Goal: Communication & Community: Answer question/provide support

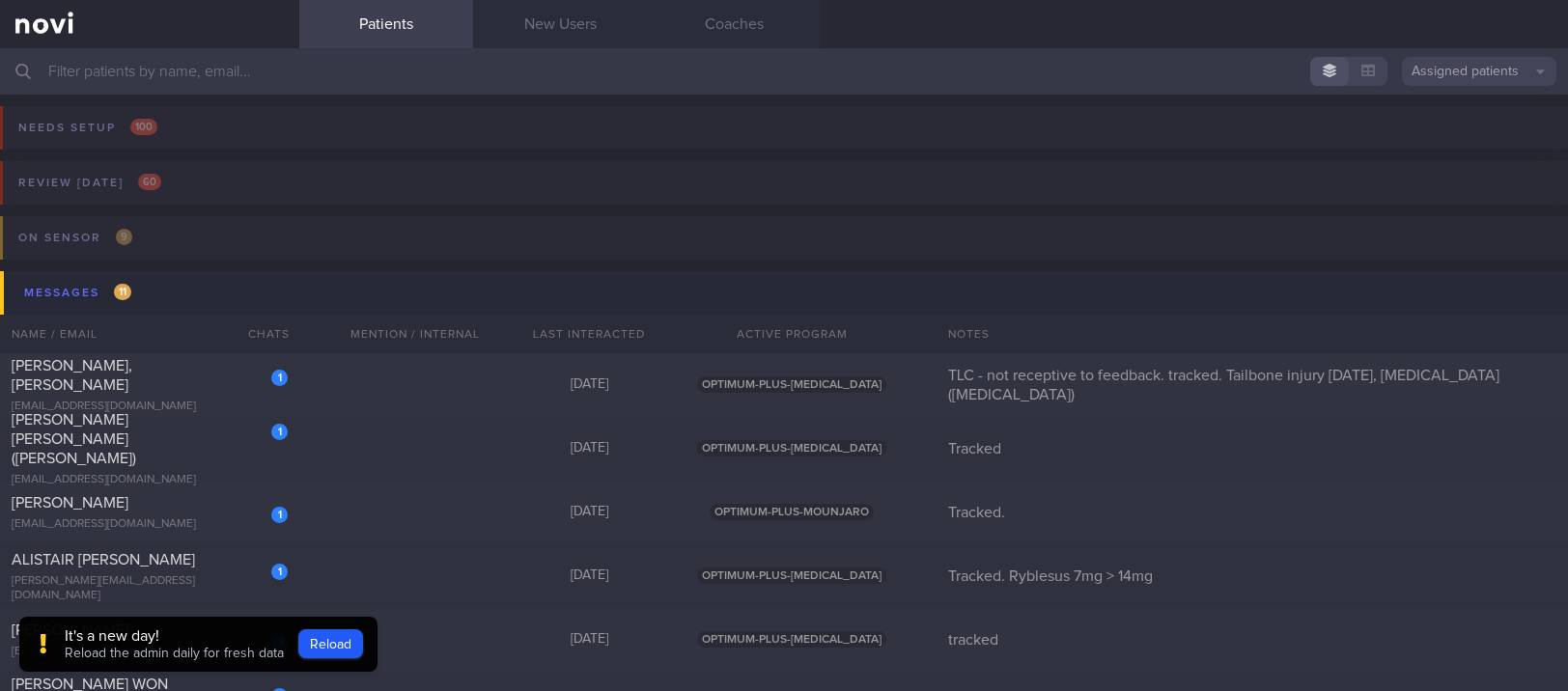
click at [186, 642] on div "It's a new day!" at bounding box center [174, 635] width 219 height 19
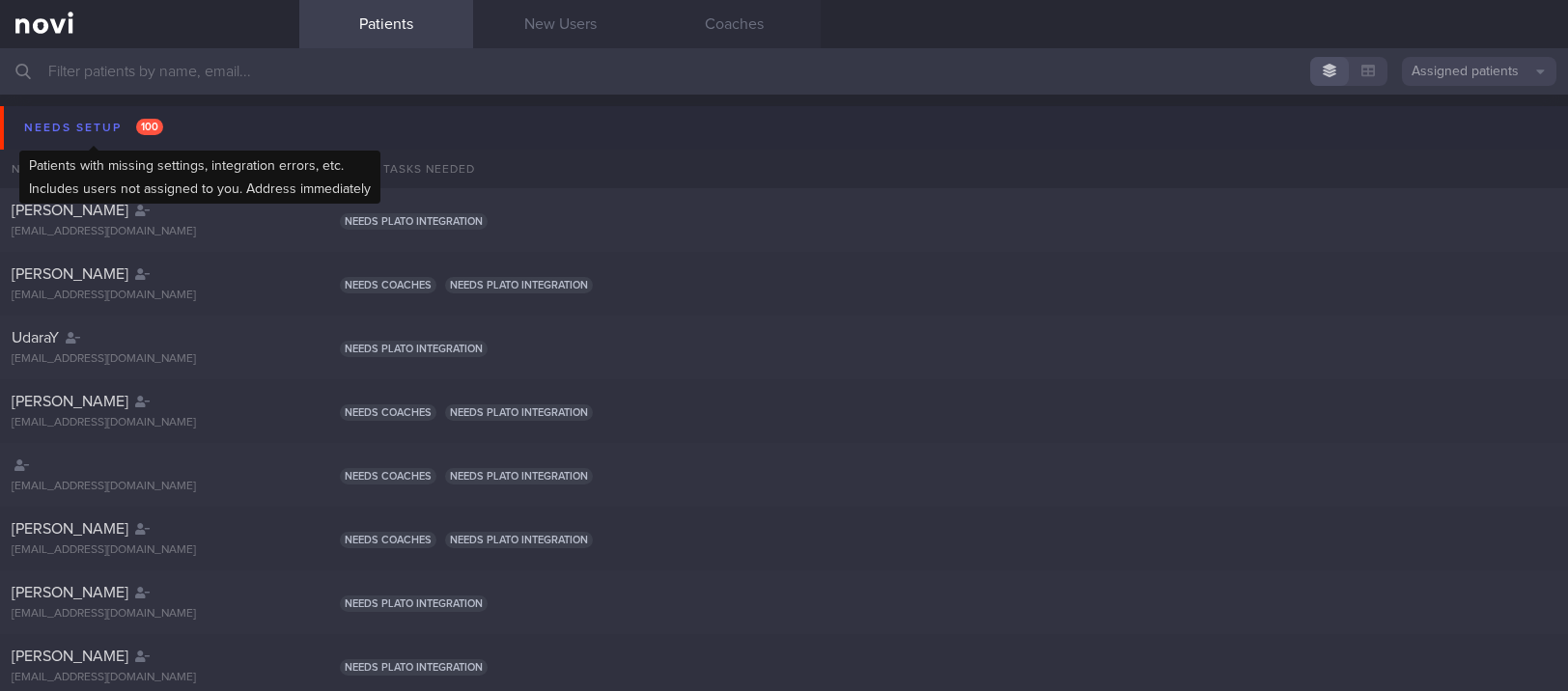
click at [104, 129] on div "Needs setup 100" at bounding box center [93, 127] width 148 height 26
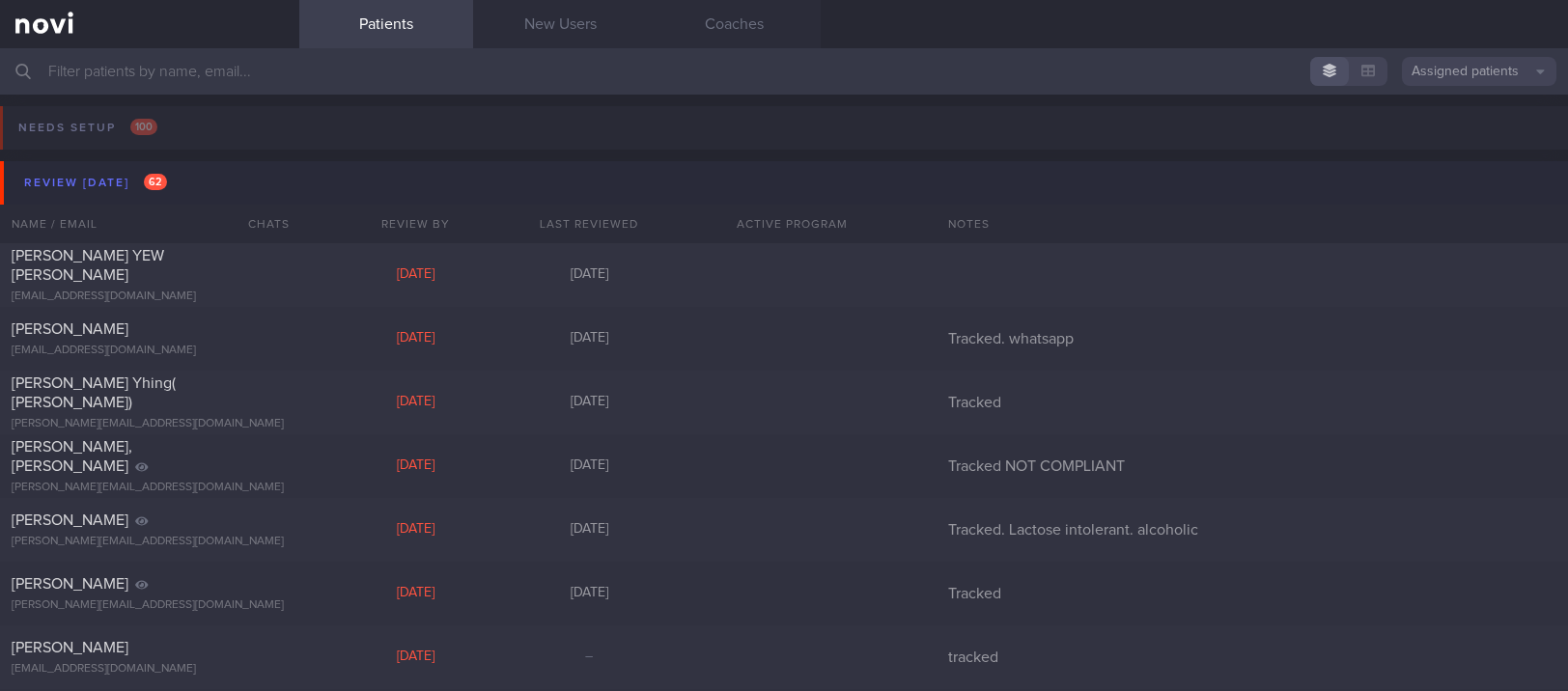
click at [181, 164] on button "Review today 62" at bounding box center [787, 183] width 1574 height 44
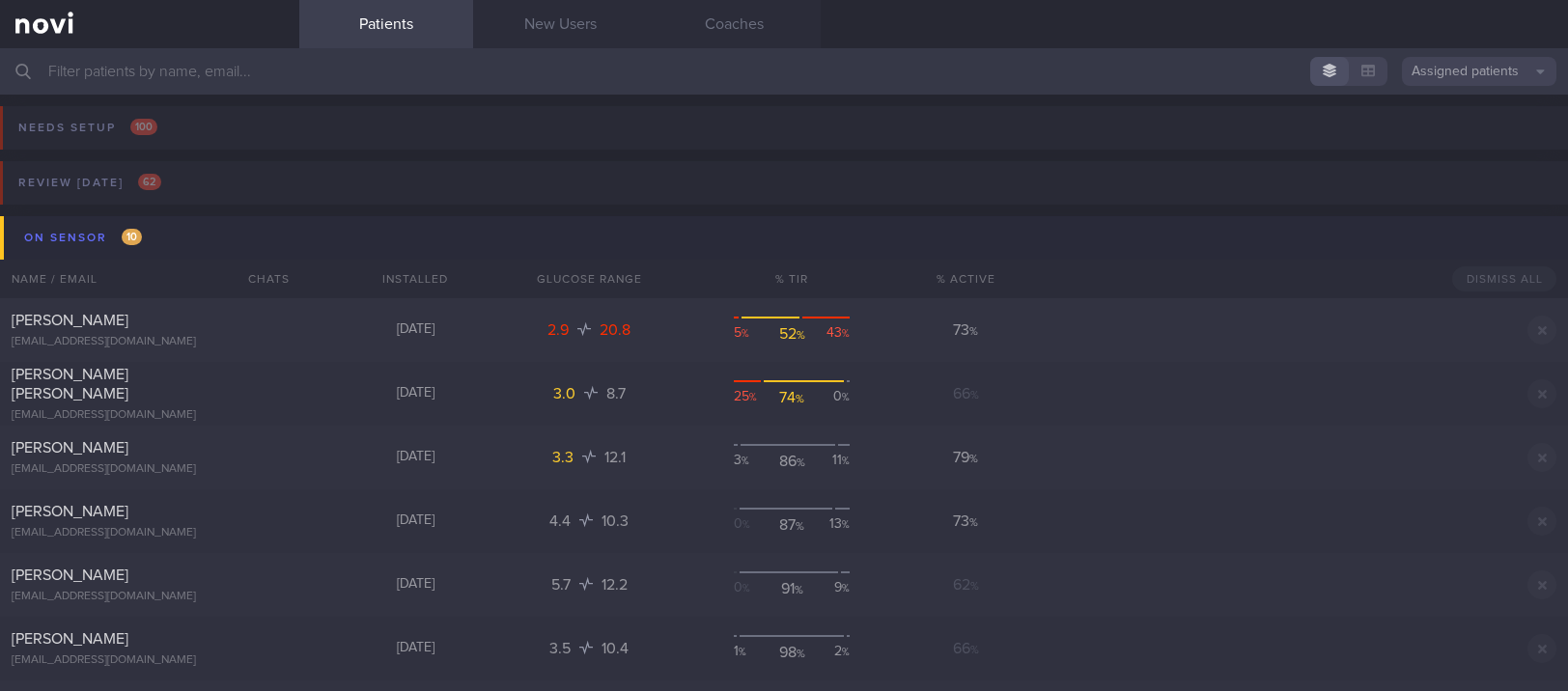
click at [237, 226] on button "On sensor 10" at bounding box center [787, 238] width 1574 height 44
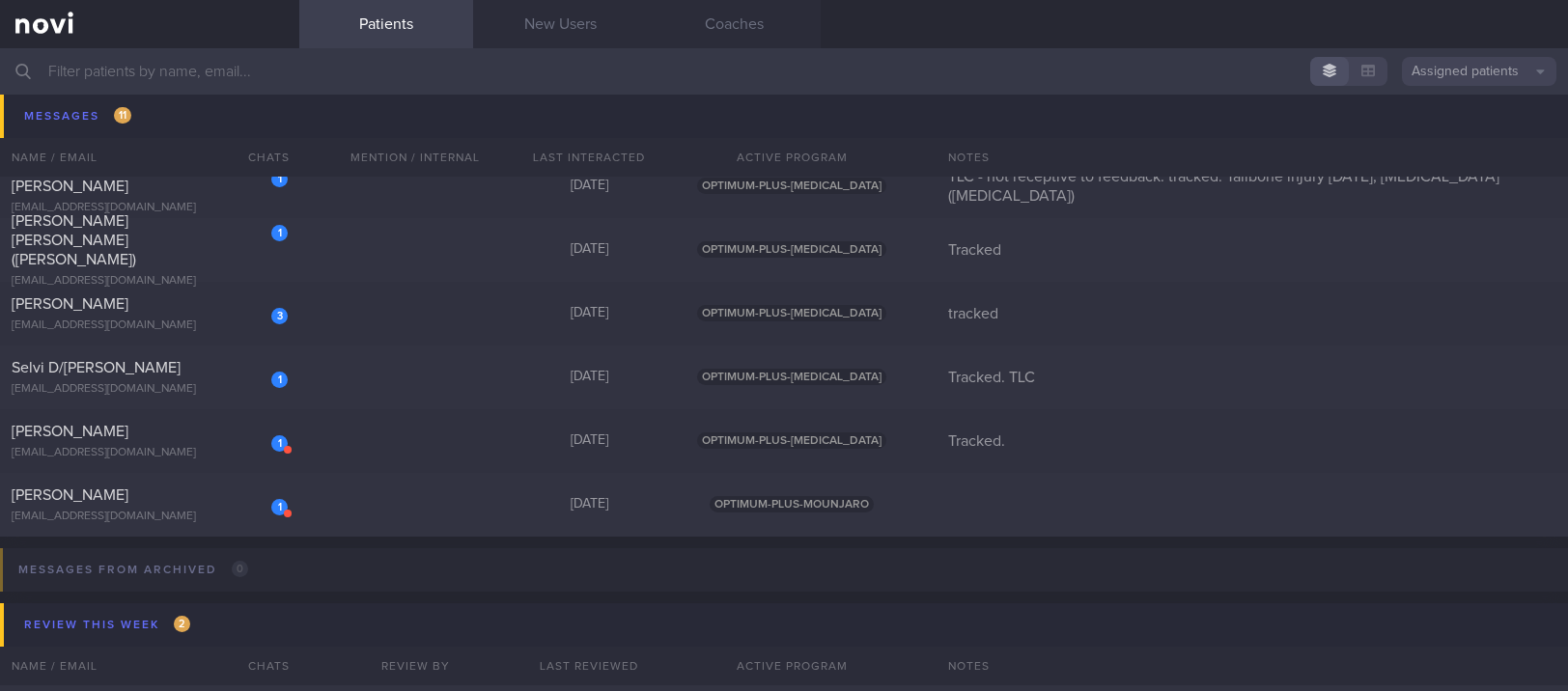
scroll to position [519, 0]
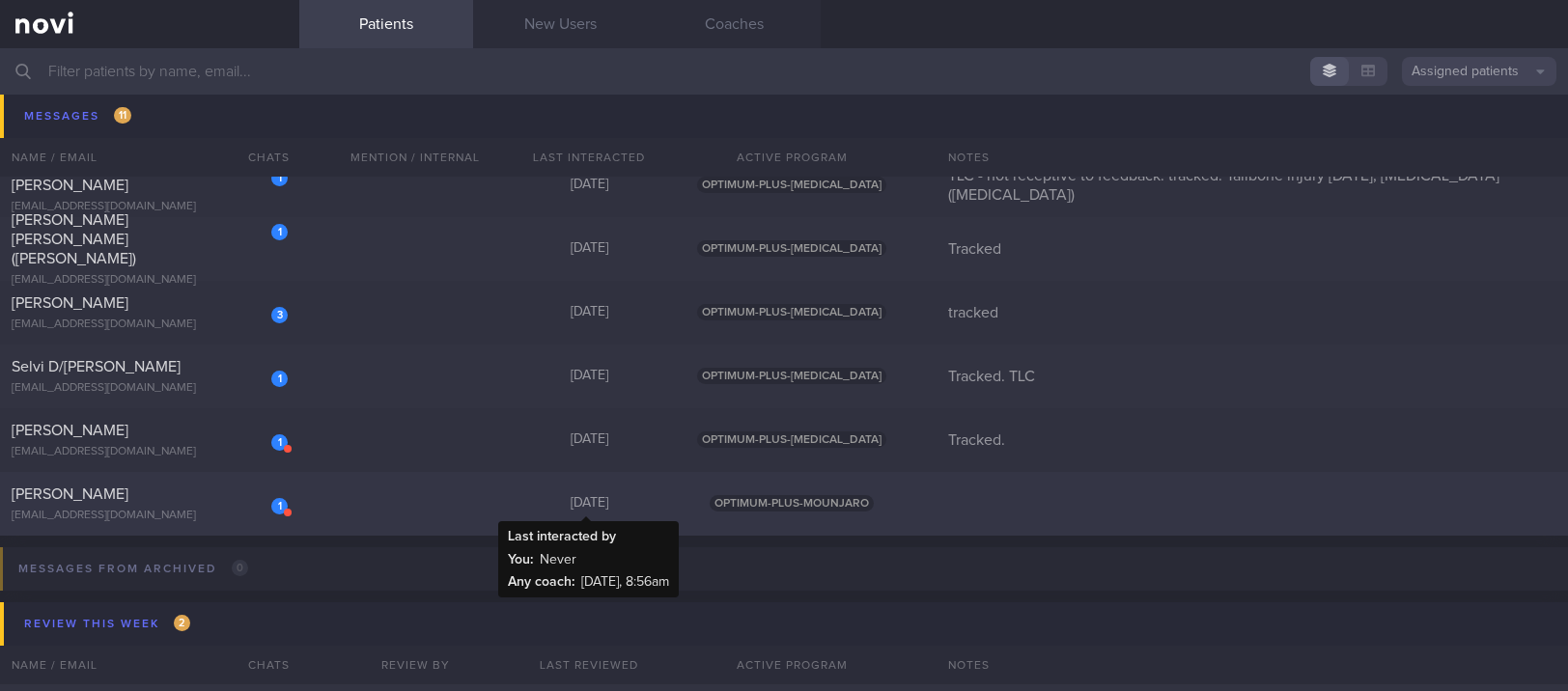
click at [523, 506] on div "[DATE]" at bounding box center [589, 503] width 174 height 17
select select "8"
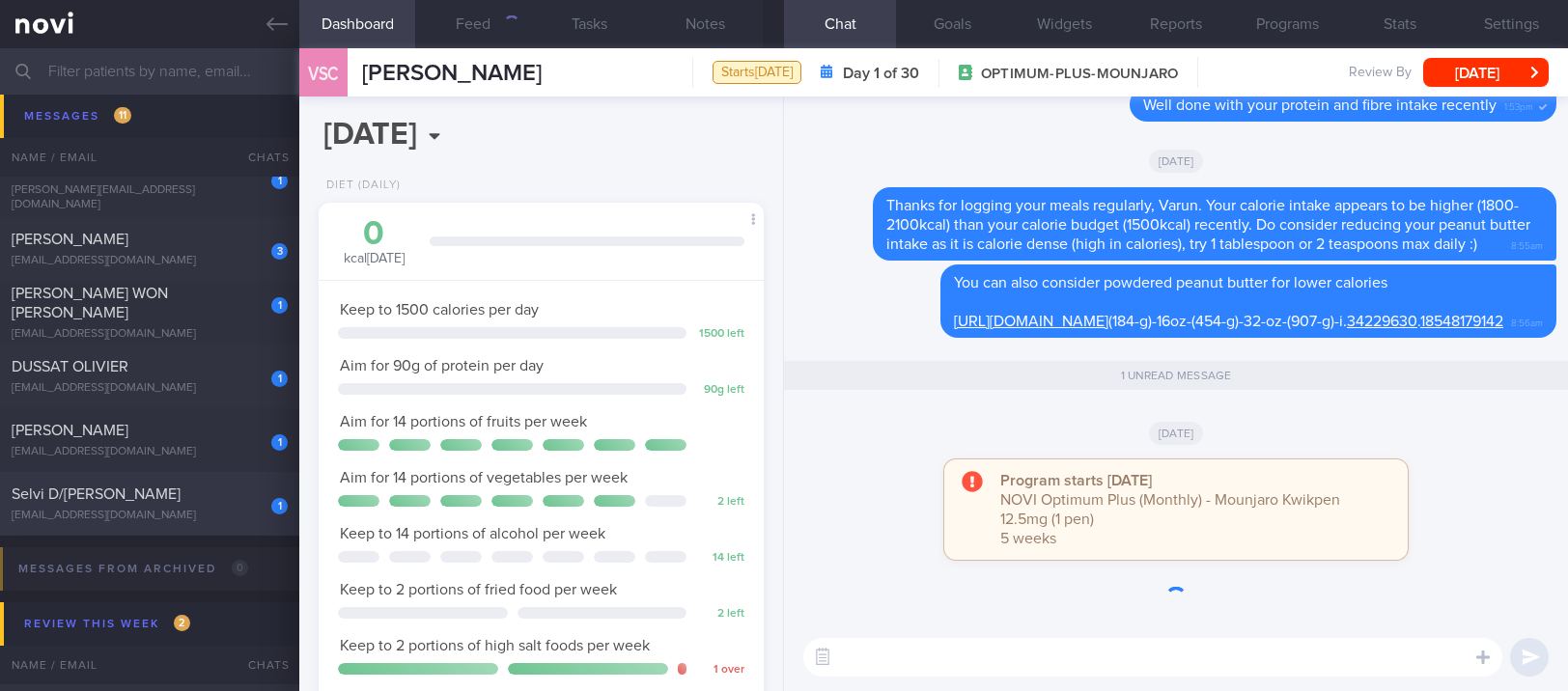
scroll to position [223, 391]
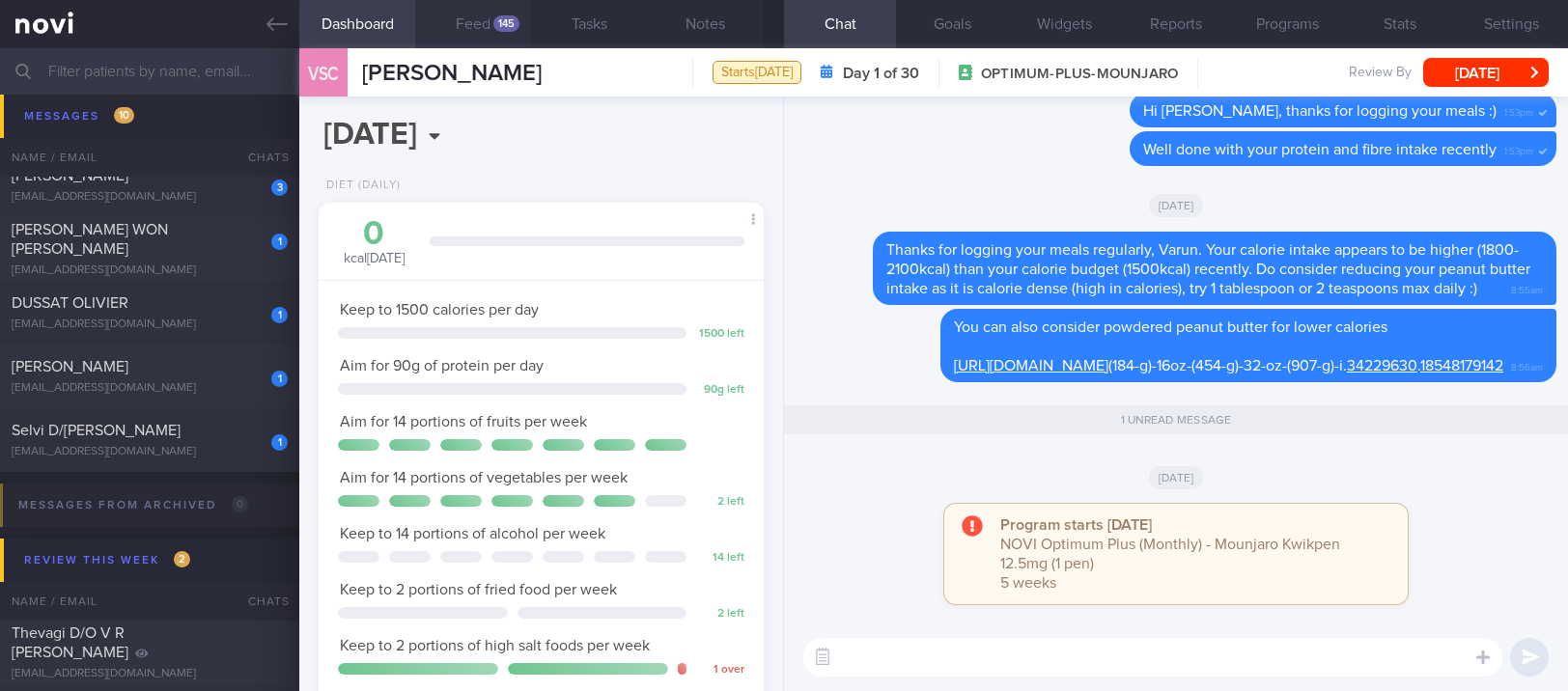
click at [502, 16] on div "145" at bounding box center [506, 24] width 26 height 16
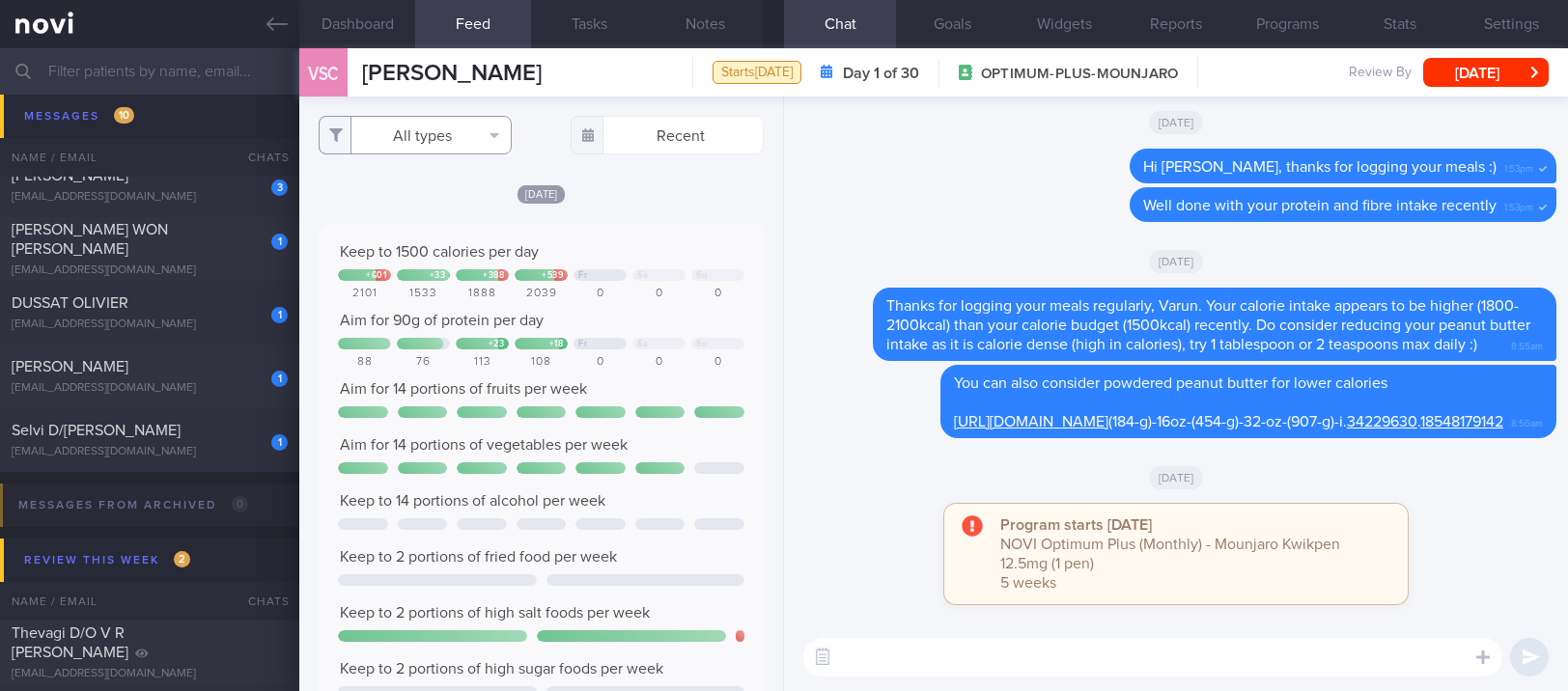
click at [437, 132] on button "All types" at bounding box center [415, 134] width 193 height 39
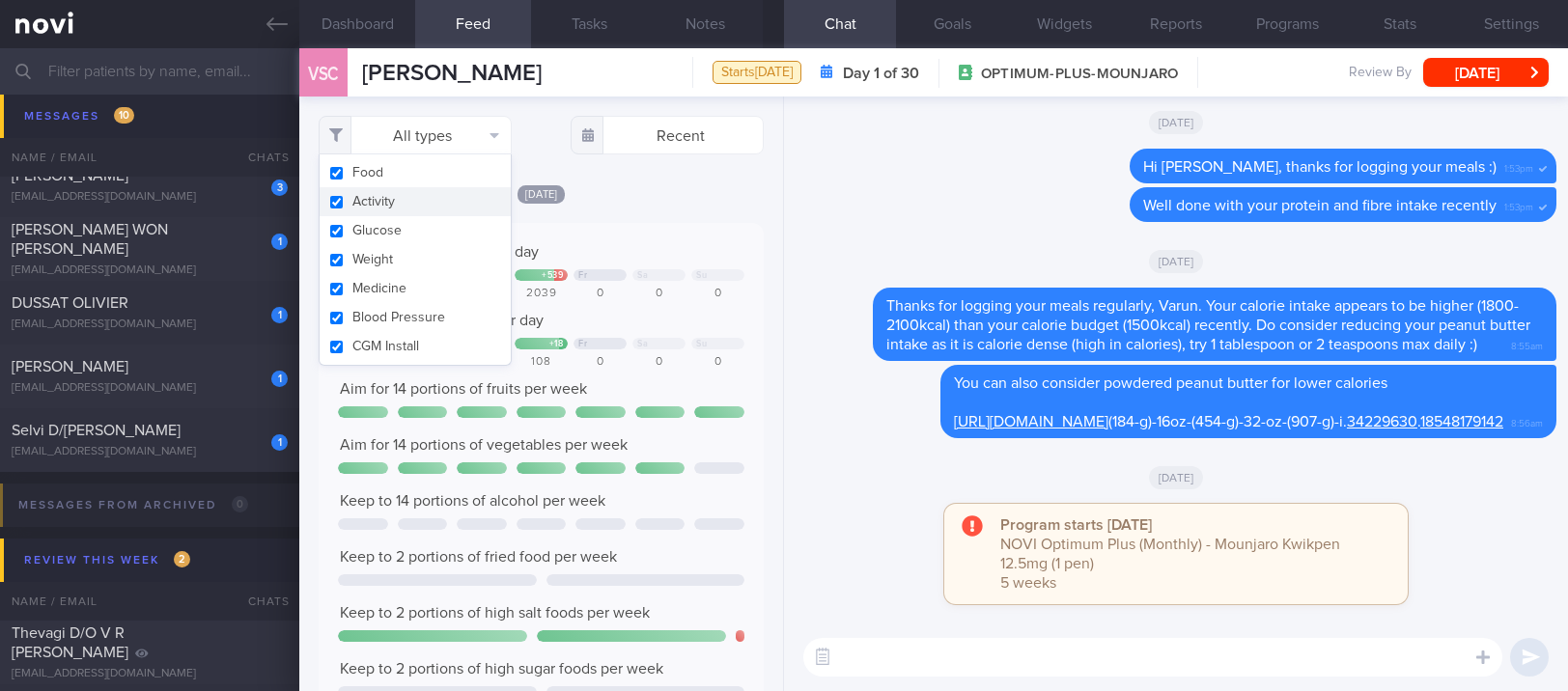
click at [451, 193] on button "Activity" at bounding box center [415, 201] width 191 height 29
checkbox input "false"
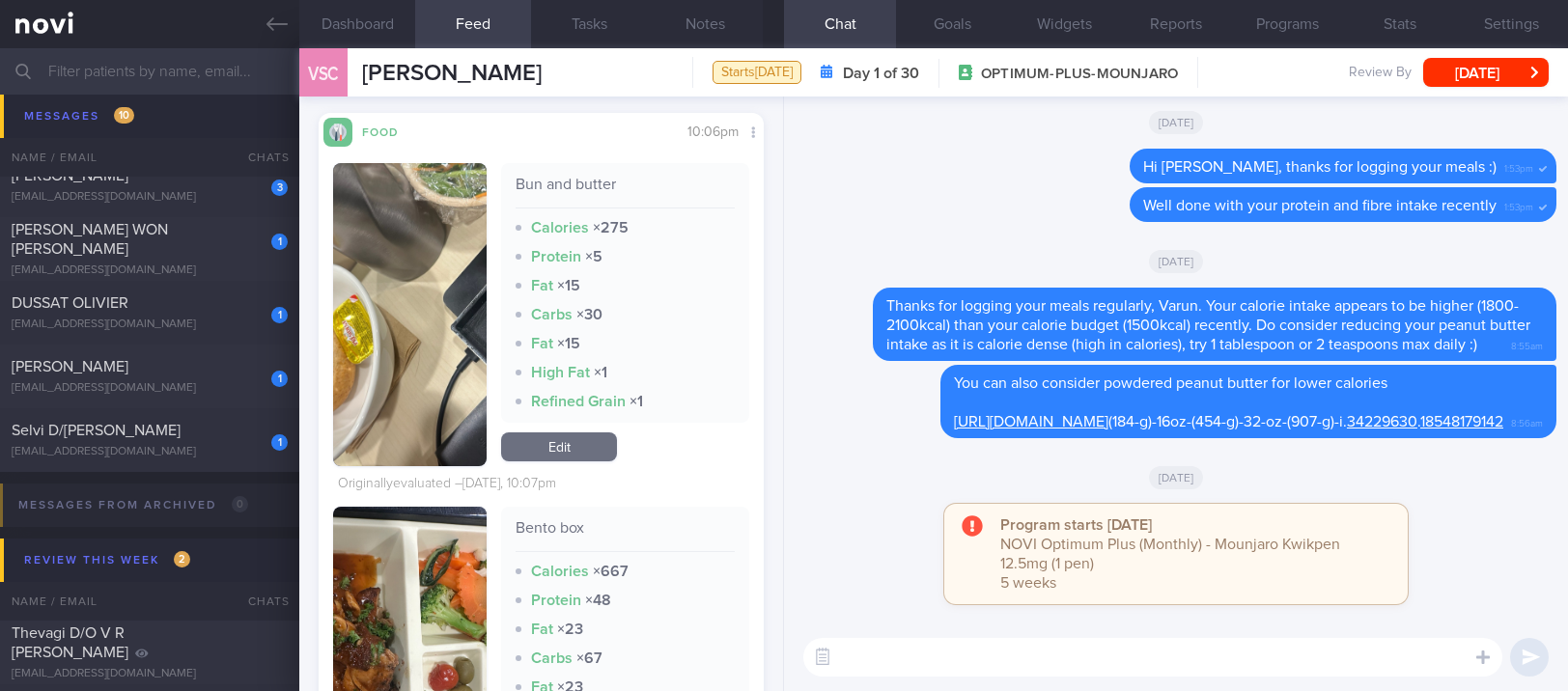
scroll to position [673, 0]
click at [422, 353] on button "button" at bounding box center [409, 316] width 153 height 303
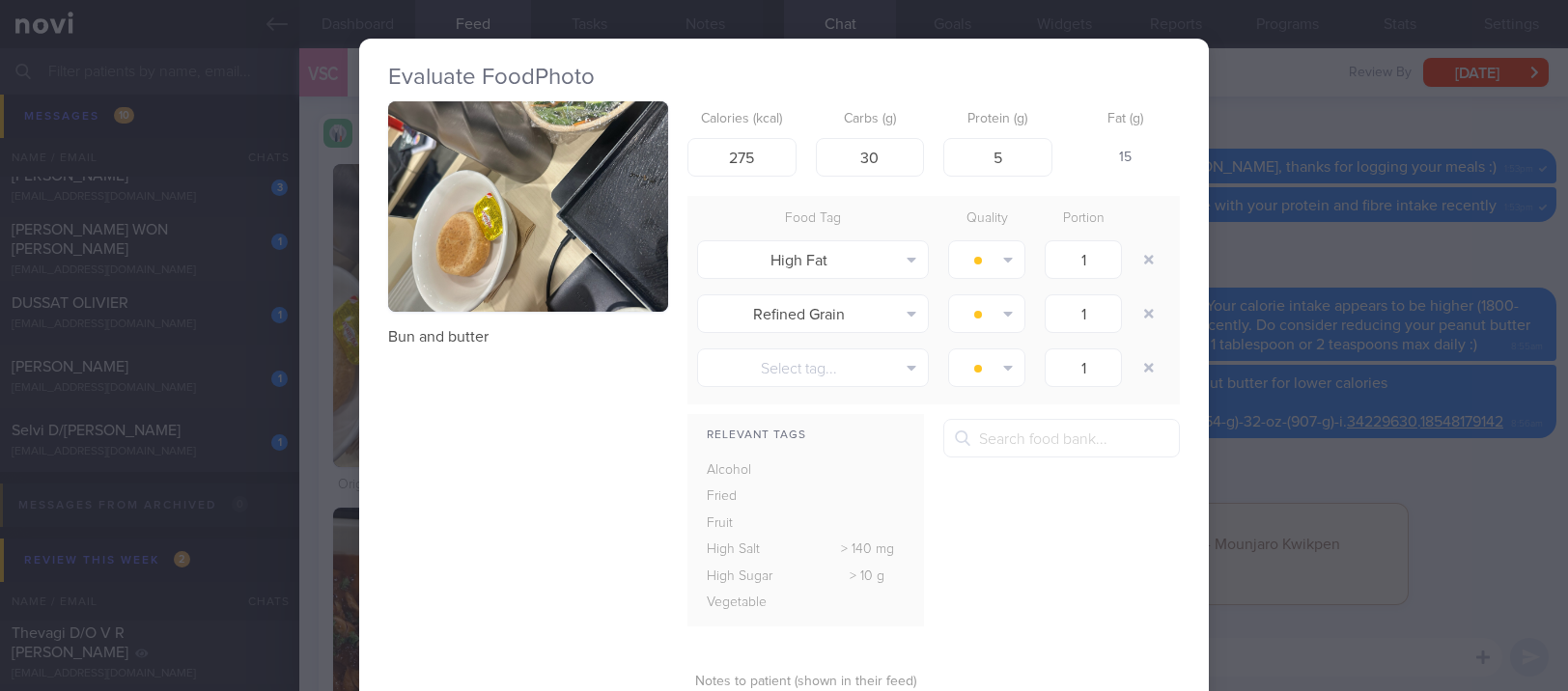
click at [1325, 396] on div "Evaluate Food Photo Bun and butter Calories (kcal) 275 Carbs (g) 30 Protein (g)…" at bounding box center [784, 346] width 1568 height 691
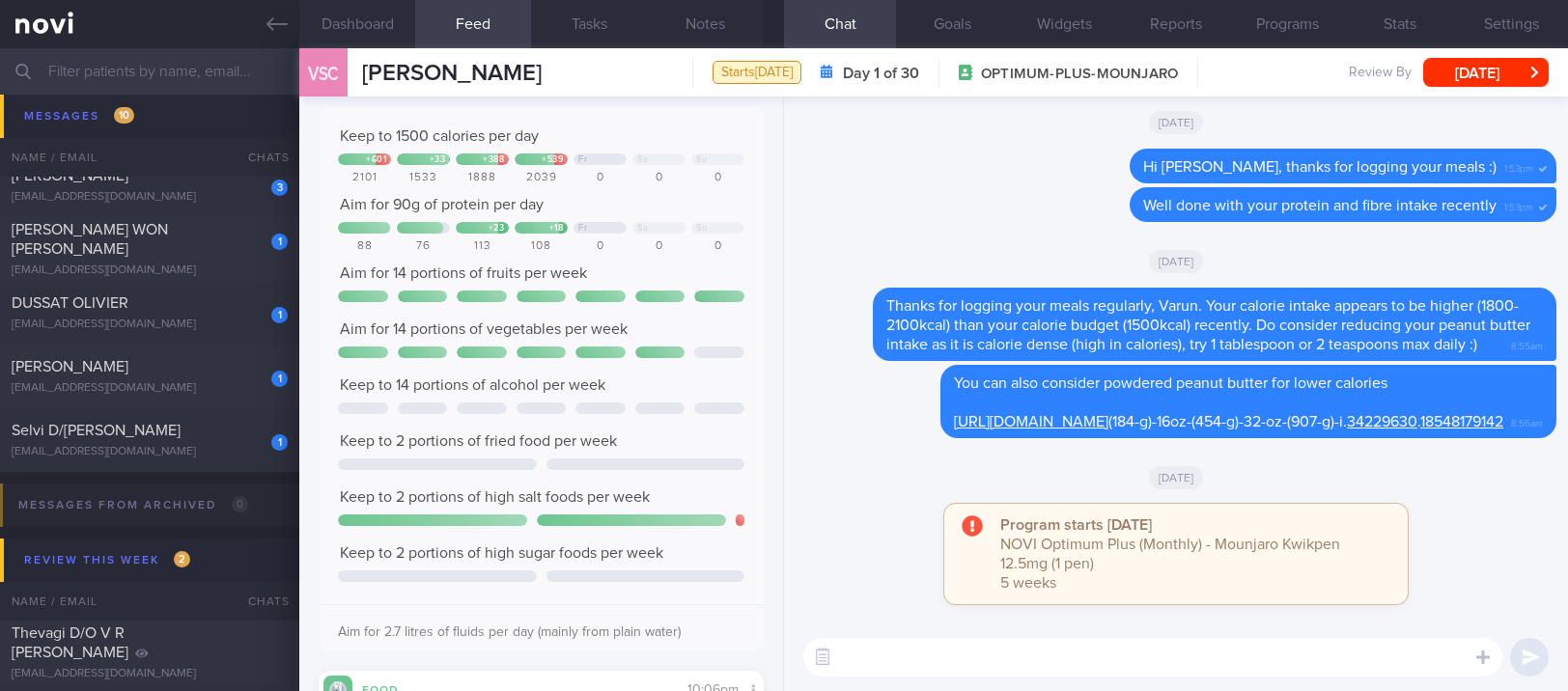
scroll to position [116, 0]
click at [941, 666] on textarea at bounding box center [1154, 657] width 699 height 39
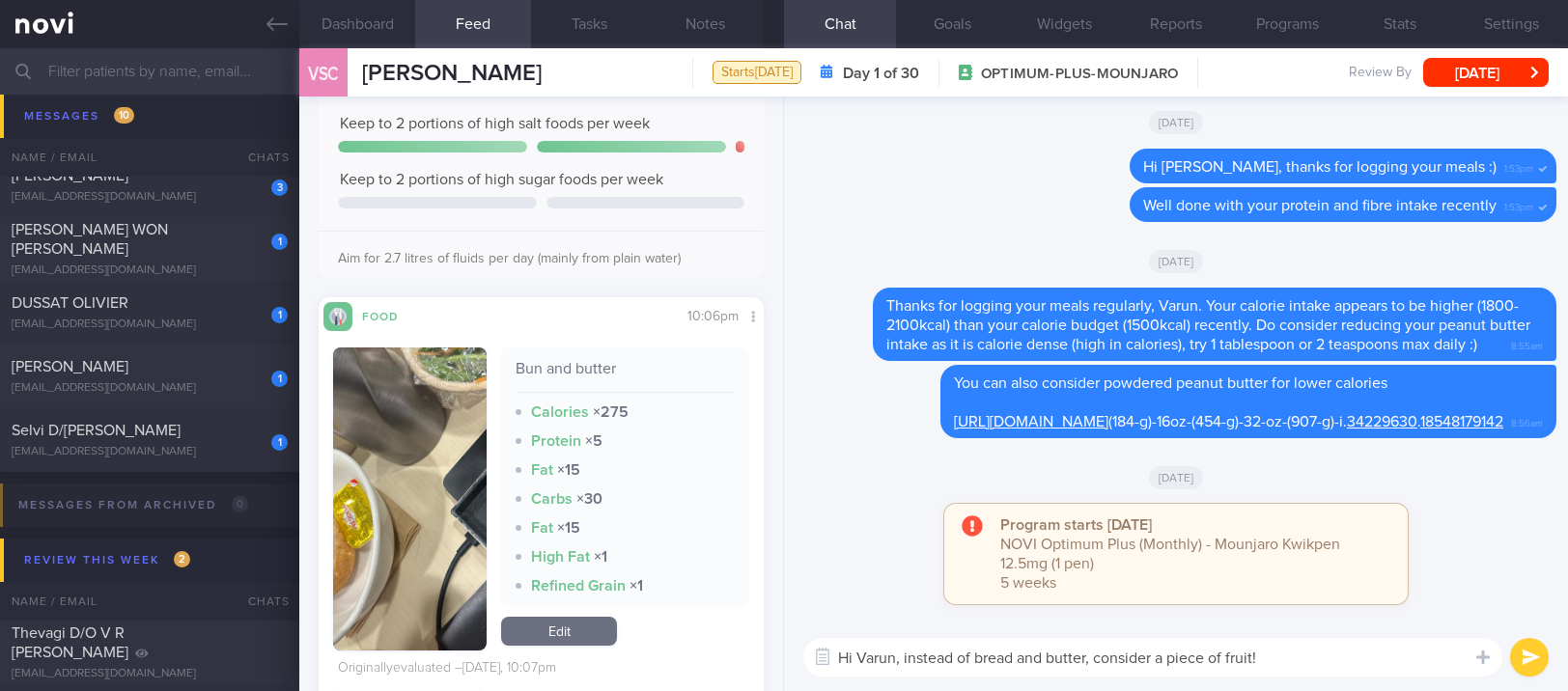
scroll to position [632, 0]
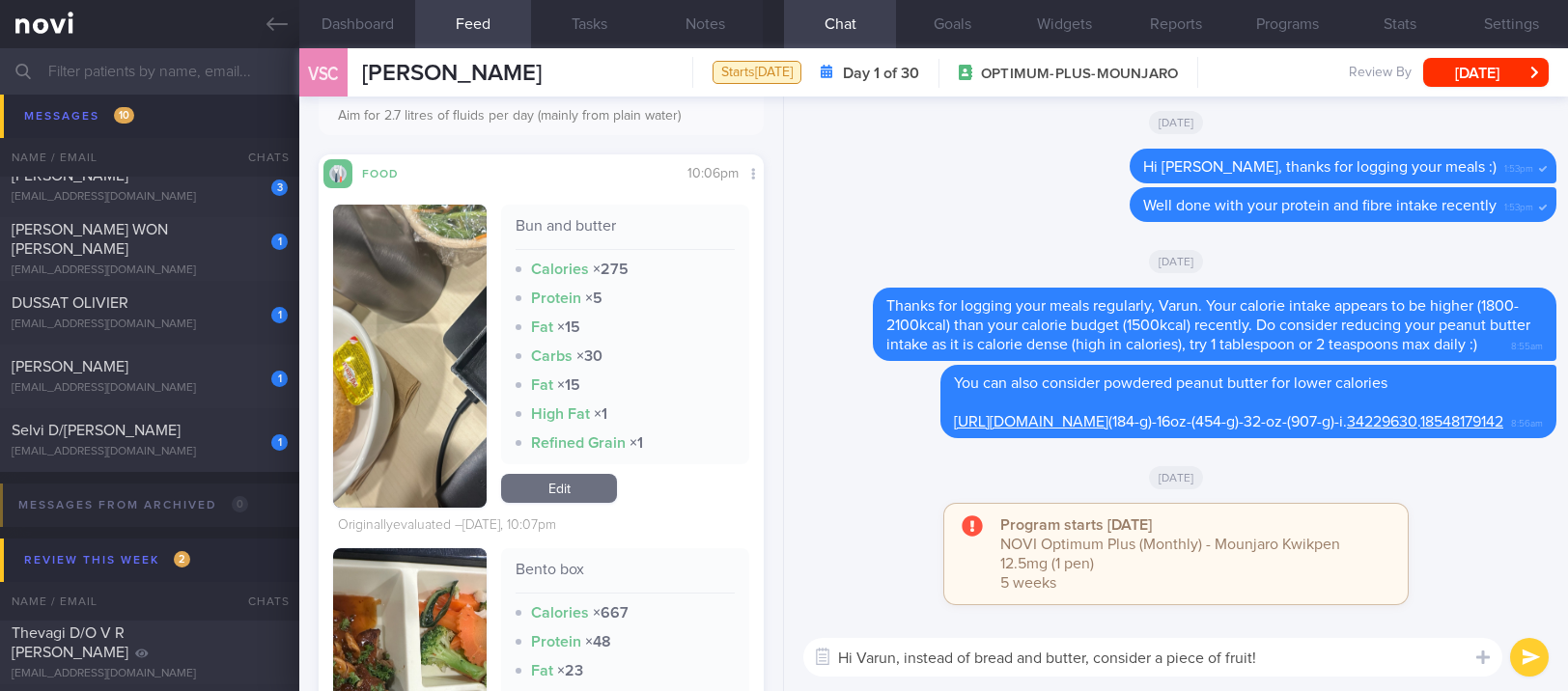
click at [1088, 656] on textarea "Hi Varun, instead of bread and butter, consider a piece of fruit!" at bounding box center [1154, 657] width 699 height 39
click at [1437, 668] on textarea "Hi Varun, instead of bread and butter (close to 300kcal), consider a piece of f…" at bounding box center [1154, 657] width 699 height 39
type textarea "Hi Varun, instead of bread and butter (close to 300kcal), consider a piece of f…"
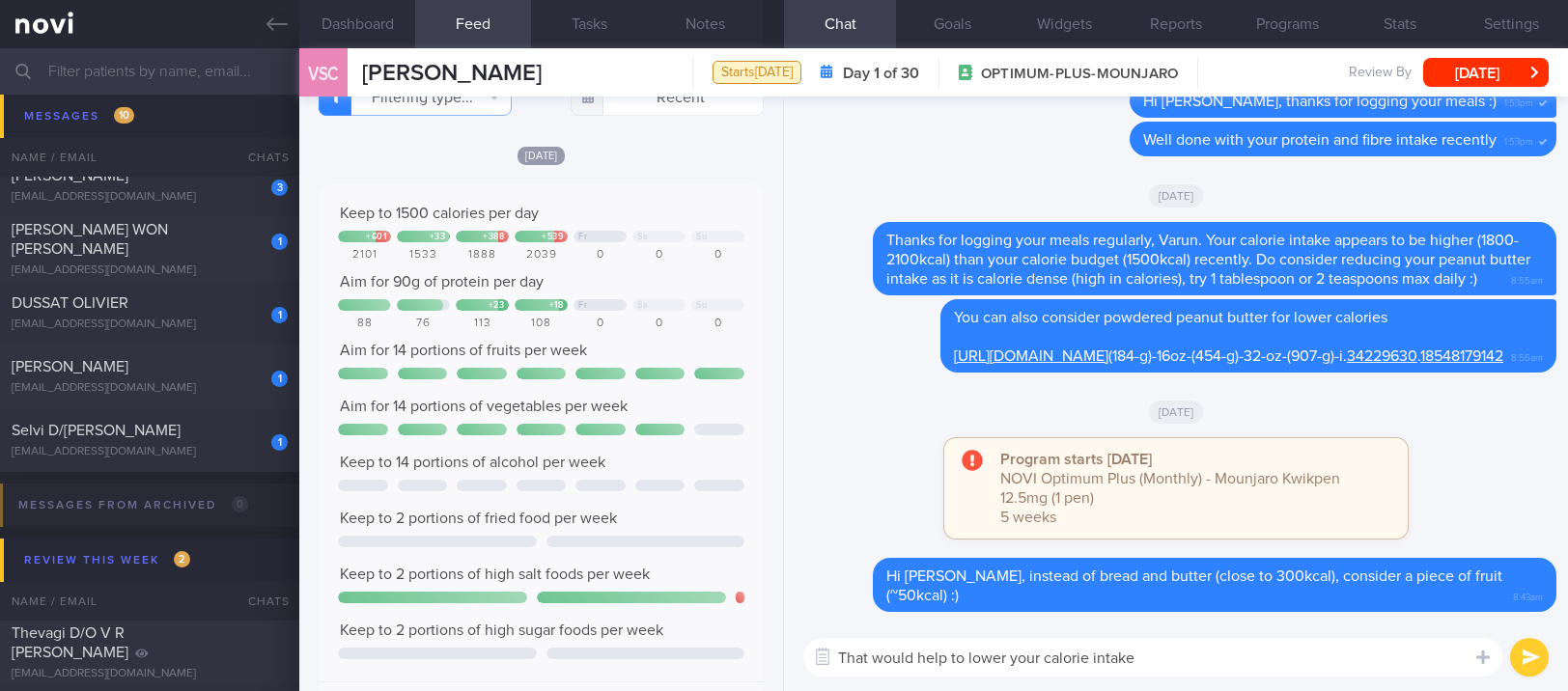
scroll to position [0, 0]
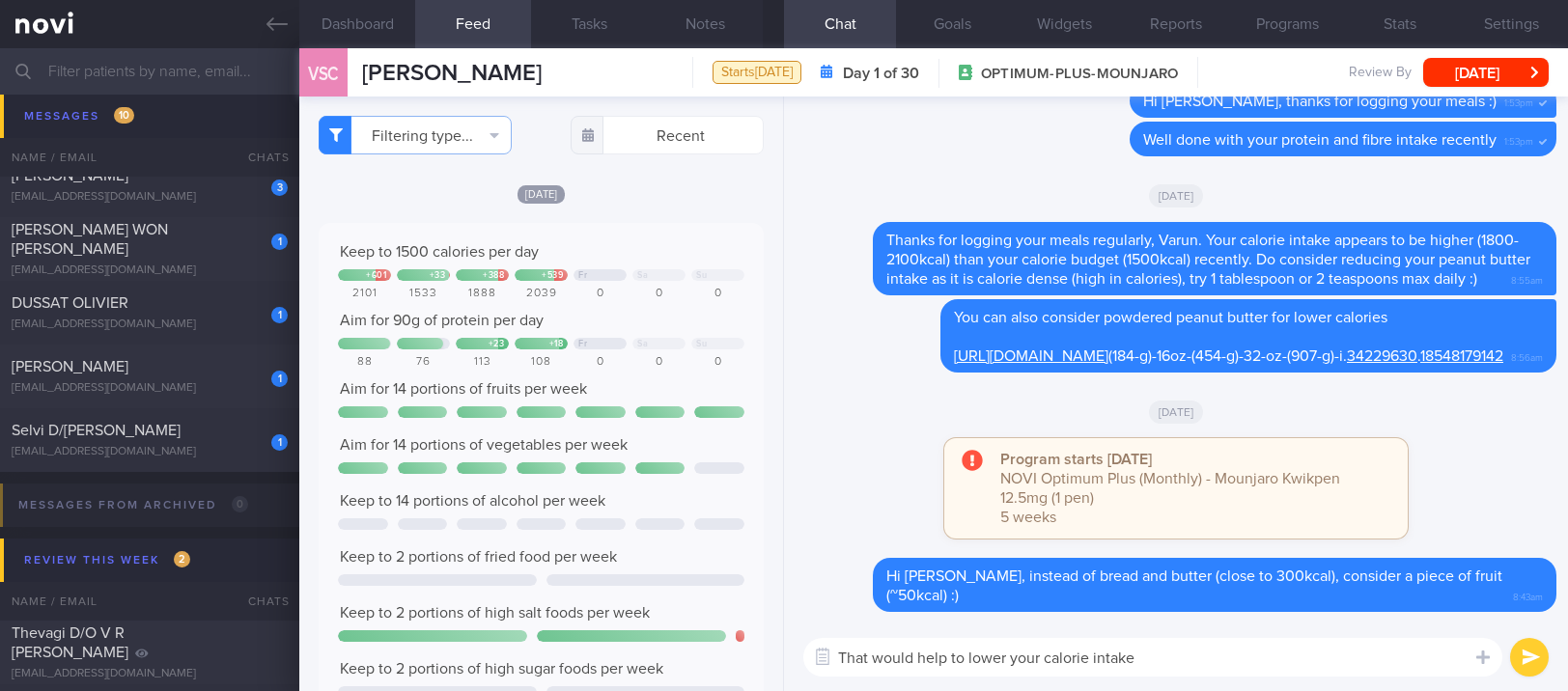
click at [1178, 666] on textarea "That would help to lower your calorie intake" at bounding box center [1154, 657] width 699 height 39
type textarea "That would help to lower your calorie intake, keeping you closer to your calori…"
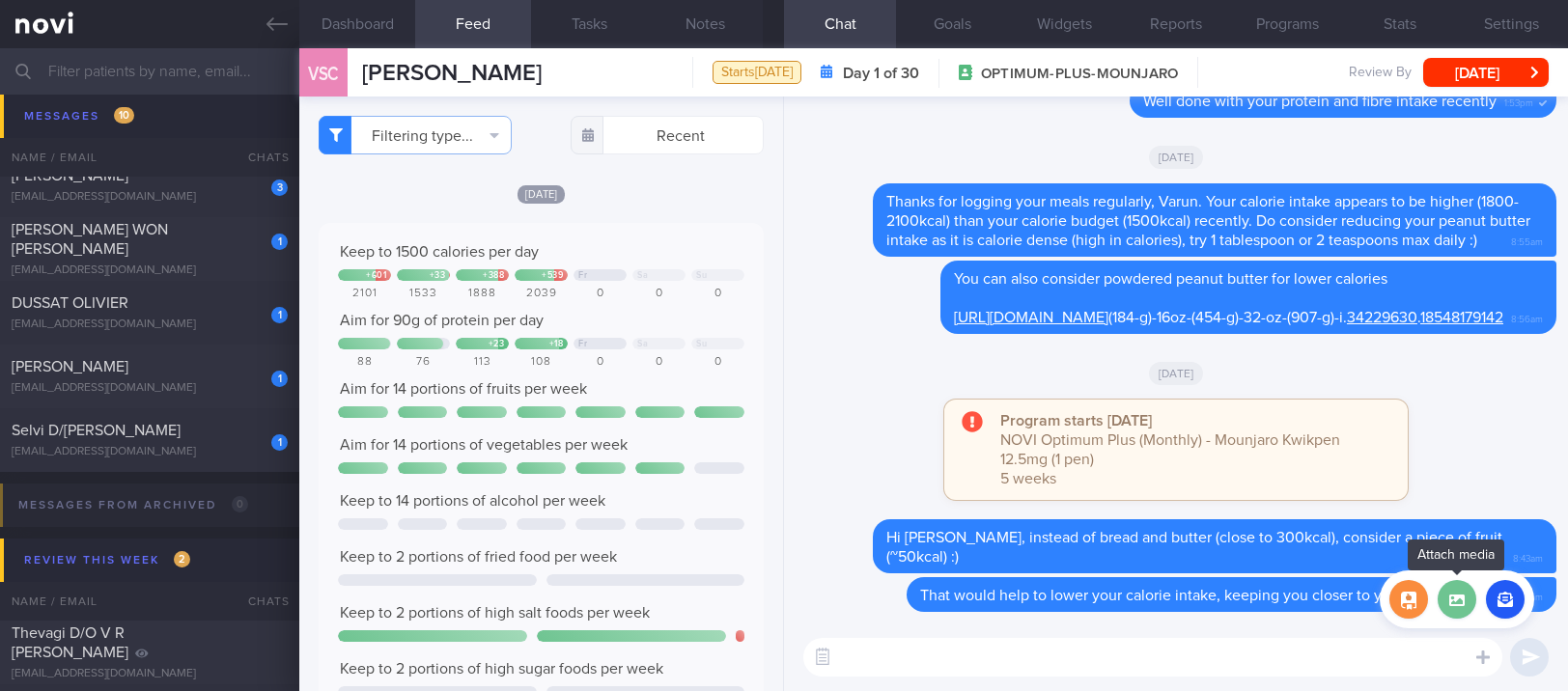
click at [1459, 606] on label at bounding box center [1457, 599] width 39 height 39
click at [0, 0] on input "file" at bounding box center [0, 0] width 0 height 0
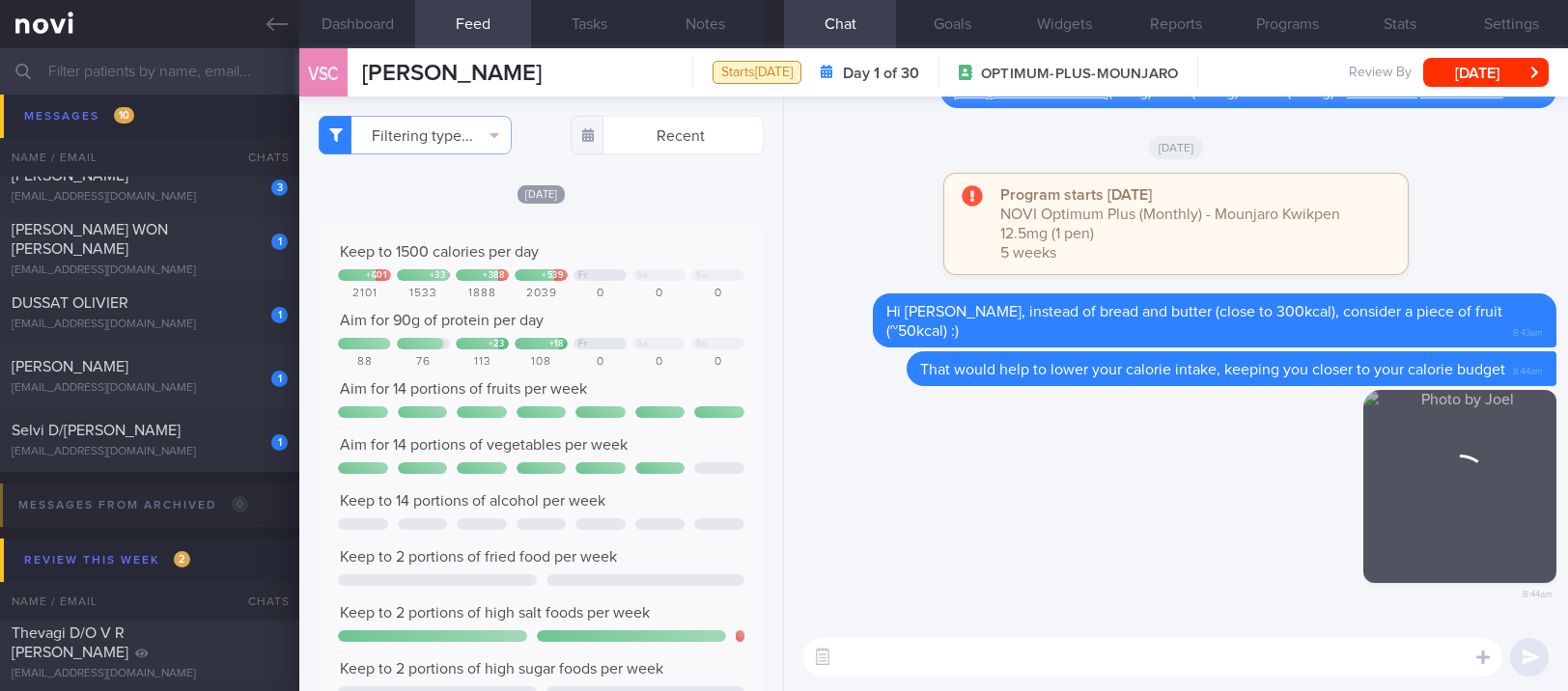
click at [1092, 647] on textarea at bounding box center [1154, 657] width 699 height 39
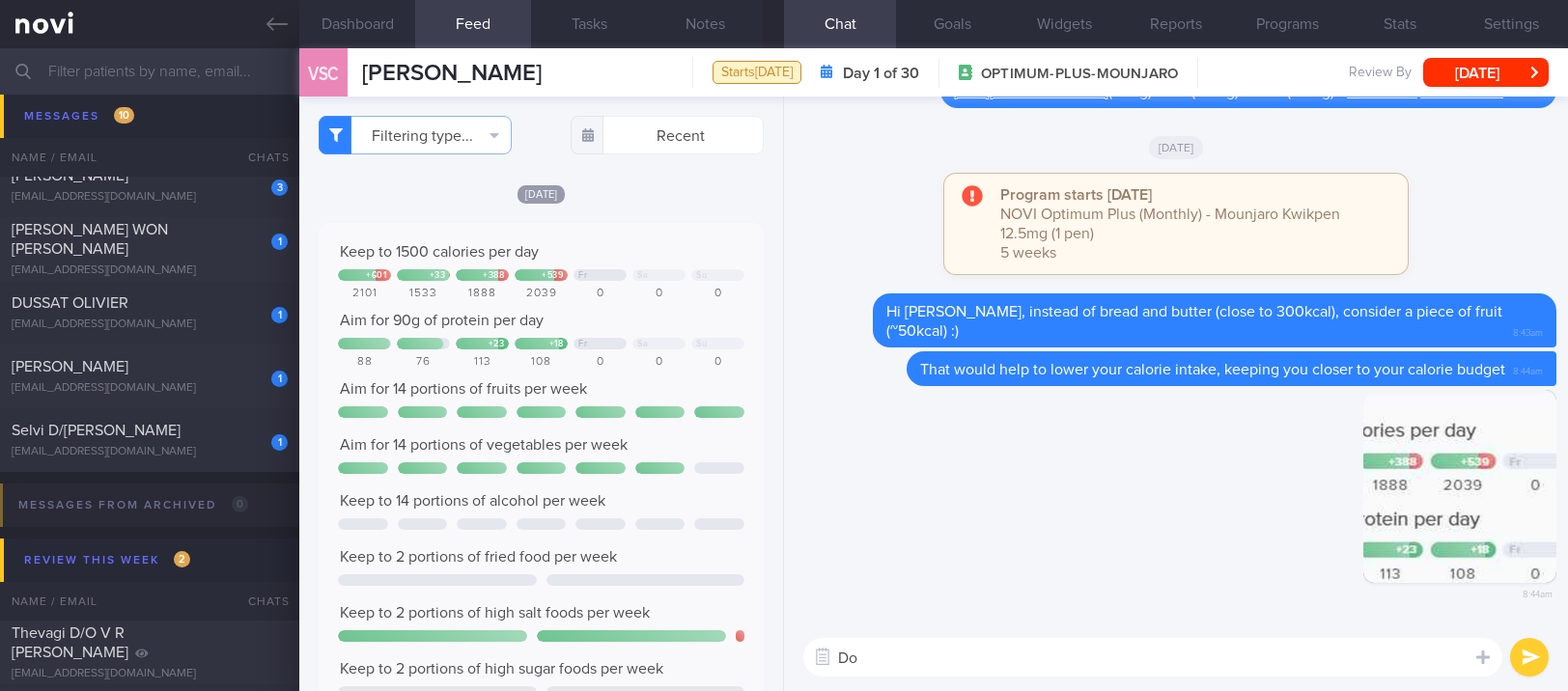
type textarea "D"
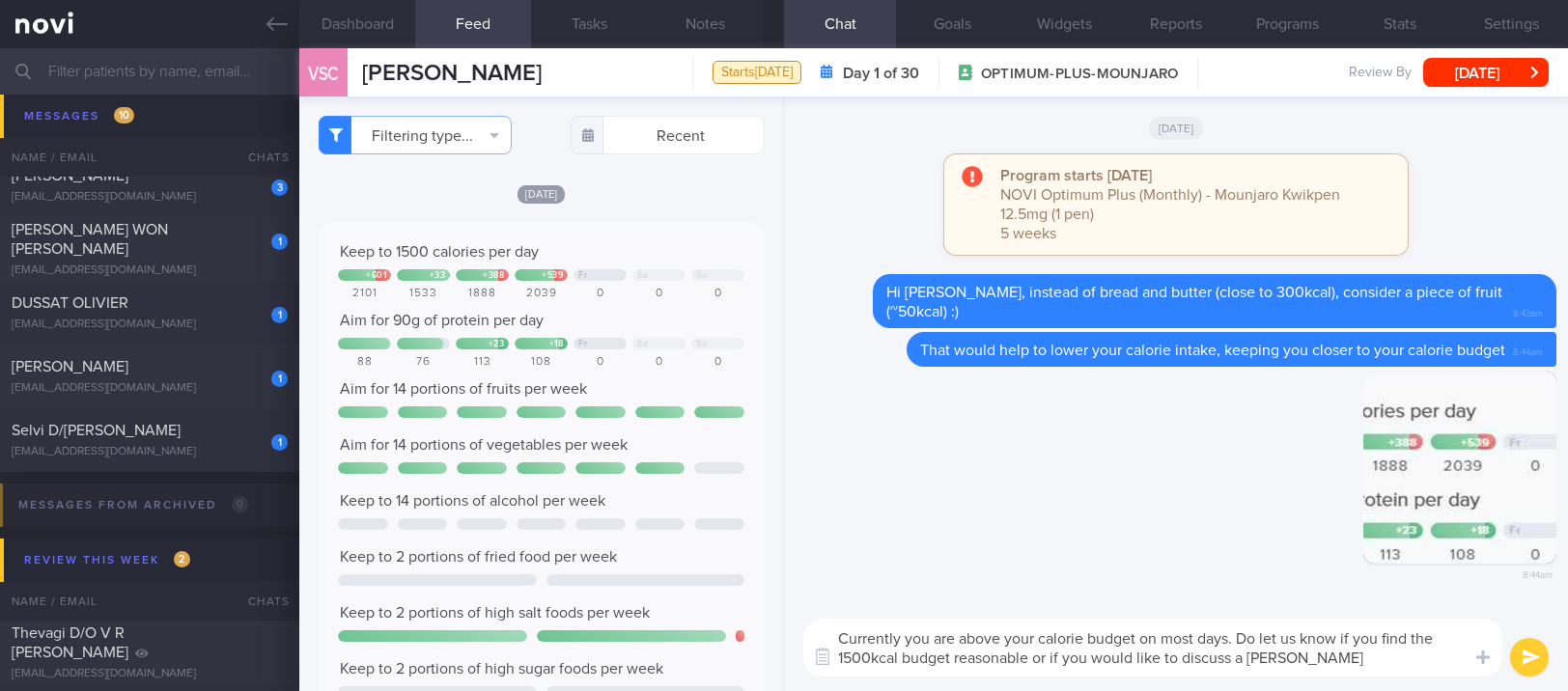
type textarea "Currently you are above your calorie budget on most days. Do let us know if you…"
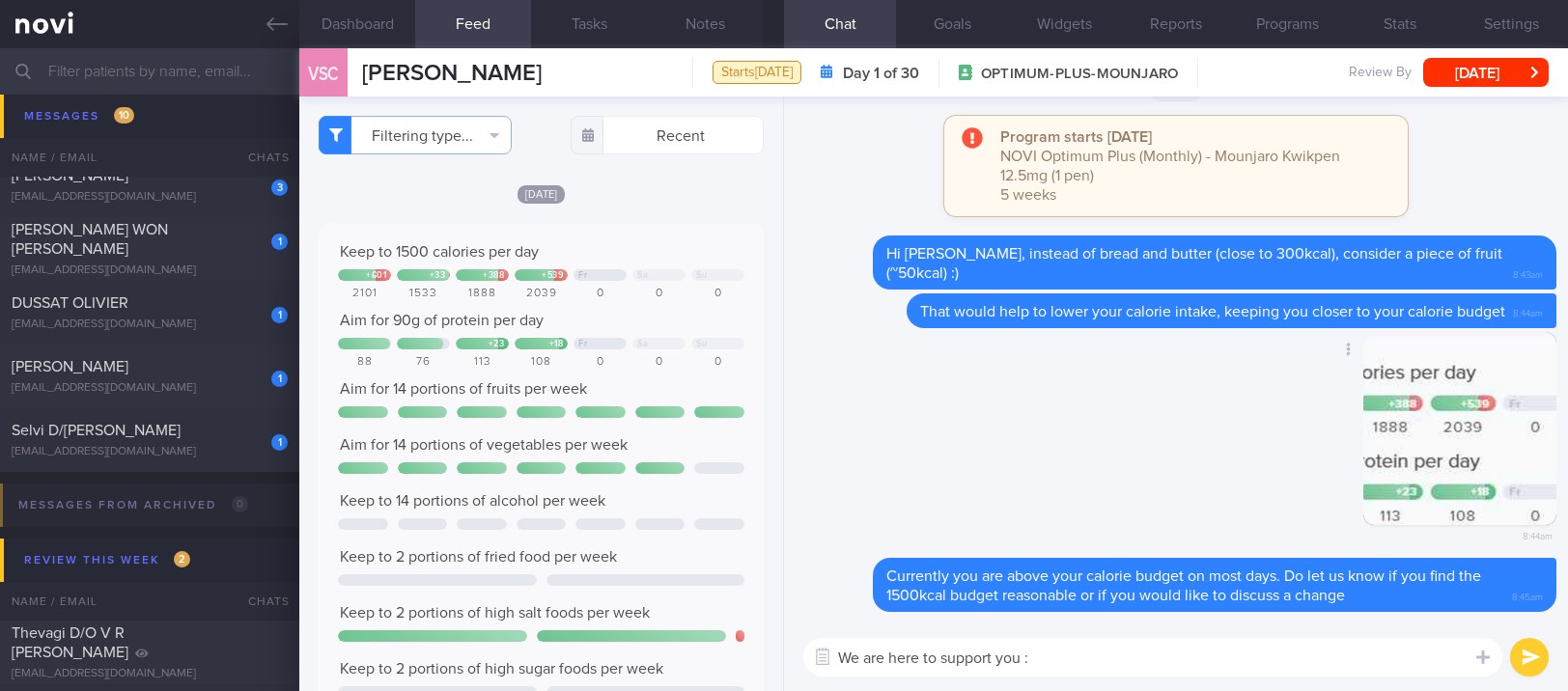
type textarea "We are here to support you :)"
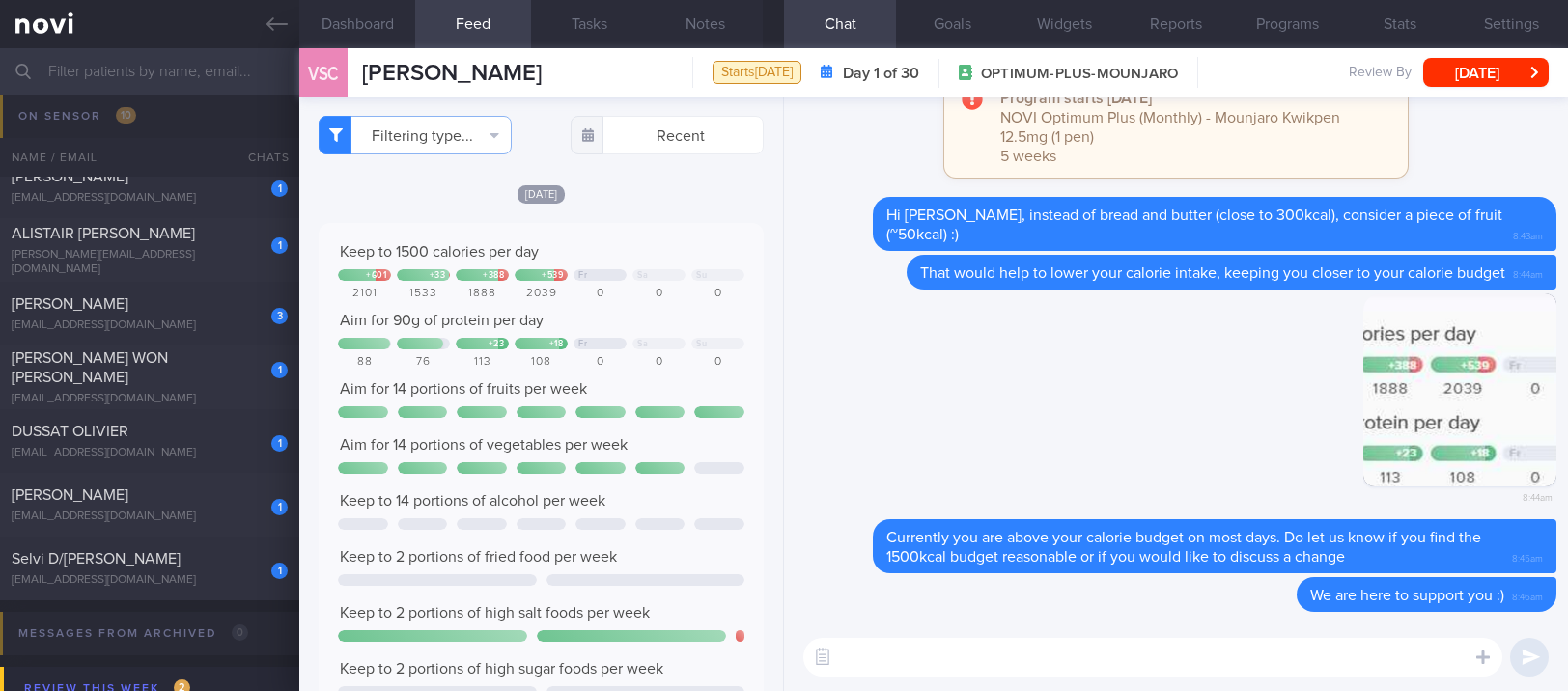
scroll to position [132, 0]
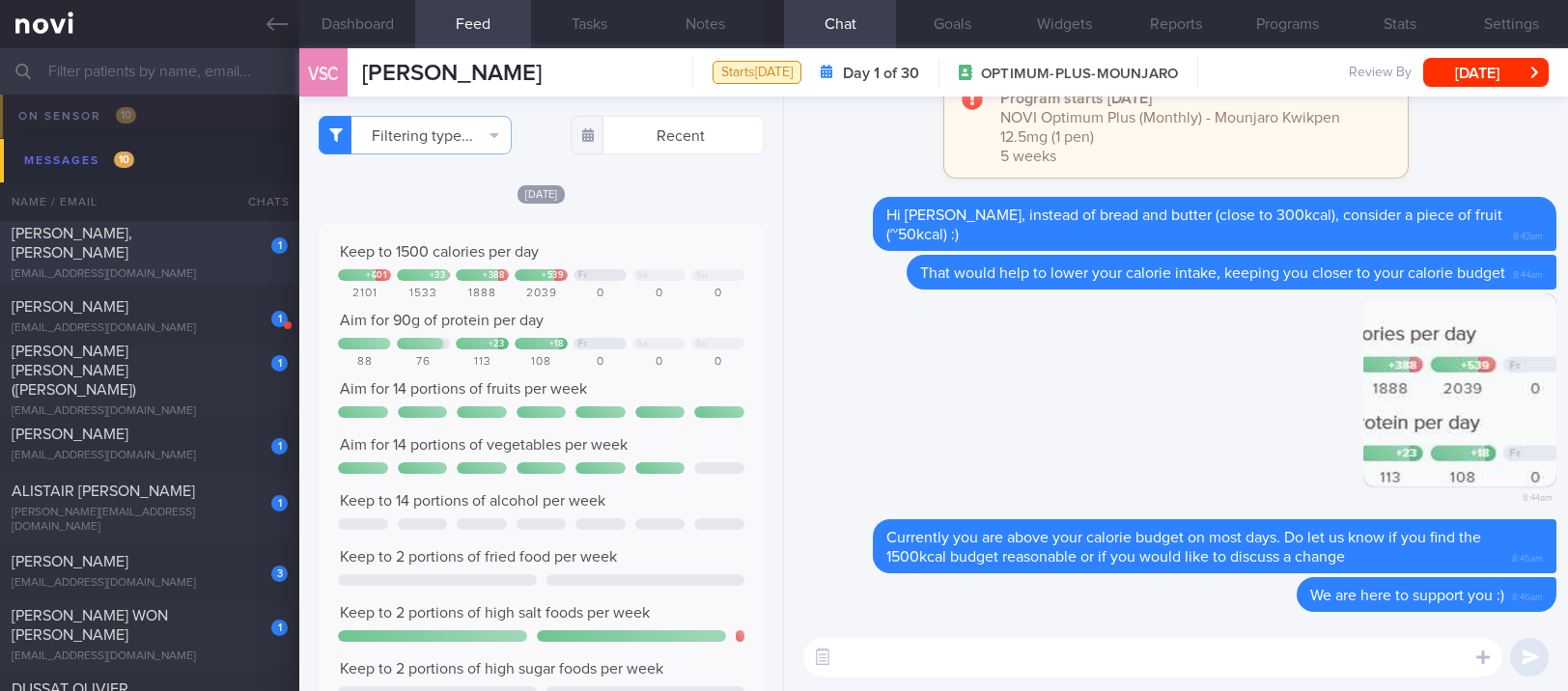
click at [216, 240] on div "[PERSON_NAME], [PERSON_NAME]" at bounding box center [147, 243] width 271 height 39
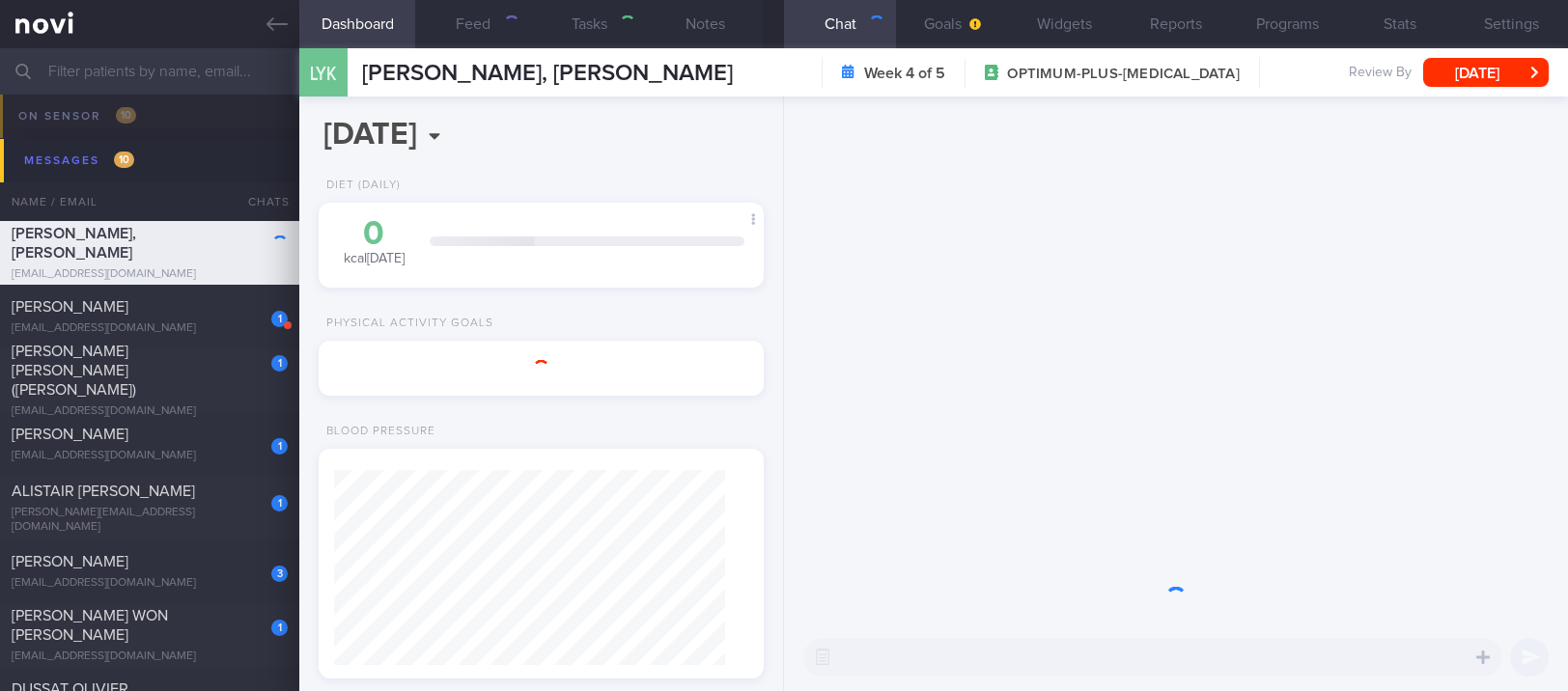
select select "7"
type input "TLC - not receptive to feedback. tracked. Tailbone injury [DATE], [MEDICAL_DATA…"
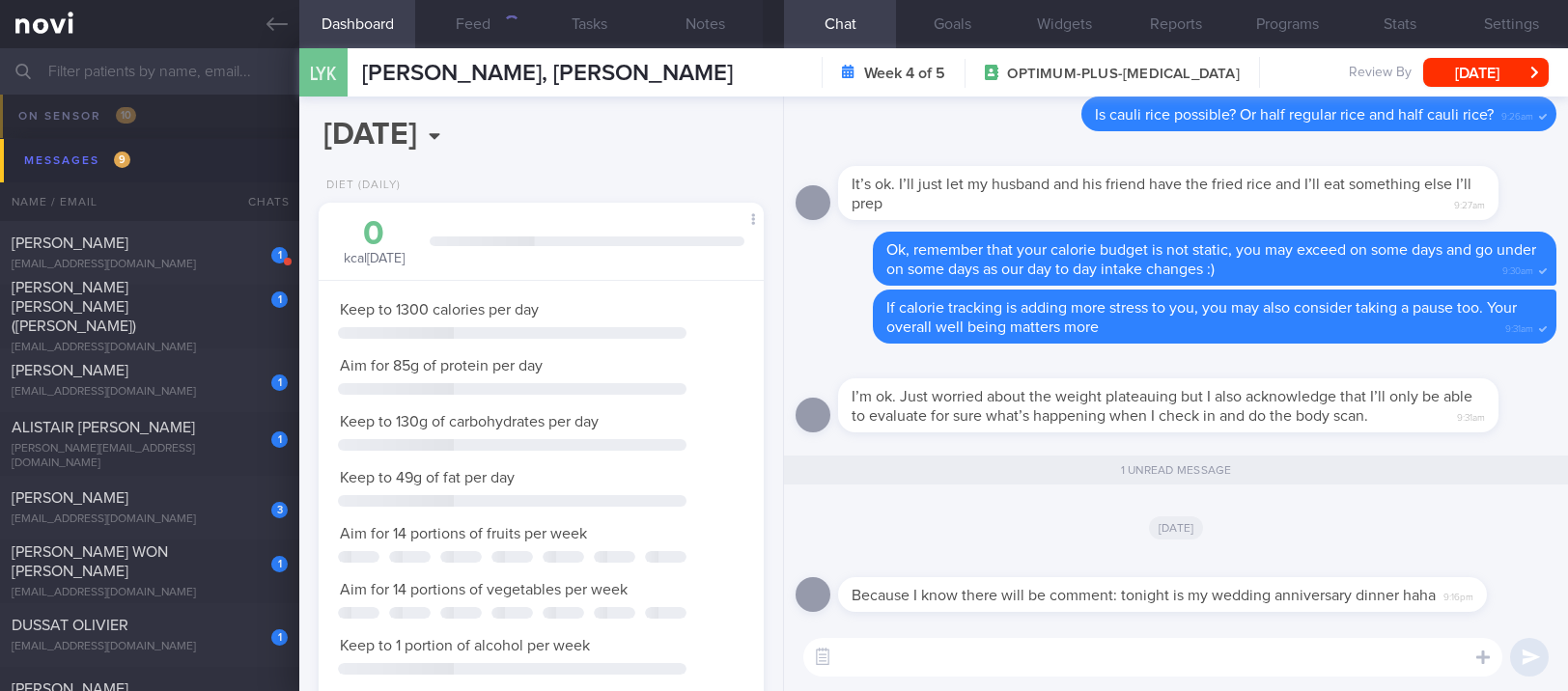
click at [917, 664] on textarea at bounding box center [1154, 657] width 699 height 39
type textarea "Happy Anniversary! I hope yo e"
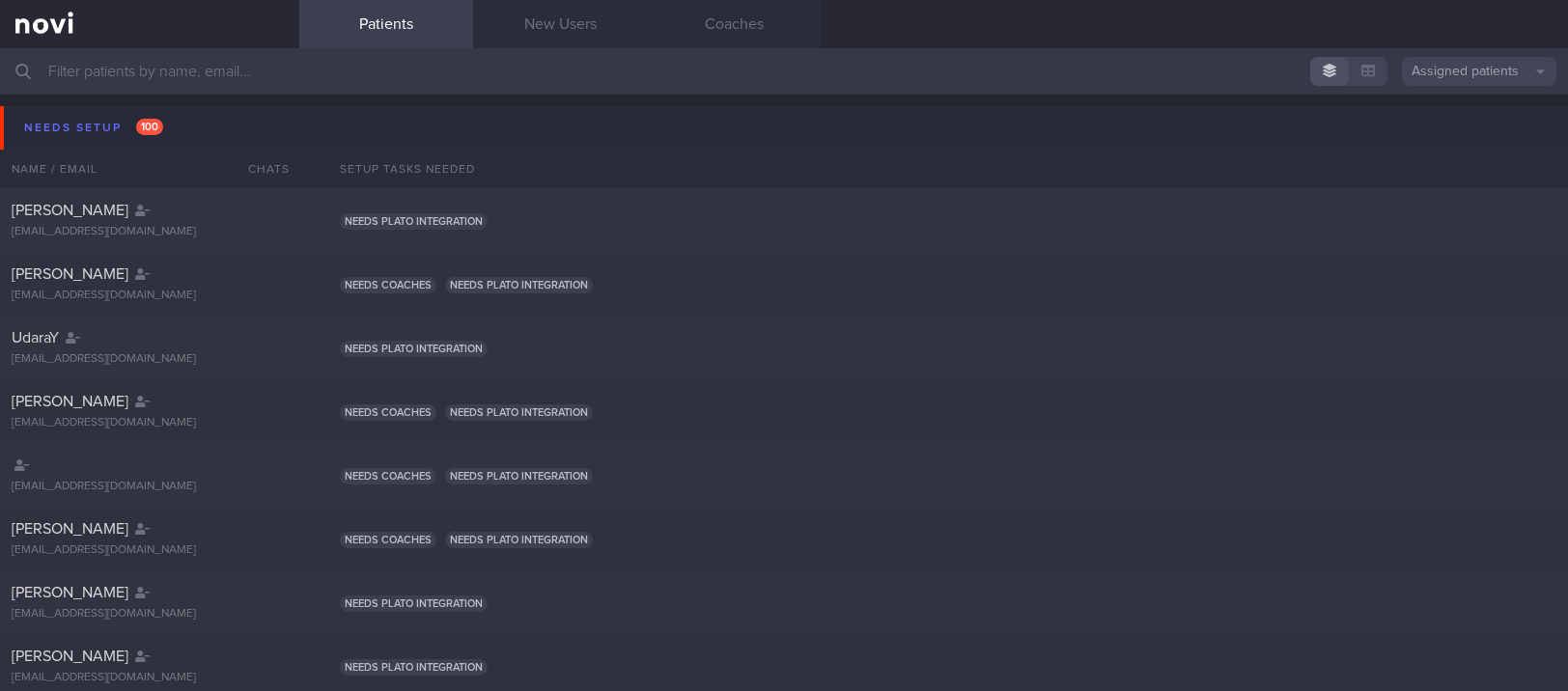
click at [217, 133] on button "Needs setup 100" at bounding box center [787, 128] width 1574 height 44
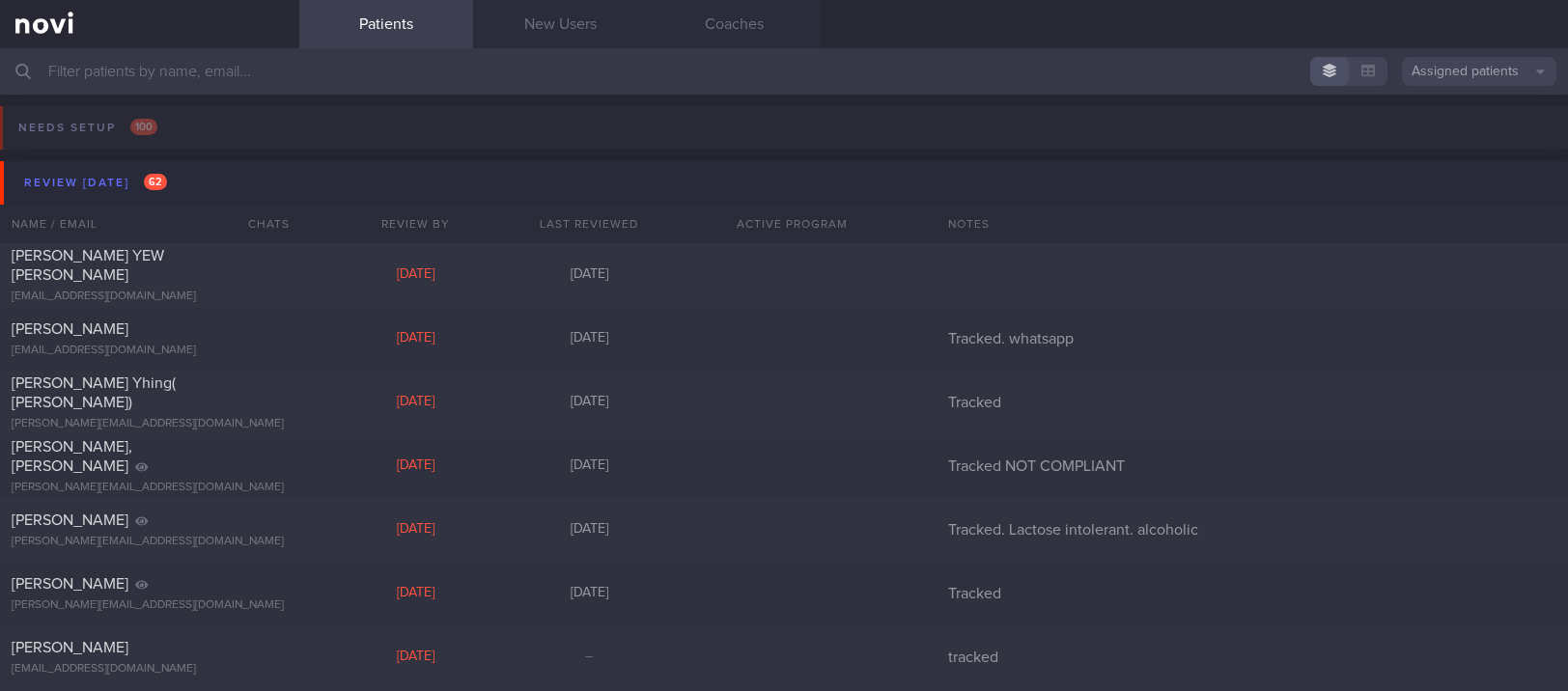
click at [222, 192] on button "Review [DATE] 62" at bounding box center [787, 183] width 1574 height 44
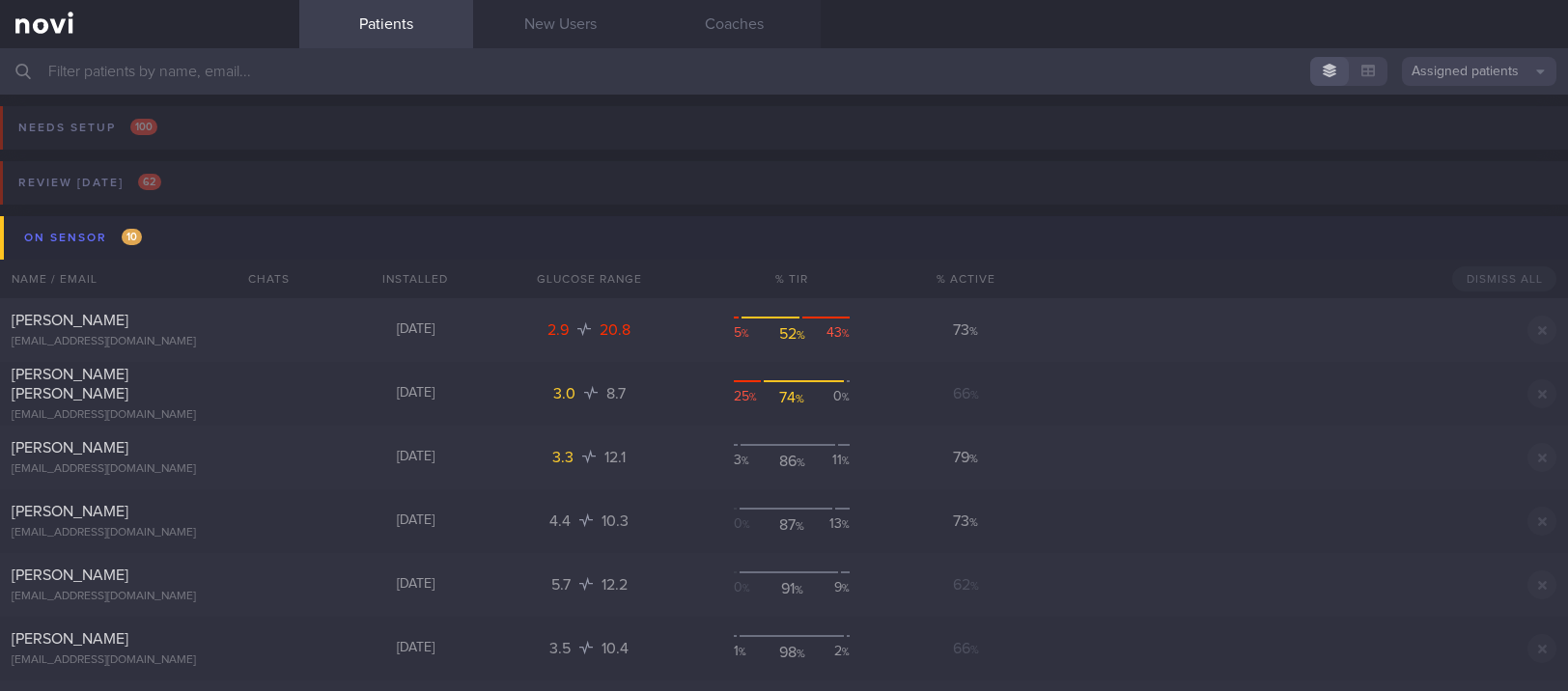
click at [209, 245] on button "On sensor 10" at bounding box center [787, 238] width 1574 height 44
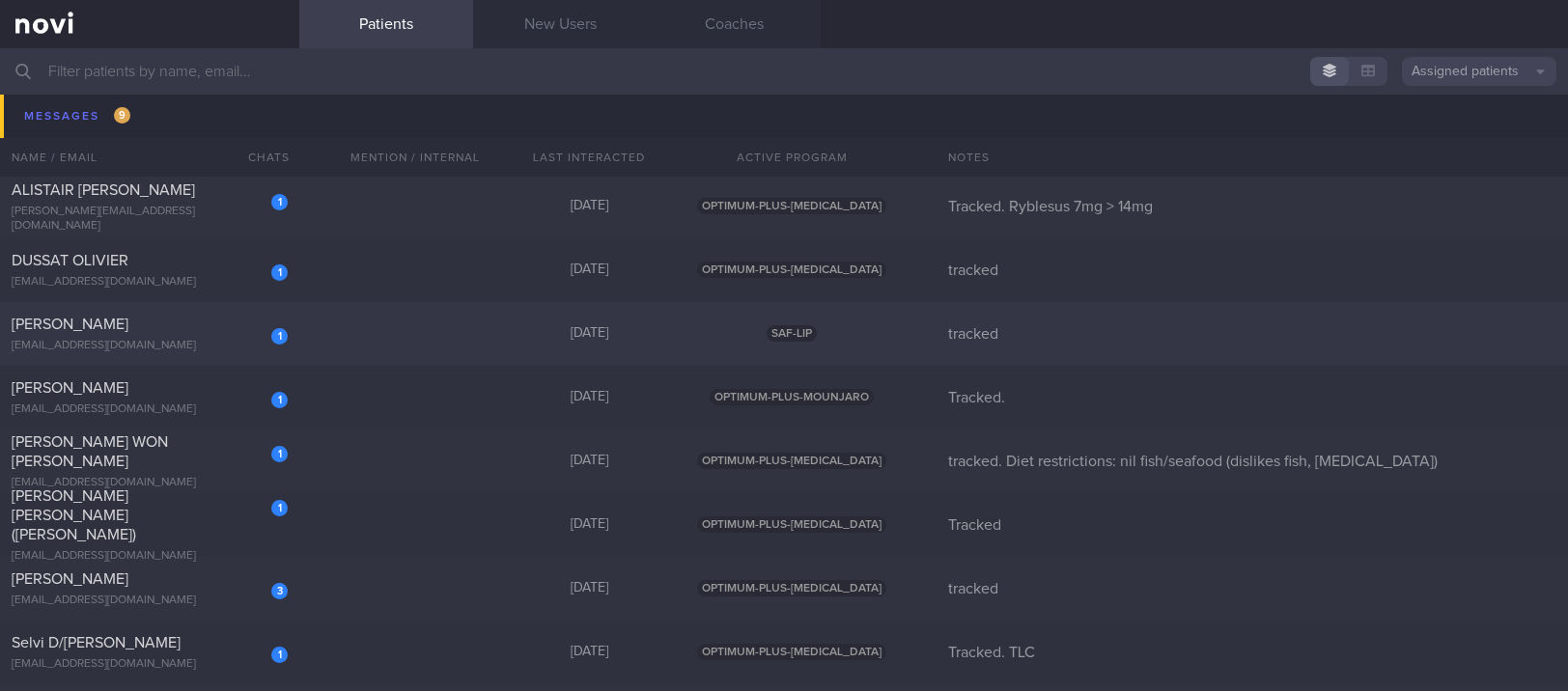
scroll to position [257, 0]
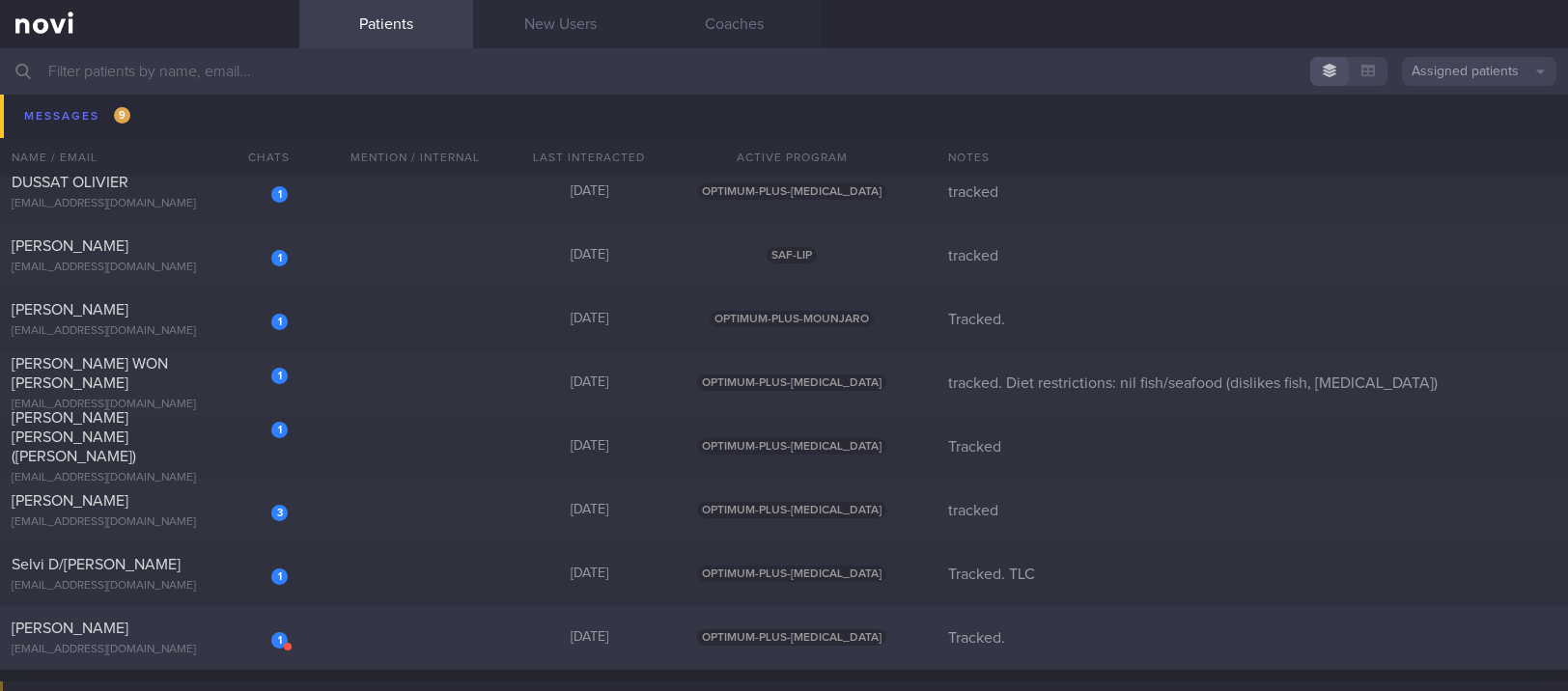
click at [407, 629] on div "1 Theresa Ong theresaongsl@gmail.com Yesterday OPTIMUM-PLUS-WEGOVY Tracked." at bounding box center [784, 638] width 1568 height 64
select select "8"
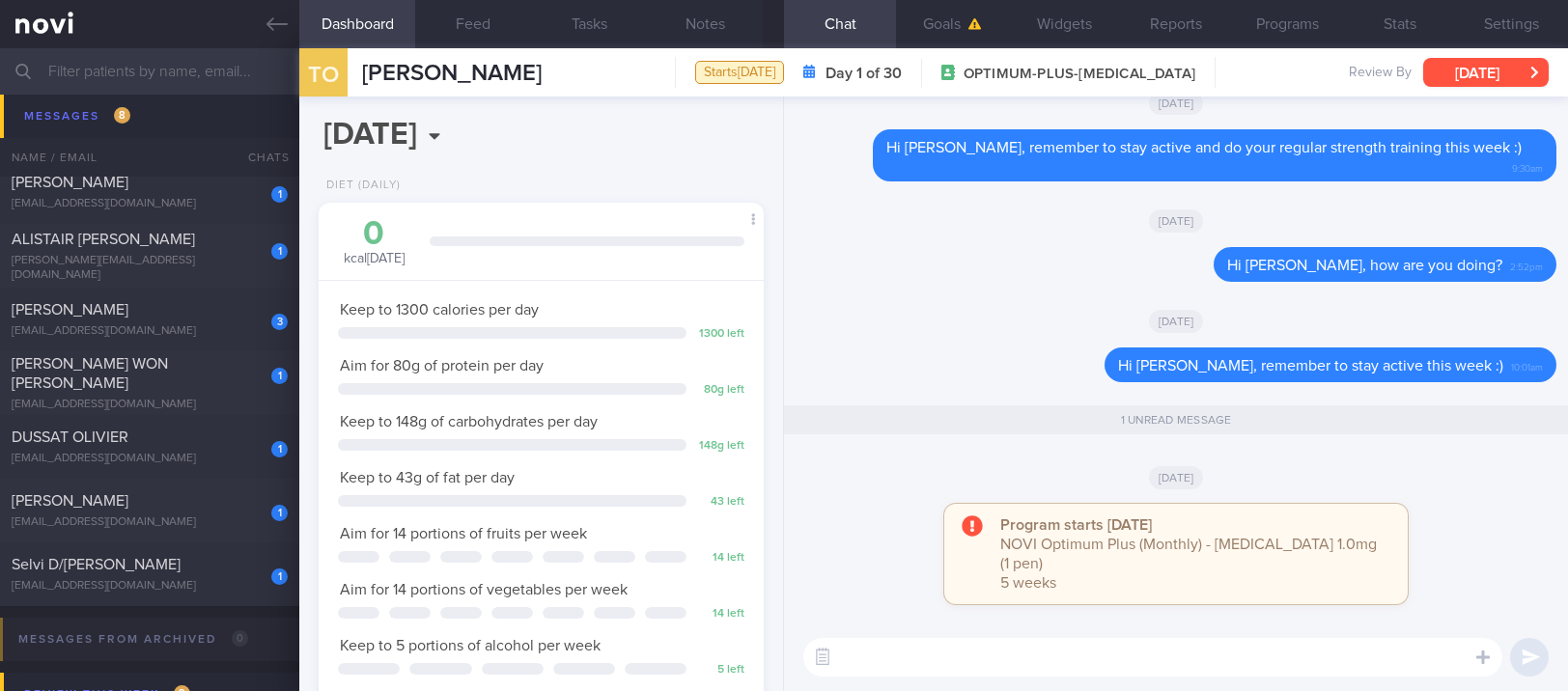
click at [1483, 69] on button "Fri, 19 Sep" at bounding box center [1486, 72] width 126 height 29
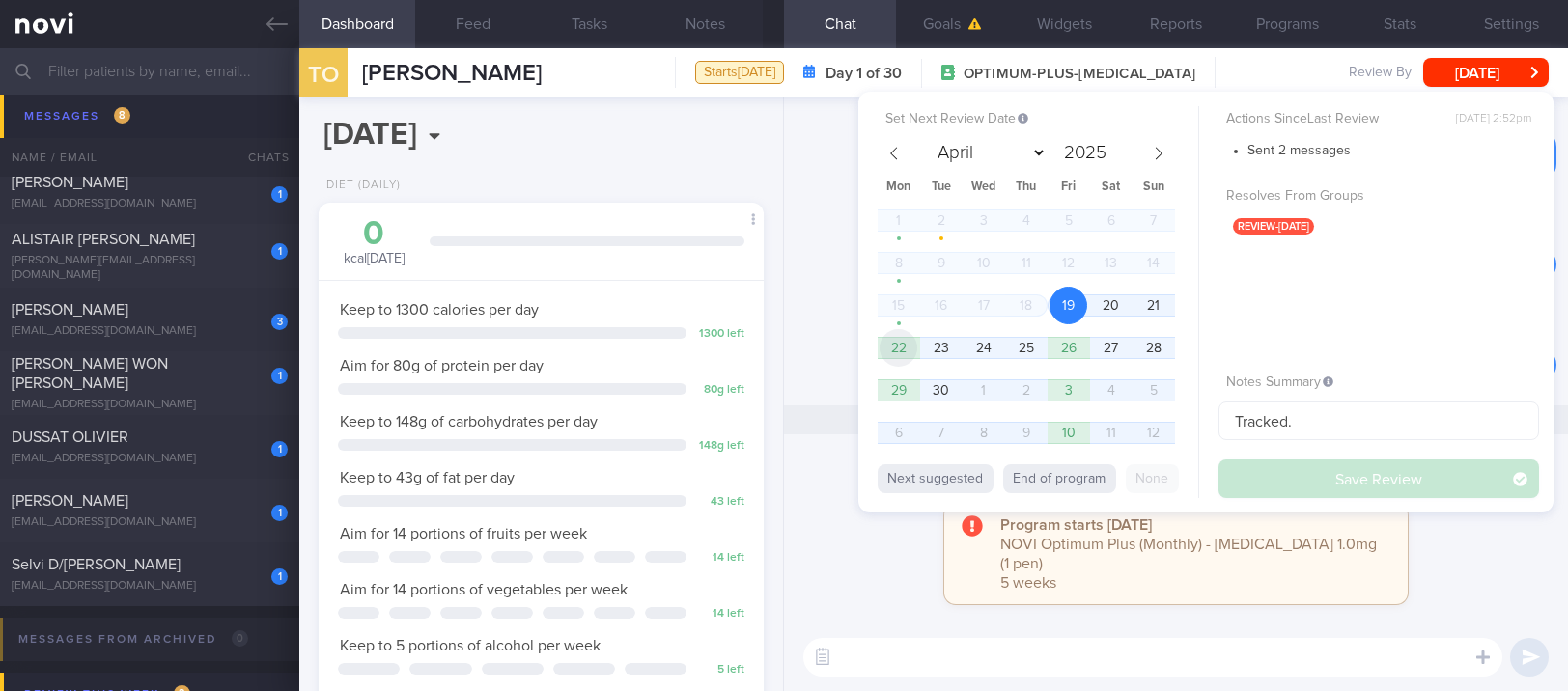
click at [889, 346] on span "22" at bounding box center [899, 348] width 38 height 38
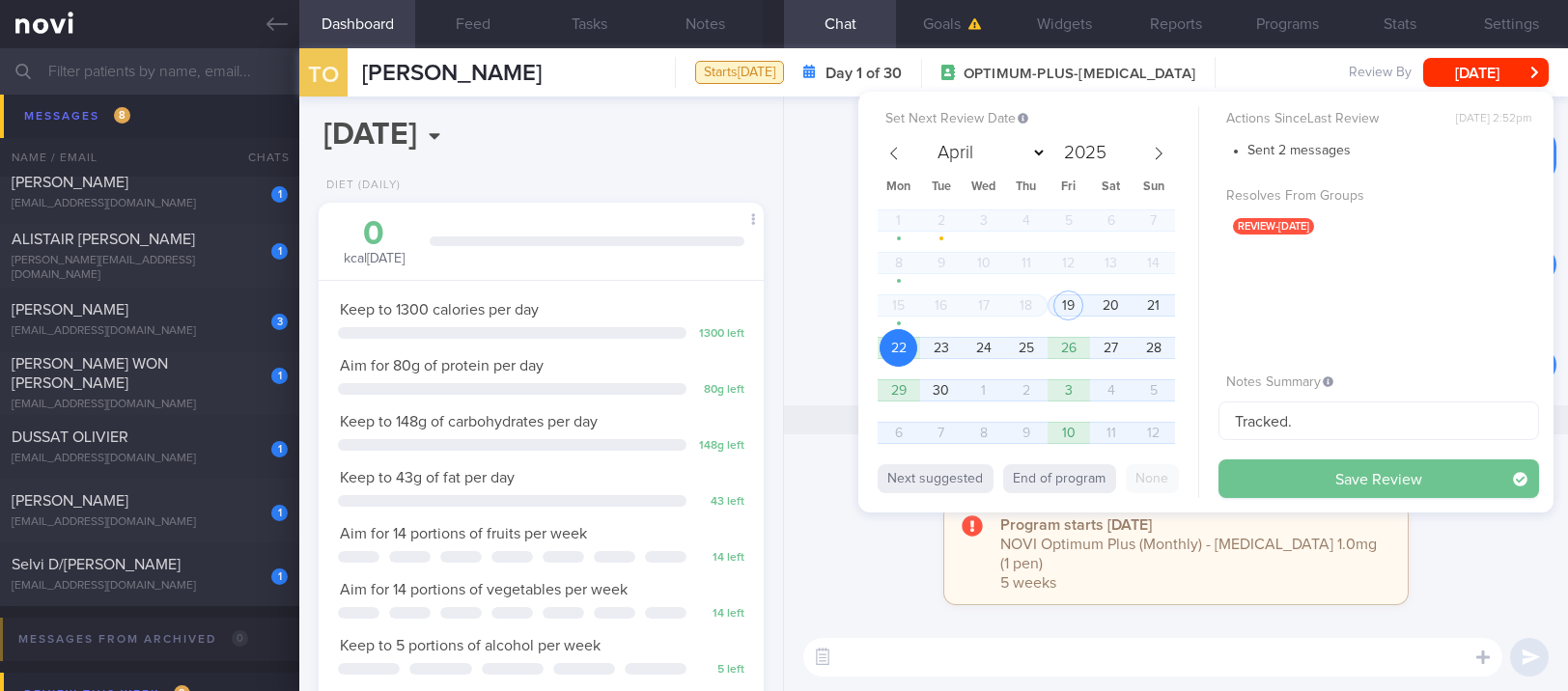
click at [1349, 475] on button "Save Review" at bounding box center [1379, 478] width 321 height 39
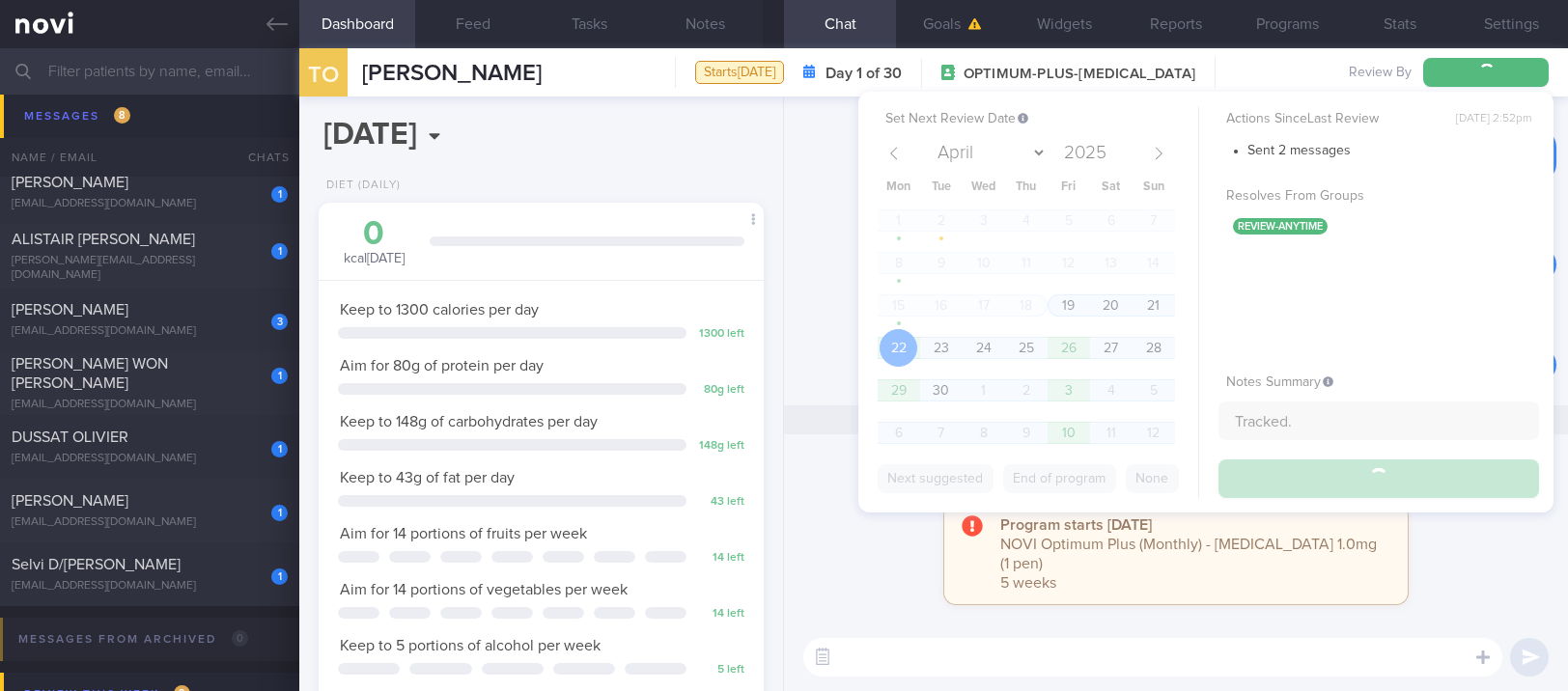
click at [801, 282] on div "Delete Hi Theresa, how are you doing? 2:52pm" at bounding box center [1176, 270] width 761 height 47
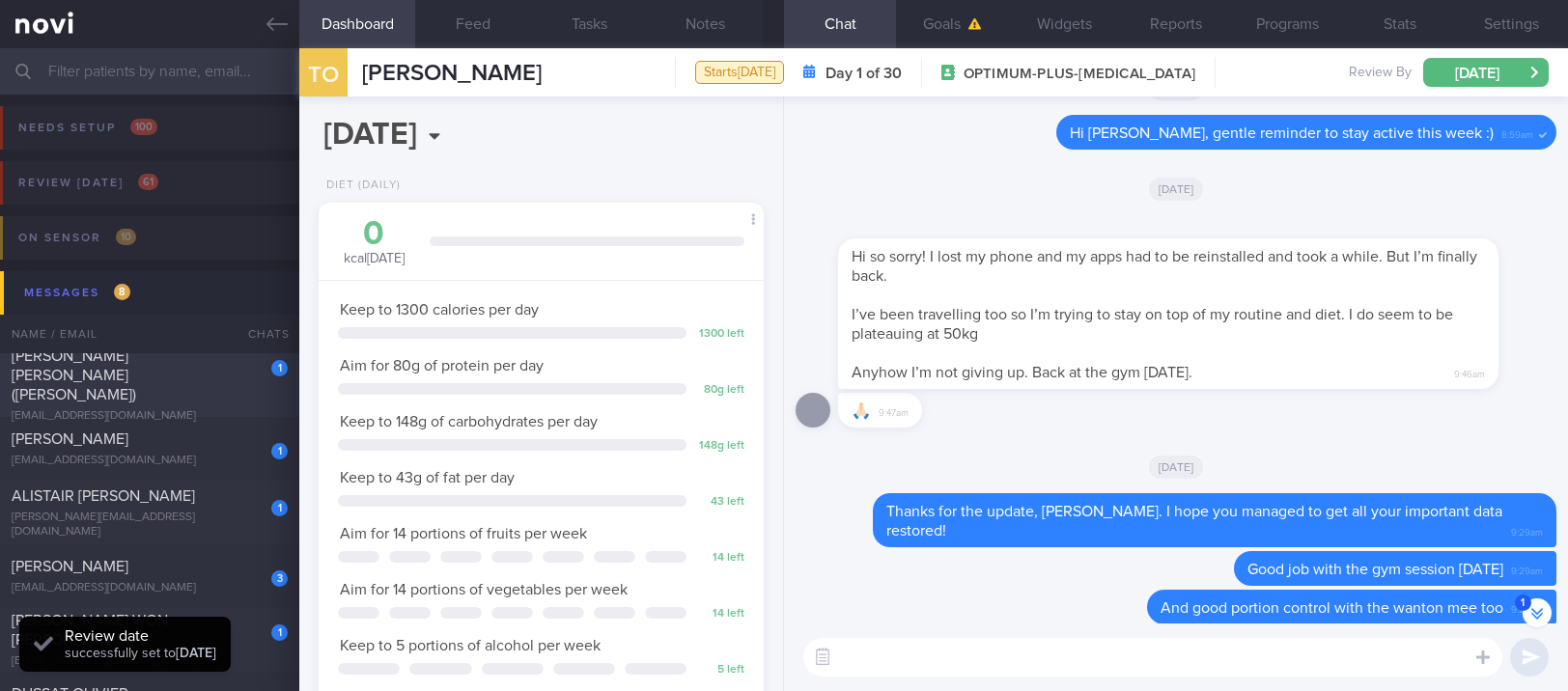
click at [214, 409] on div "[EMAIL_ADDRESS][DOMAIN_NAME]" at bounding box center [149, 416] width 276 height 15
type input "Tracked"
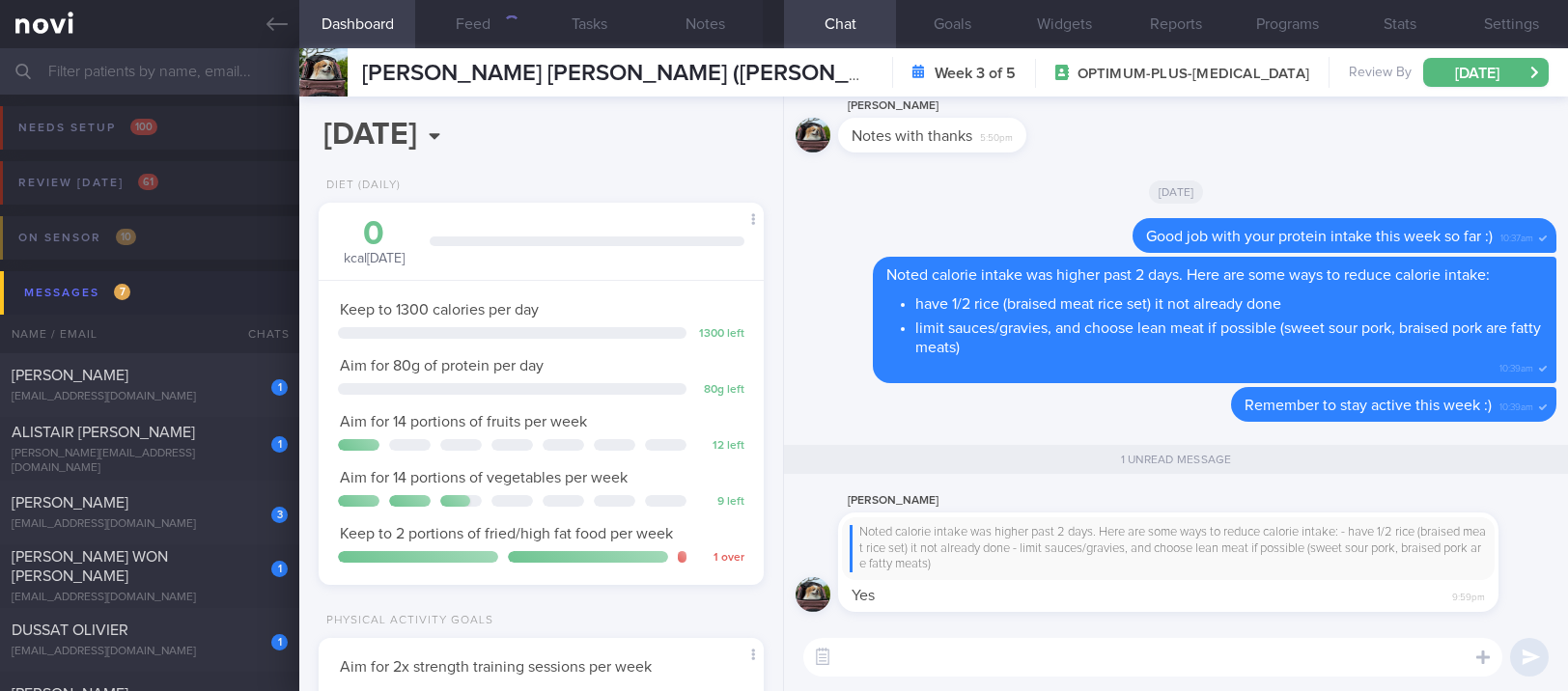
scroll to position [195, 391]
click at [491, 27] on button "Feed" at bounding box center [473, 24] width 116 height 48
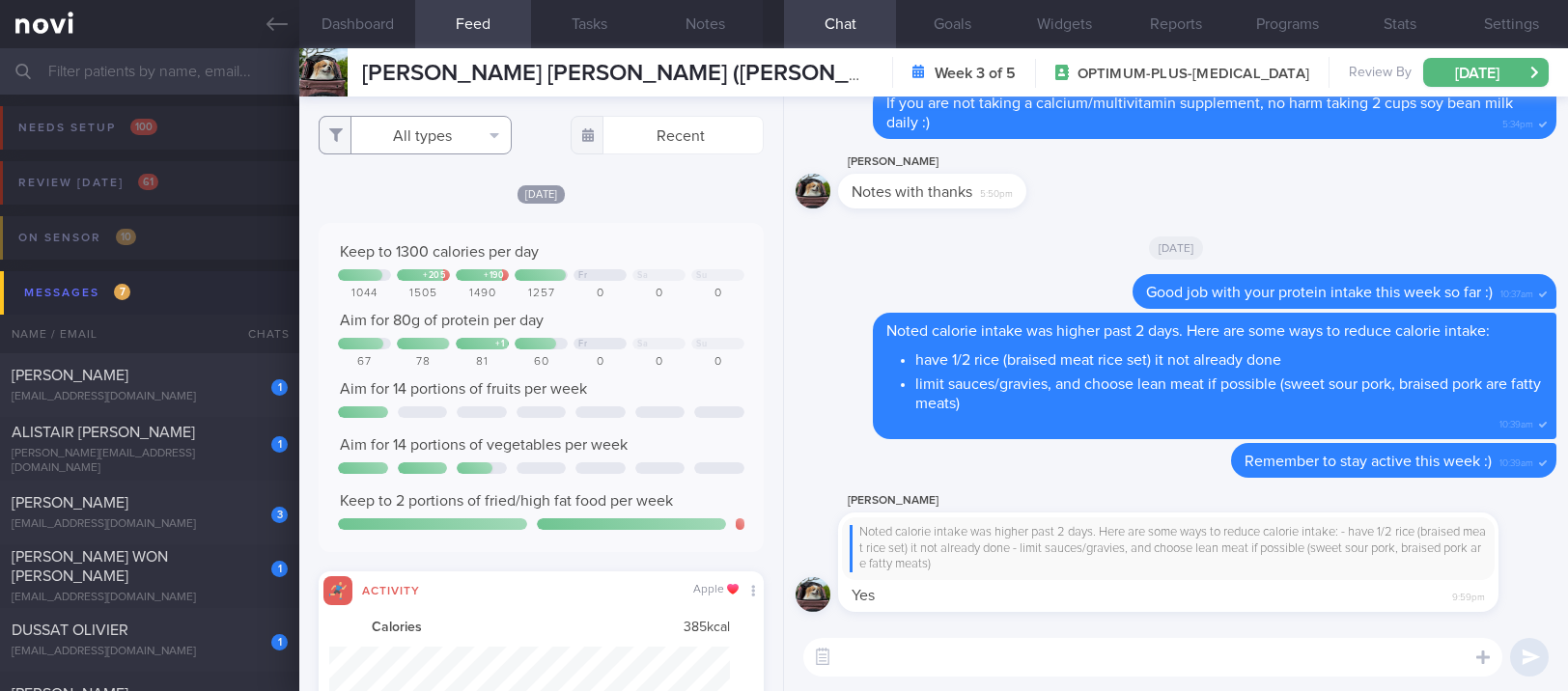
click at [489, 138] on button "All types" at bounding box center [415, 134] width 193 height 39
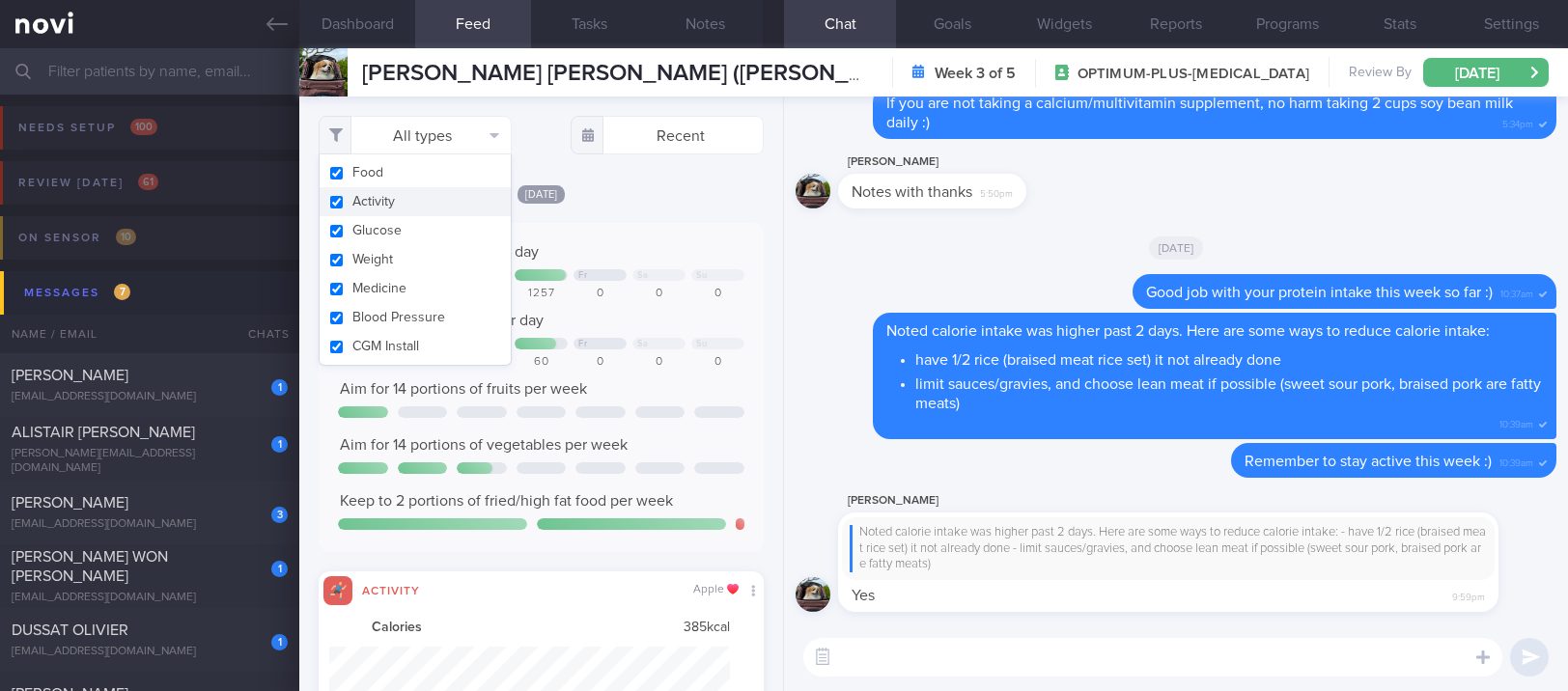
click at [453, 191] on button "Activity" at bounding box center [415, 201] width 191 height 29
checkbox input "false"
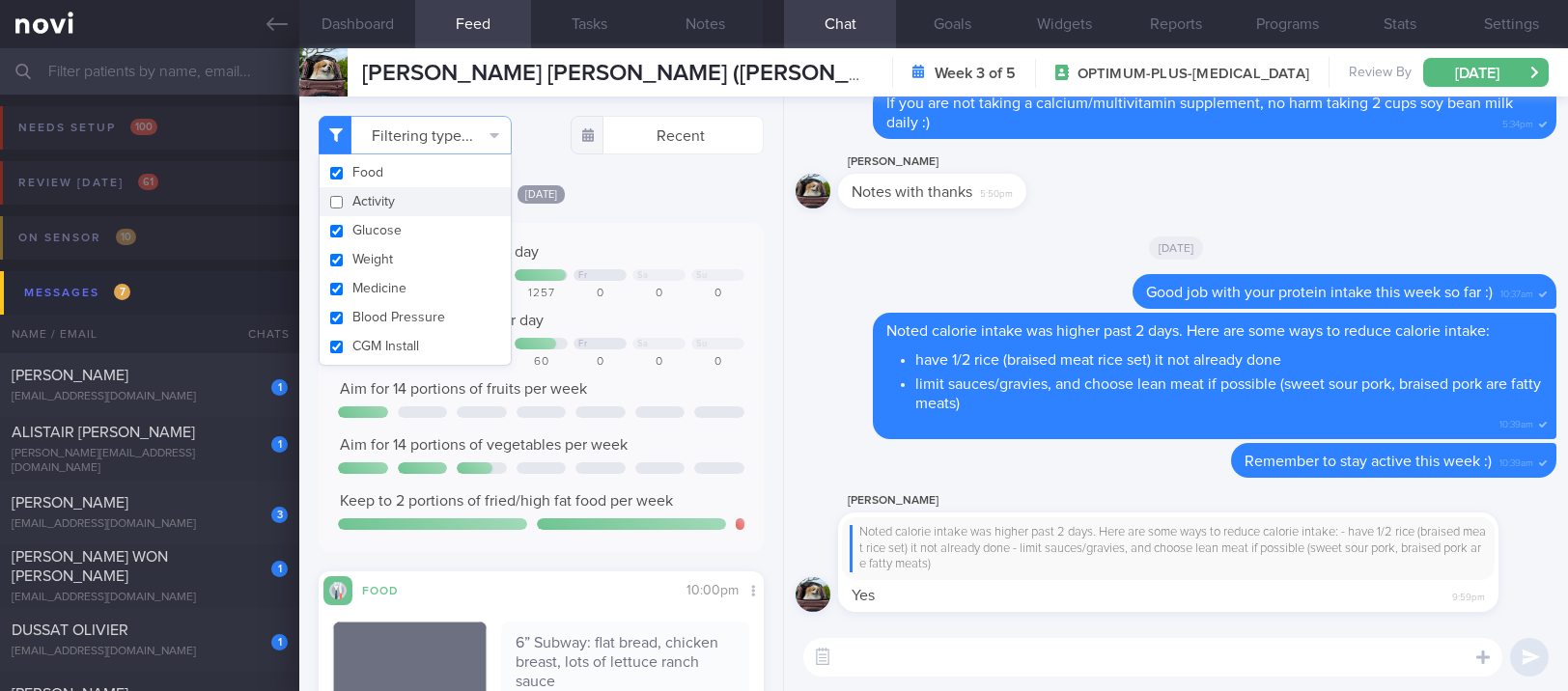
click at [627, 223] on div "Keep to 1300 calories per day + 205 + 190 Fr Sa Su 1044 1505 1490 1257 0 0 0 Ai…" at bounding box center [541, 387] width 445 height 330
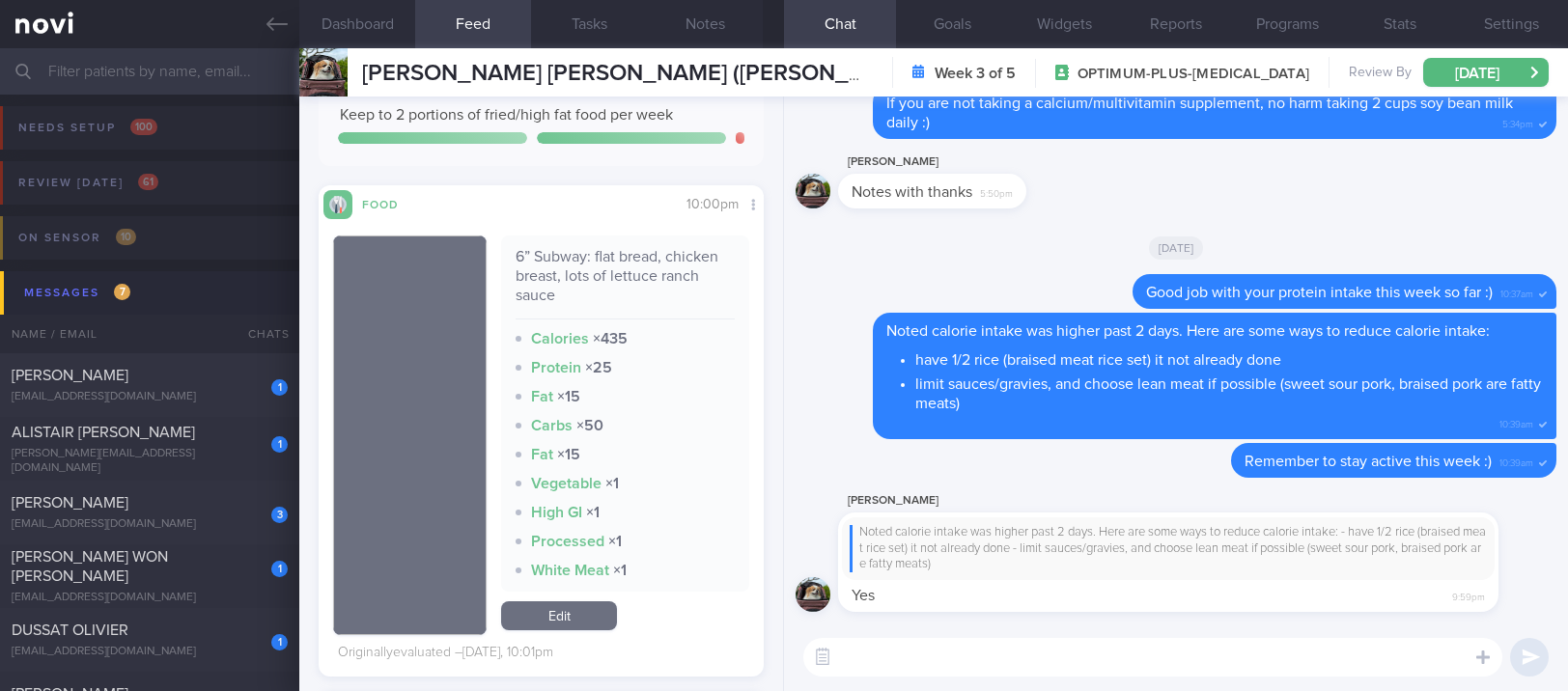
click at [874, 646] on textarea at bounding box center [1154, 657] width 699 height 39
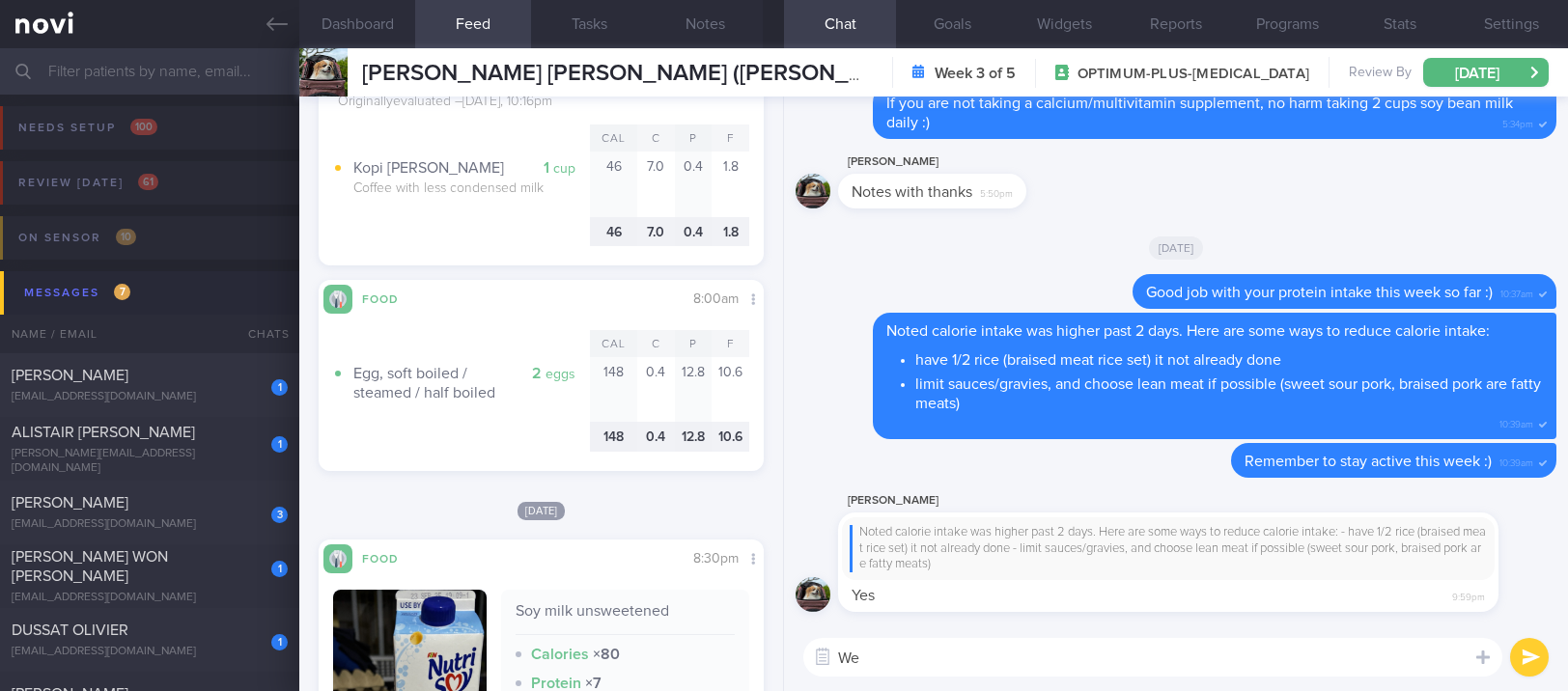
type textarea "W"
type textarea "Good portion control yesterday! :)"
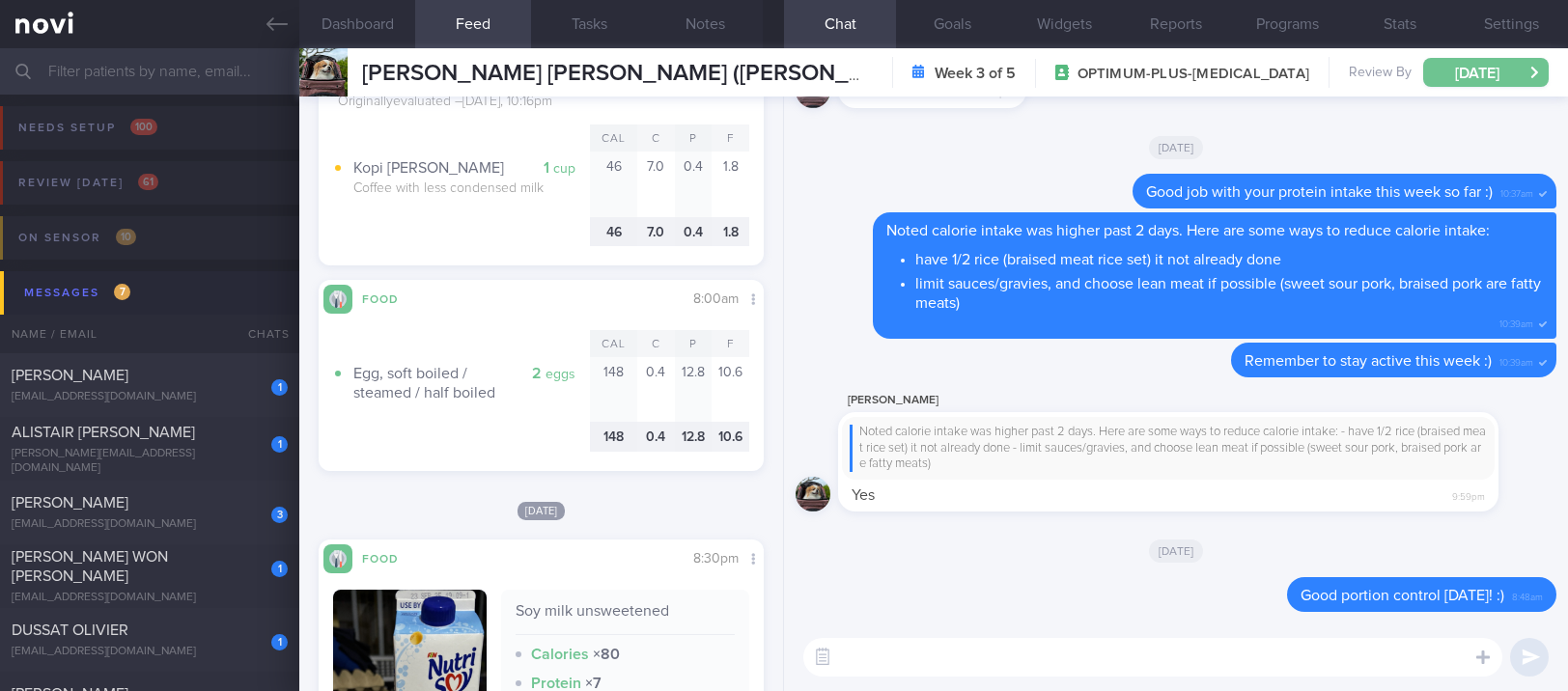
click at [1483, 67] on button "[DATE]" at bounding box center [1486, 72] width 126 height 29
click at [827, 302] on div "Delete Noted calorie intake was higher past 2 days. Here are some ways to reduc…" at bounding box center [1176, 275] width 761 height 126
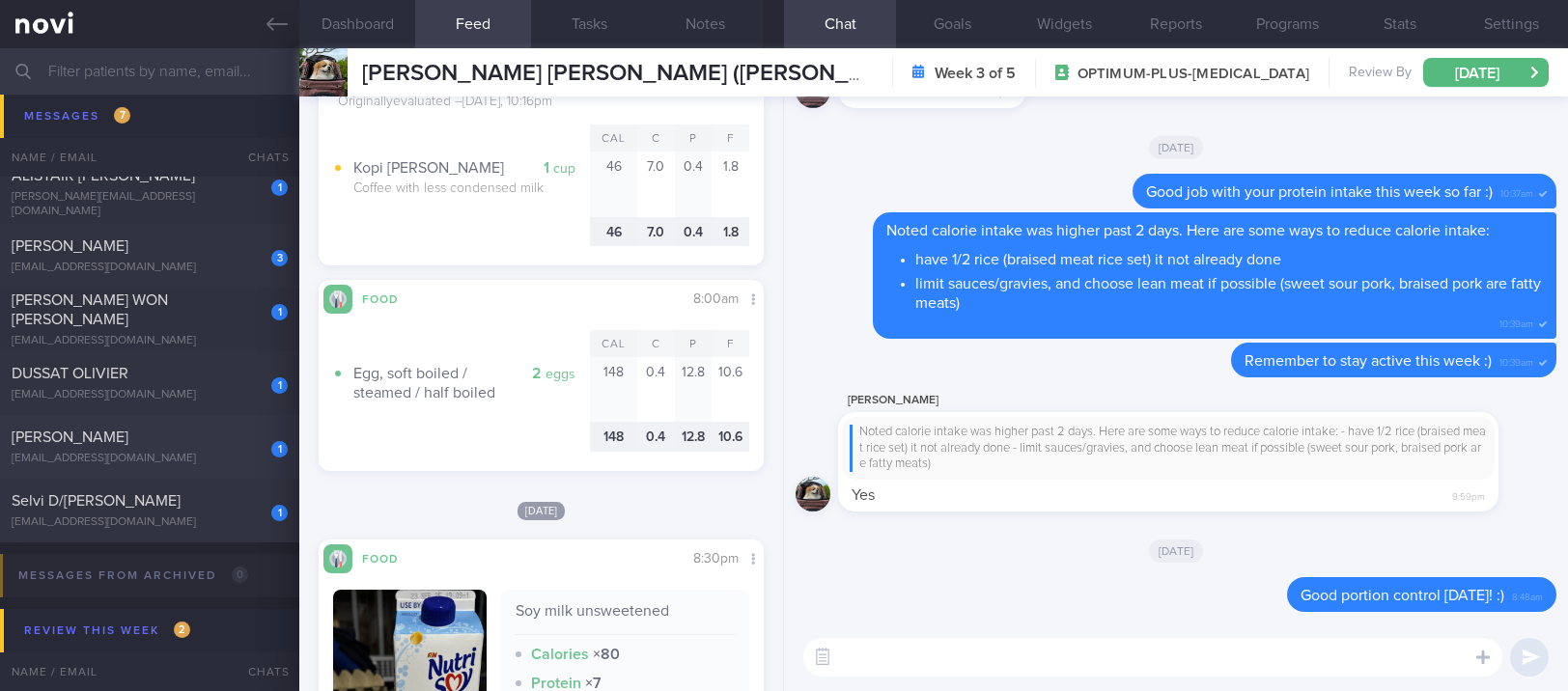
click at [187, 444] on div "[PERSON_NAME]" at bounding box center [147, 436] width 271 height 19
type input "tracked"
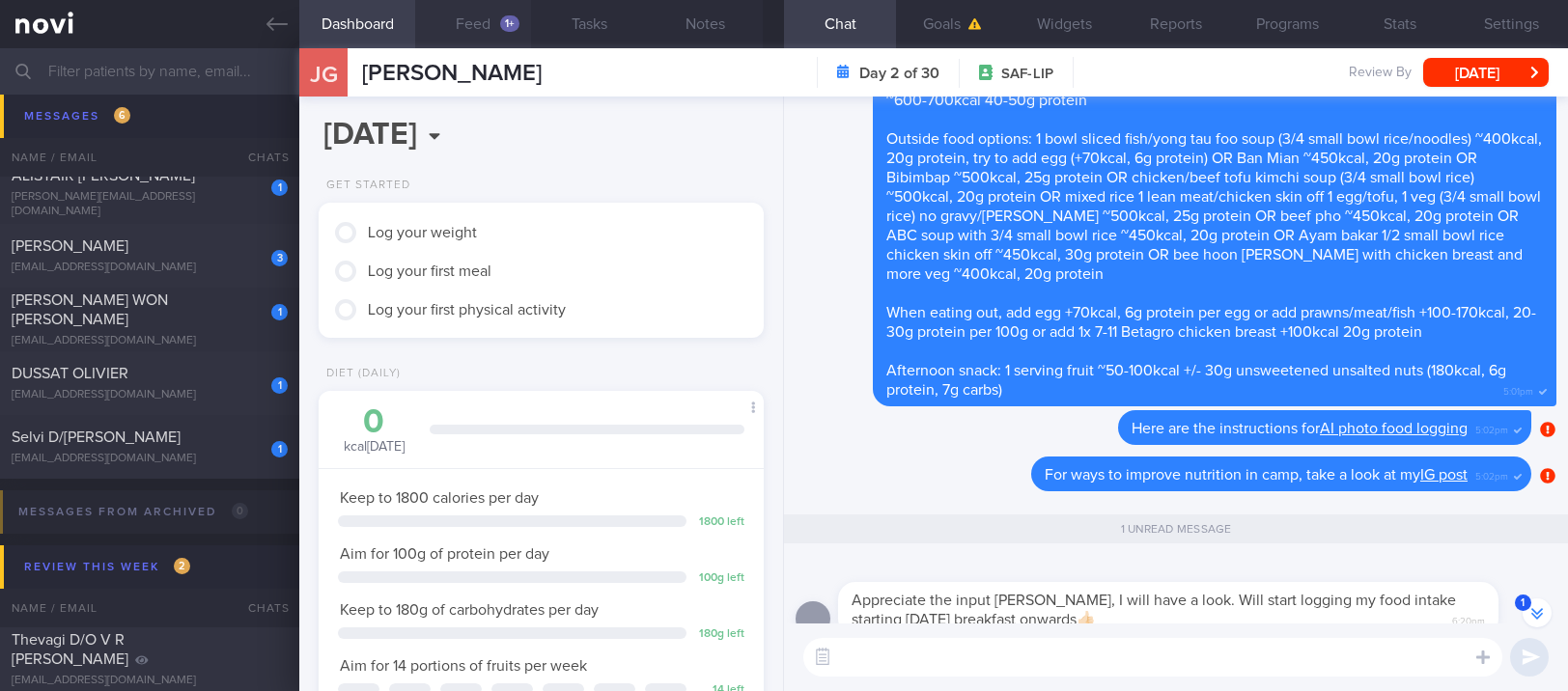
click at [466, 29] on button "Feed 1+" at bounding box center [473, 24] width 116 height 48
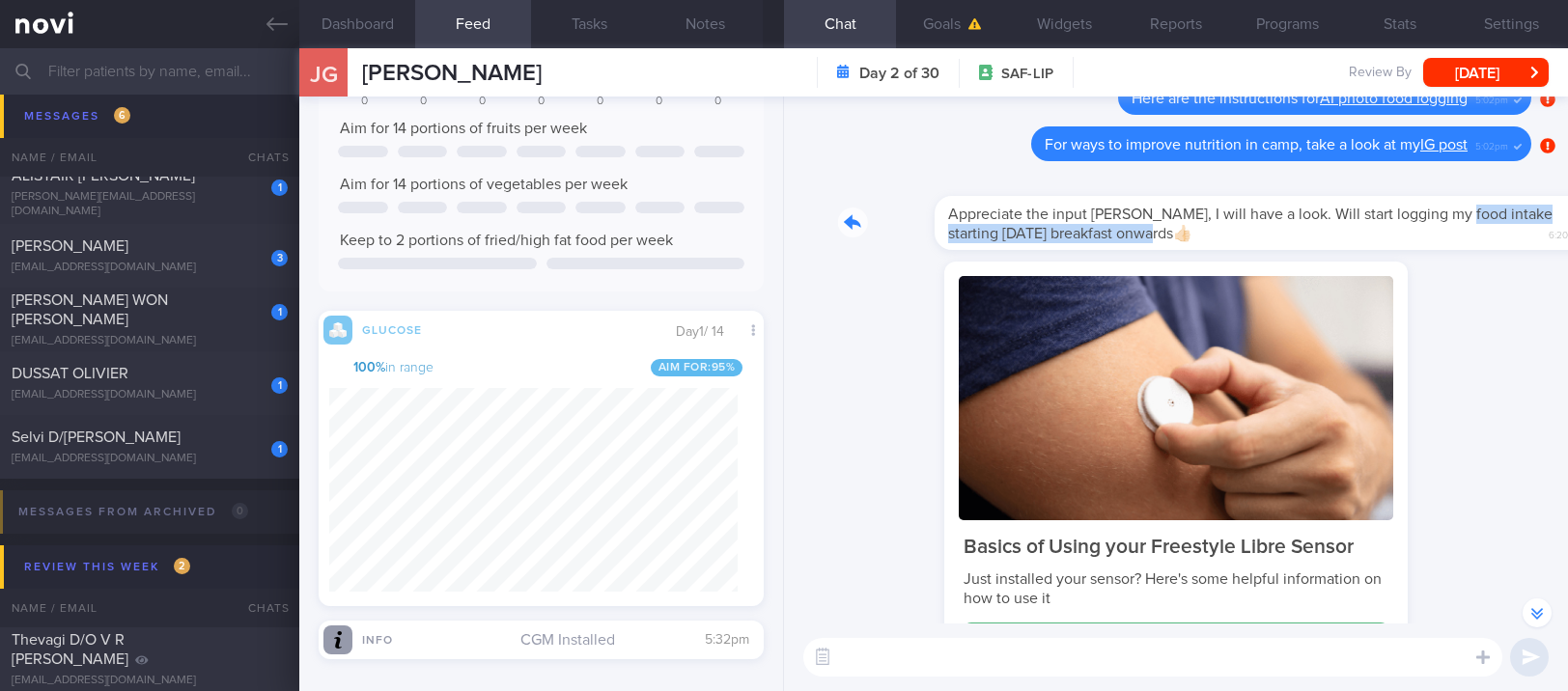
drag, startPoint x: 1092, startPoint y: 228, endPoint x: 1352, endPoint y: 220, distance: 260.1
click at [1352, 220] on div "Appreciate the input Joel, I will have a look. Will start logging my food intak…" at bounding box center [1197, 212] width 718 height 78
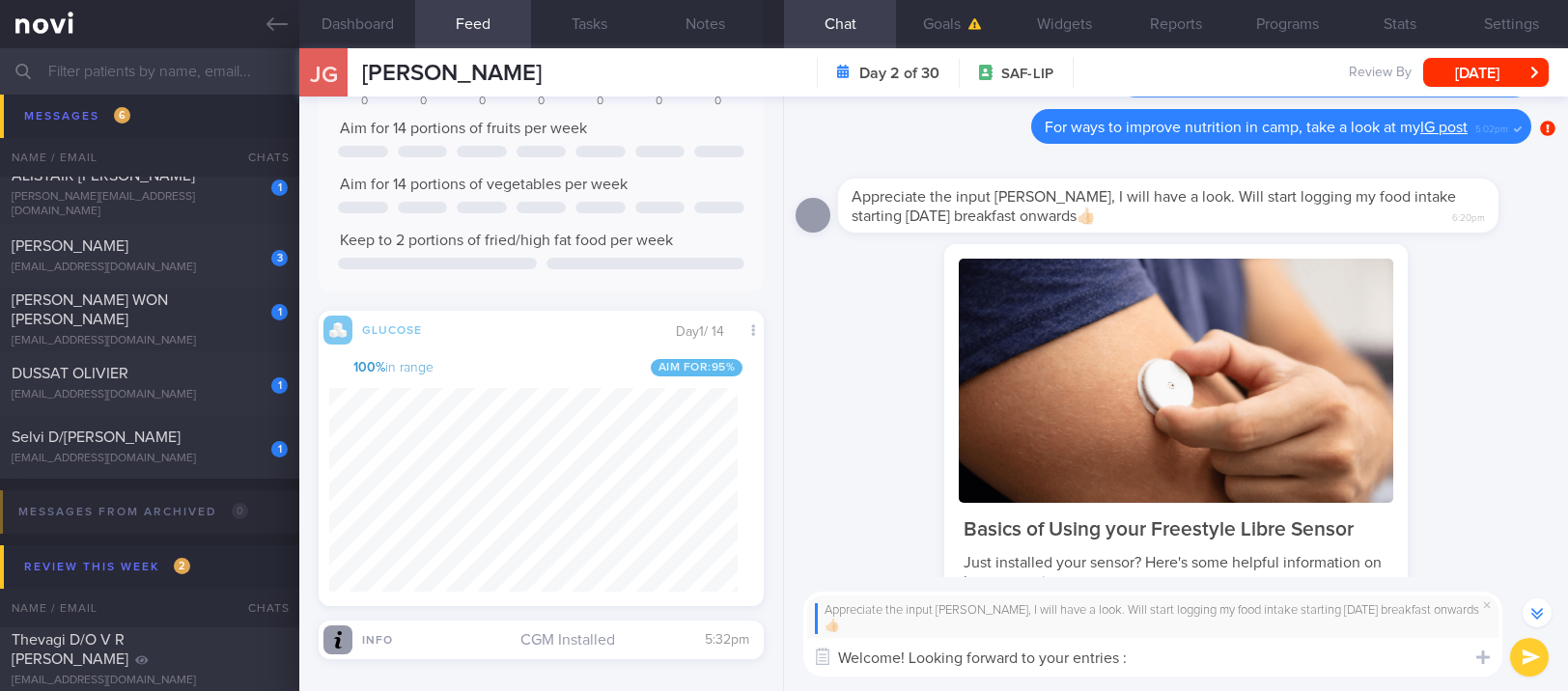
type textarea "Welcome! Looking forward to your entries :)"
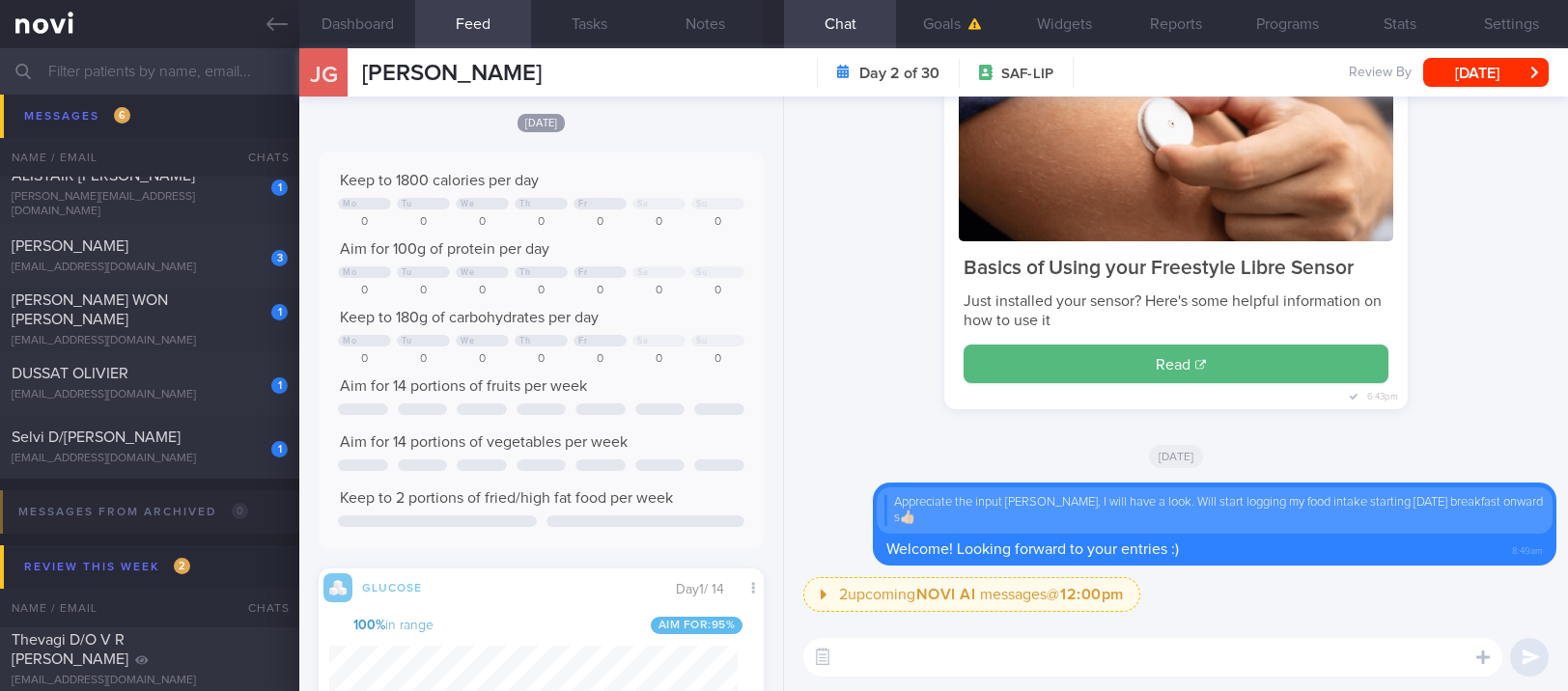
click at [881, 248] on div "Basics of Using your Freestyle Libre Sensor Just installed your sensor? Here's …" at bounding box center [1176, 205] width 761 height 445
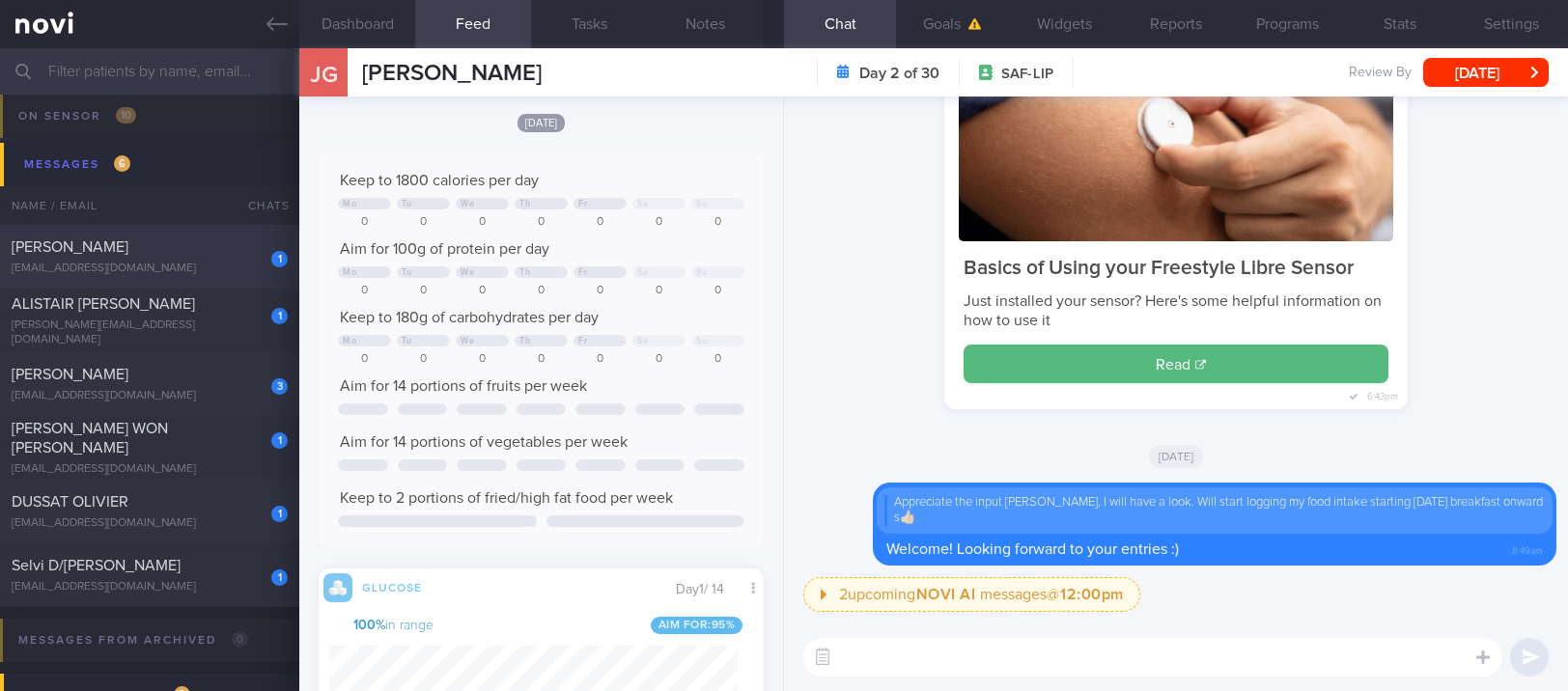
click at [174, 267] on div "[EMAIL_ADDRESS][DOMAIN_NAME]" at bounding box center [149, 269] width 276 height 15
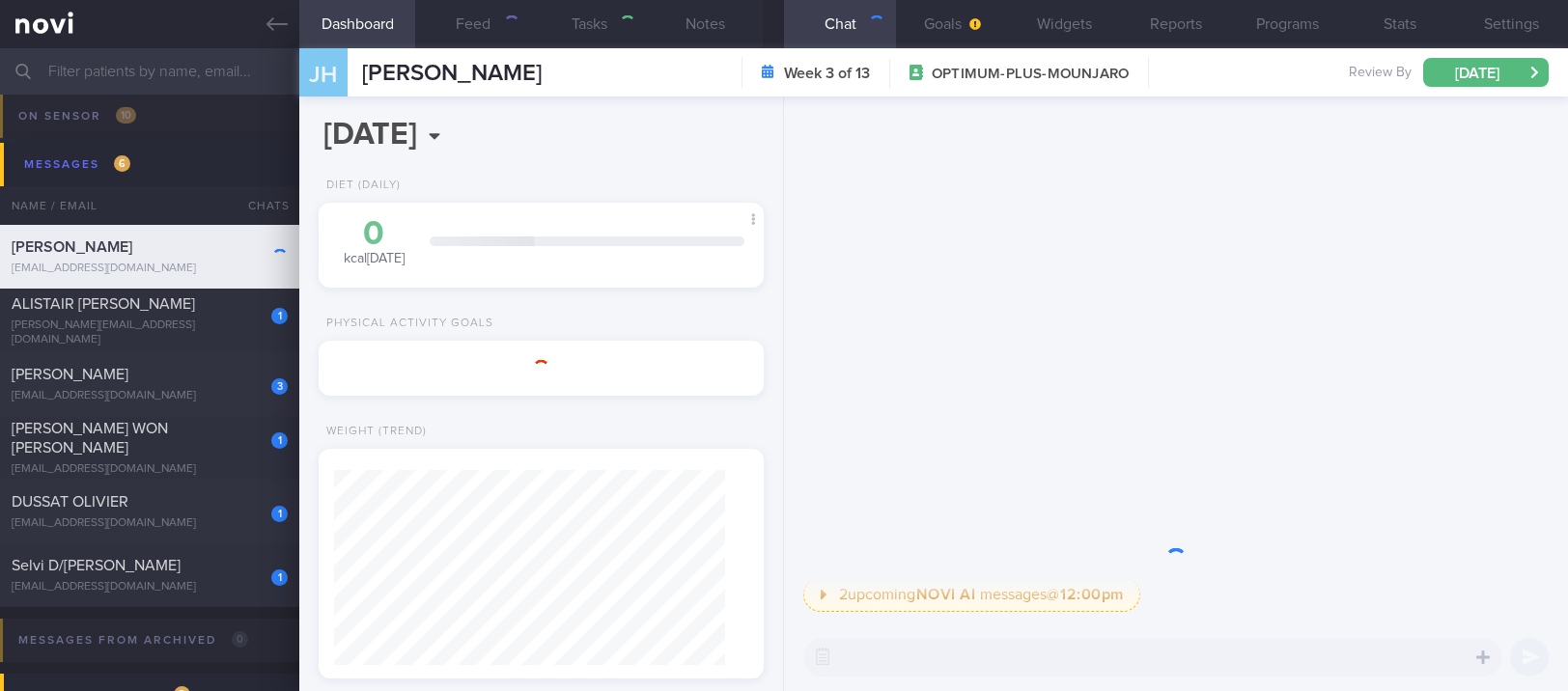
type input "Tracked."
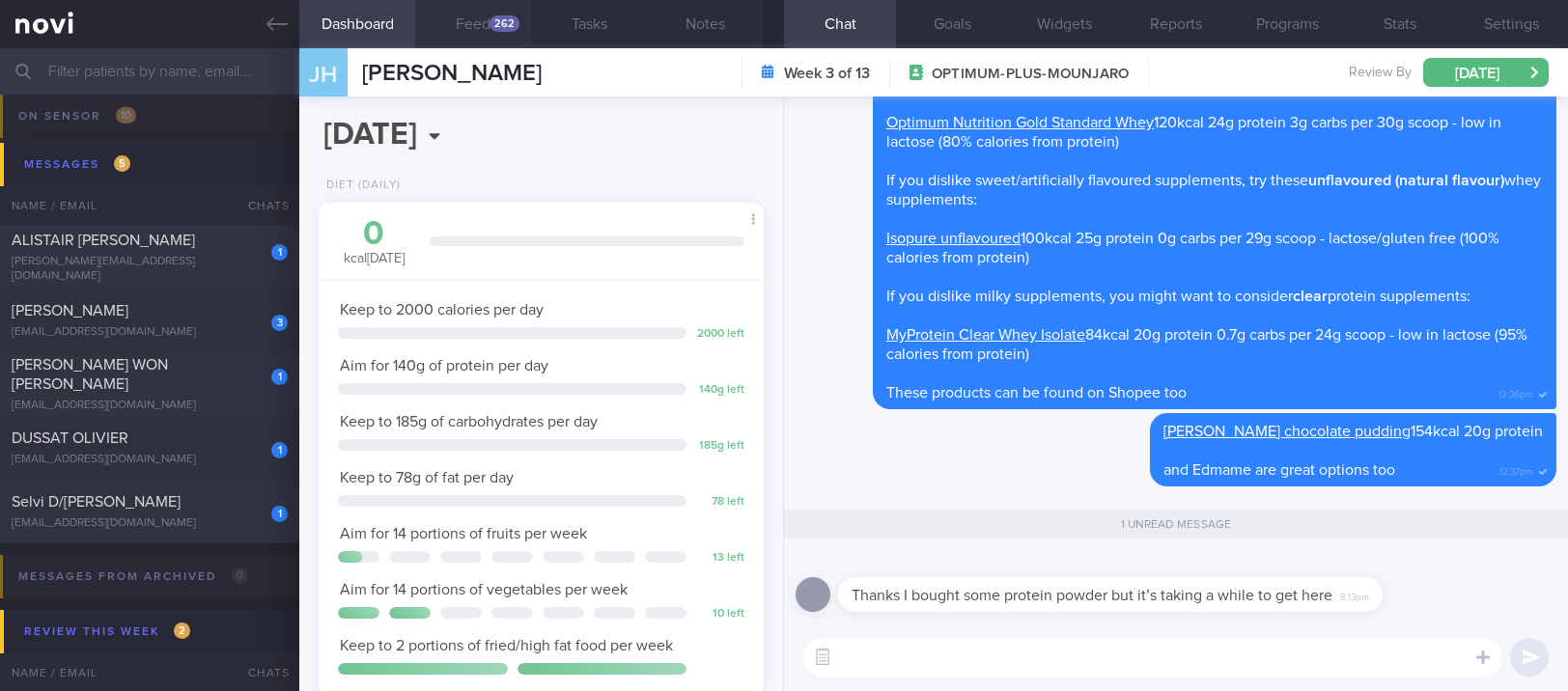
click at [491, 33] on button "Feed 262" at bounding box center [473, 24] width 116 height 48
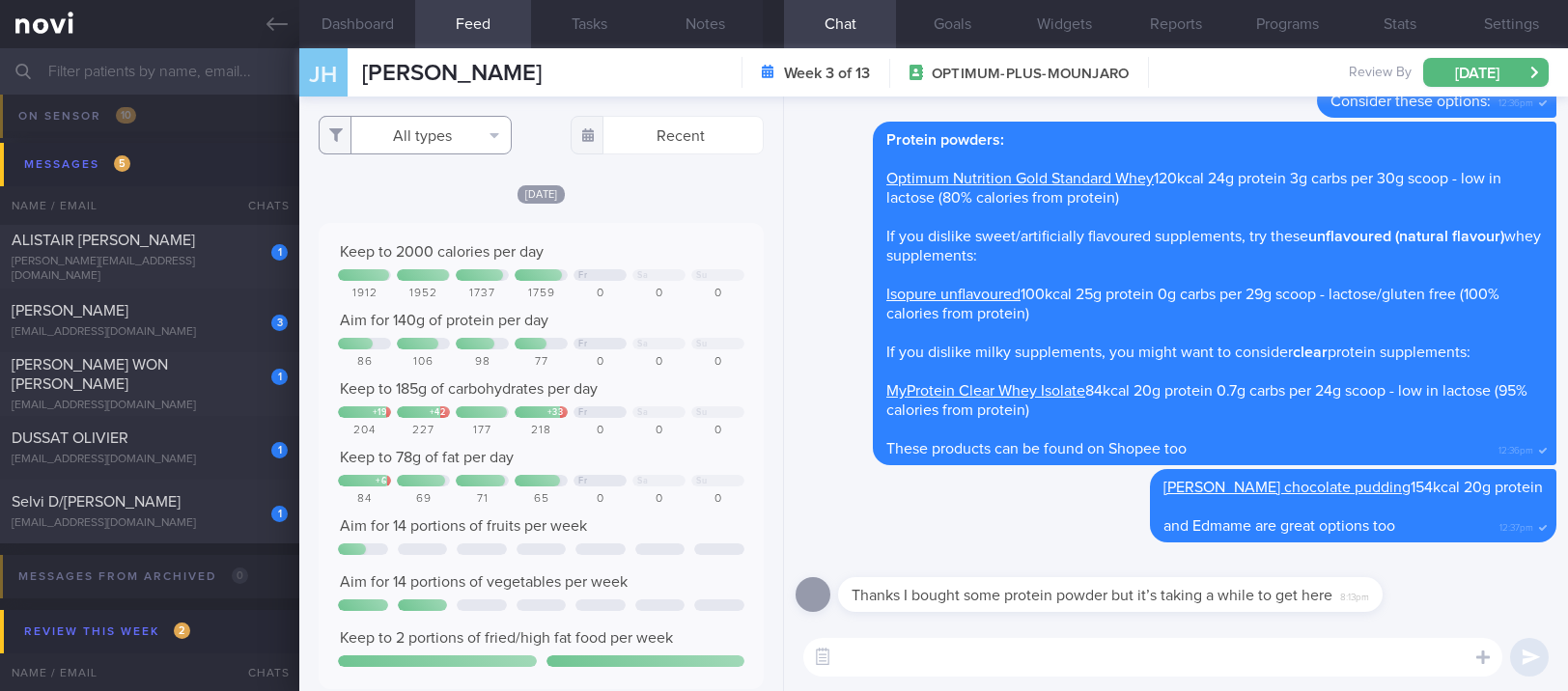
click at [441, 127] on button "All types" at bounding box center [415, 134] width 193 height 39
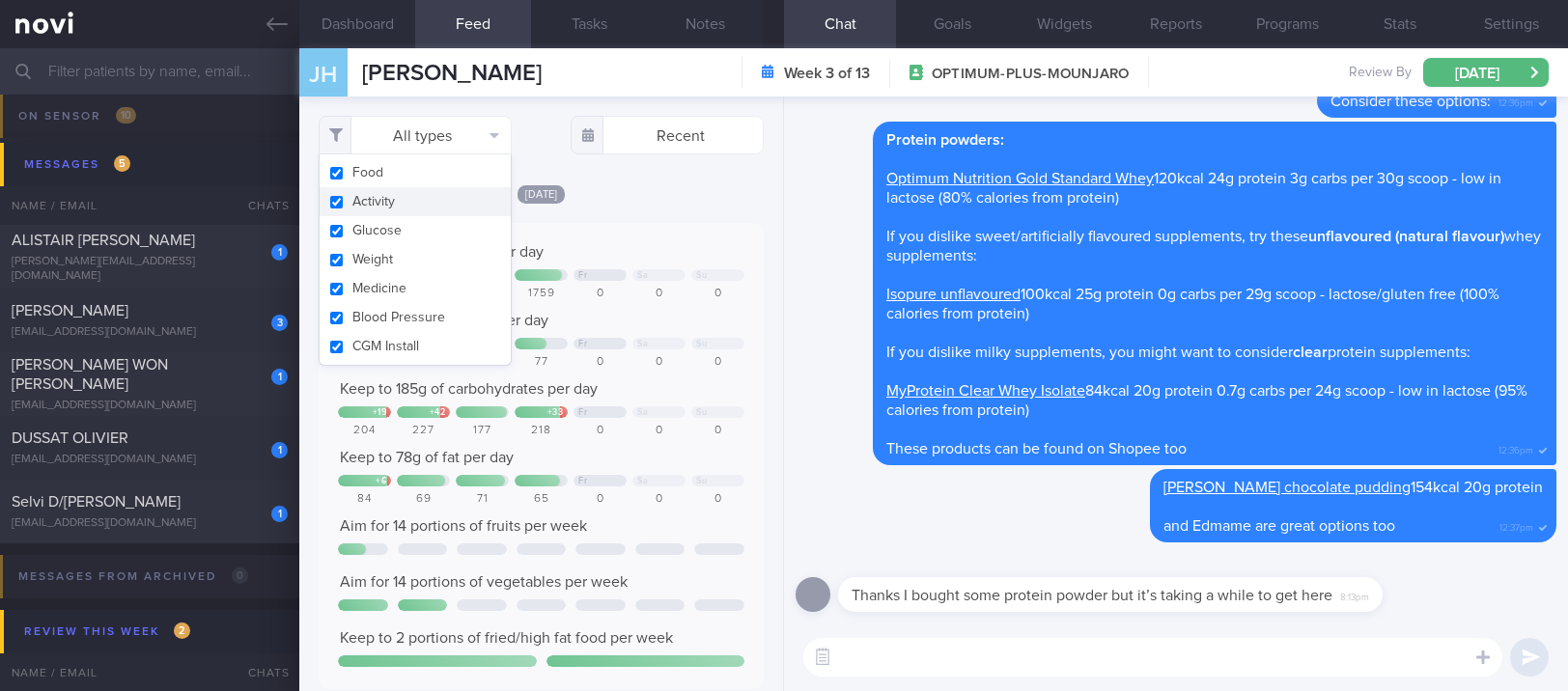
click at [383, 205] on button "Activity" at bounding box center [415, 201] width 191 height 29
checkbox input "false"
click at [943, 653] on textarea at bounding box center [1154, 657] width 699 height 39
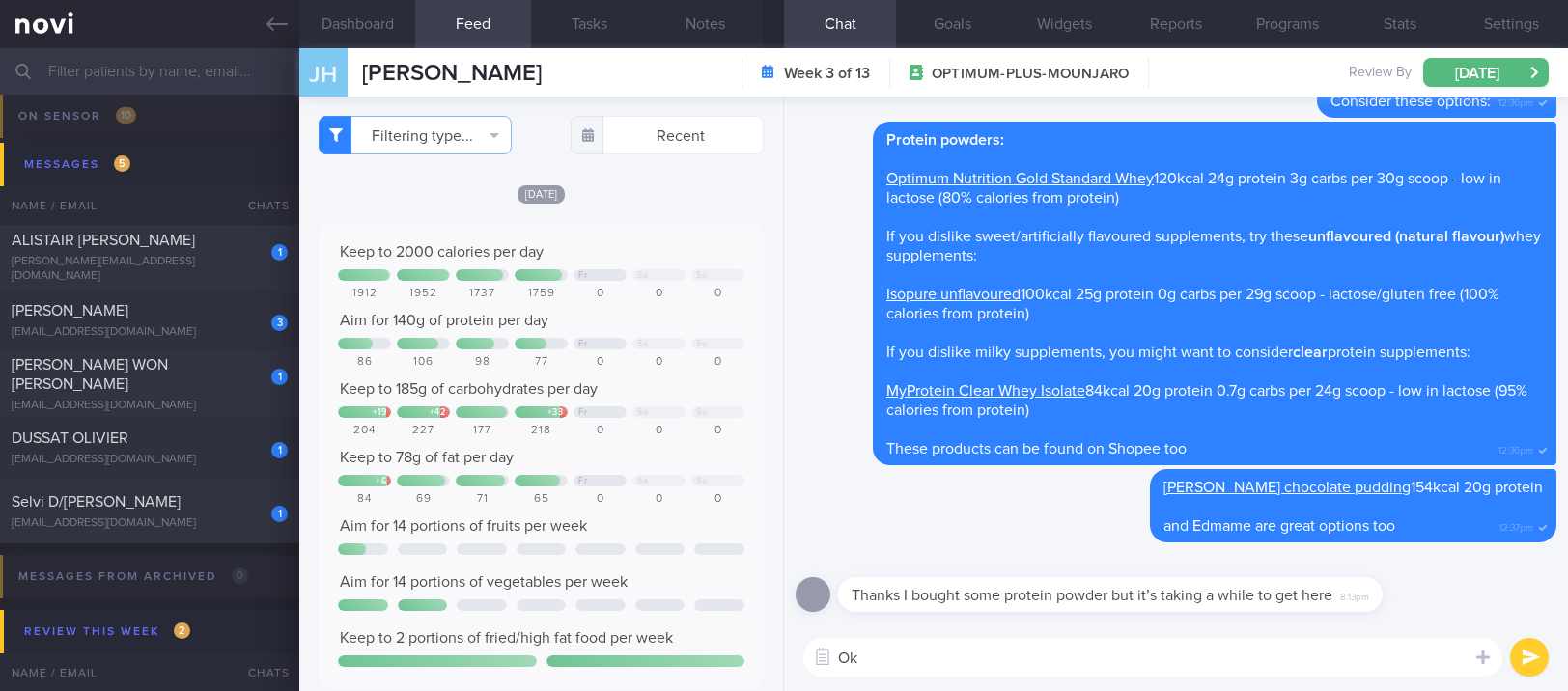
type textarea "Ok!"
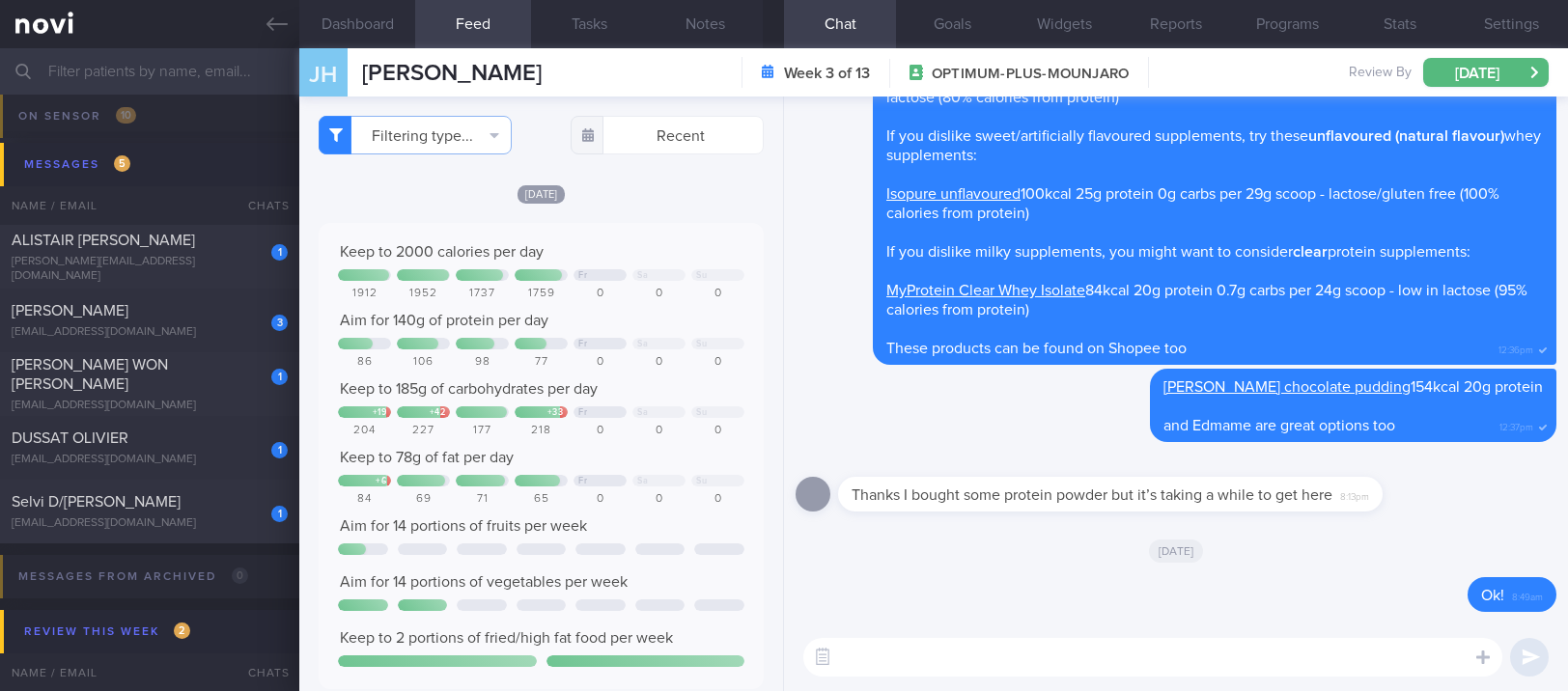
click at [901, 676] on textarea at bounding box center [1154, 657] width 699 height 39
type textarea "Well done keeping within your calorie budget this week :)"
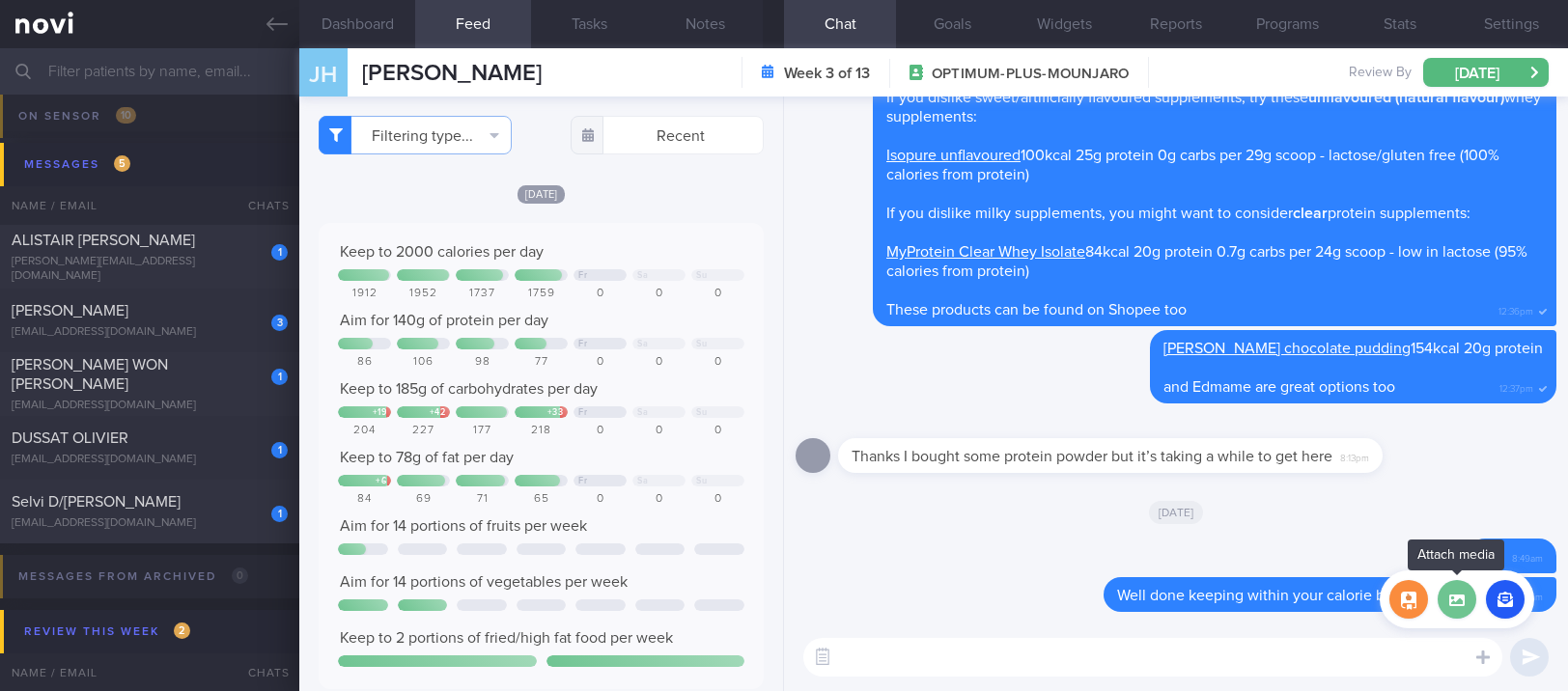
click at [1459, 590] on label at bounding box center [1457, 599] width 39 height 39
click at [0, 0] on input "file" at bounding box center [0, 0] width 0 height 0
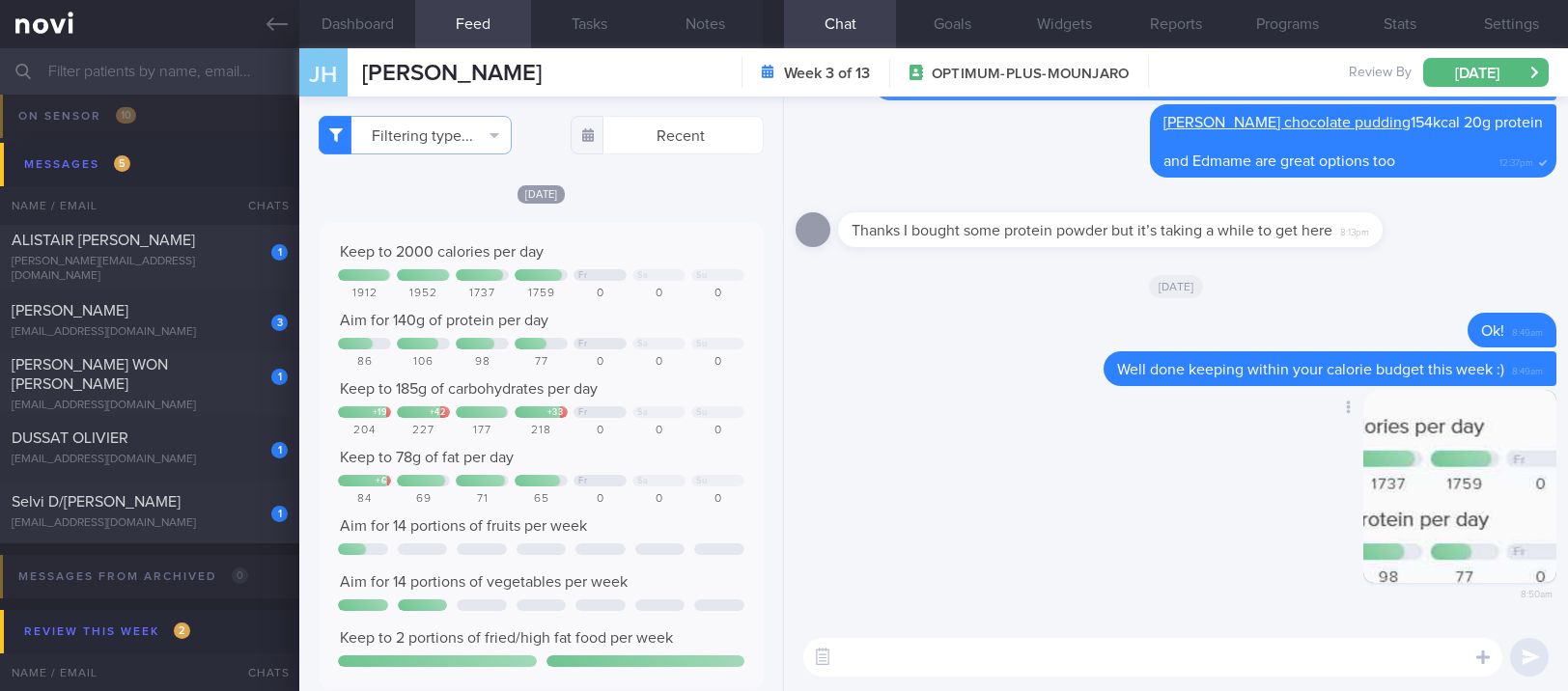
click at [1444, 534] on button "button" at bounding box center [1460, 487] width 193 height 193
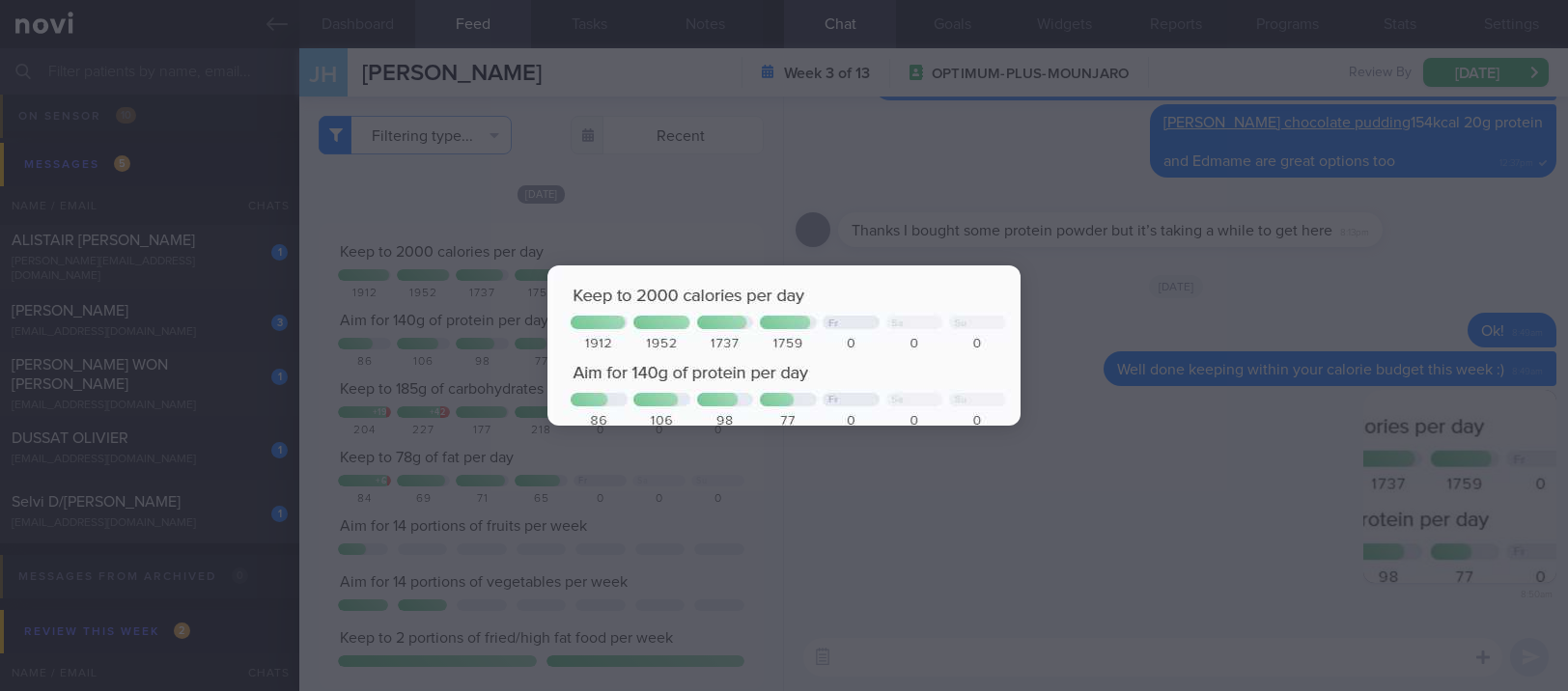
click at [1123, 507] on div at bounding box center [784, 346] width 1568 height 691
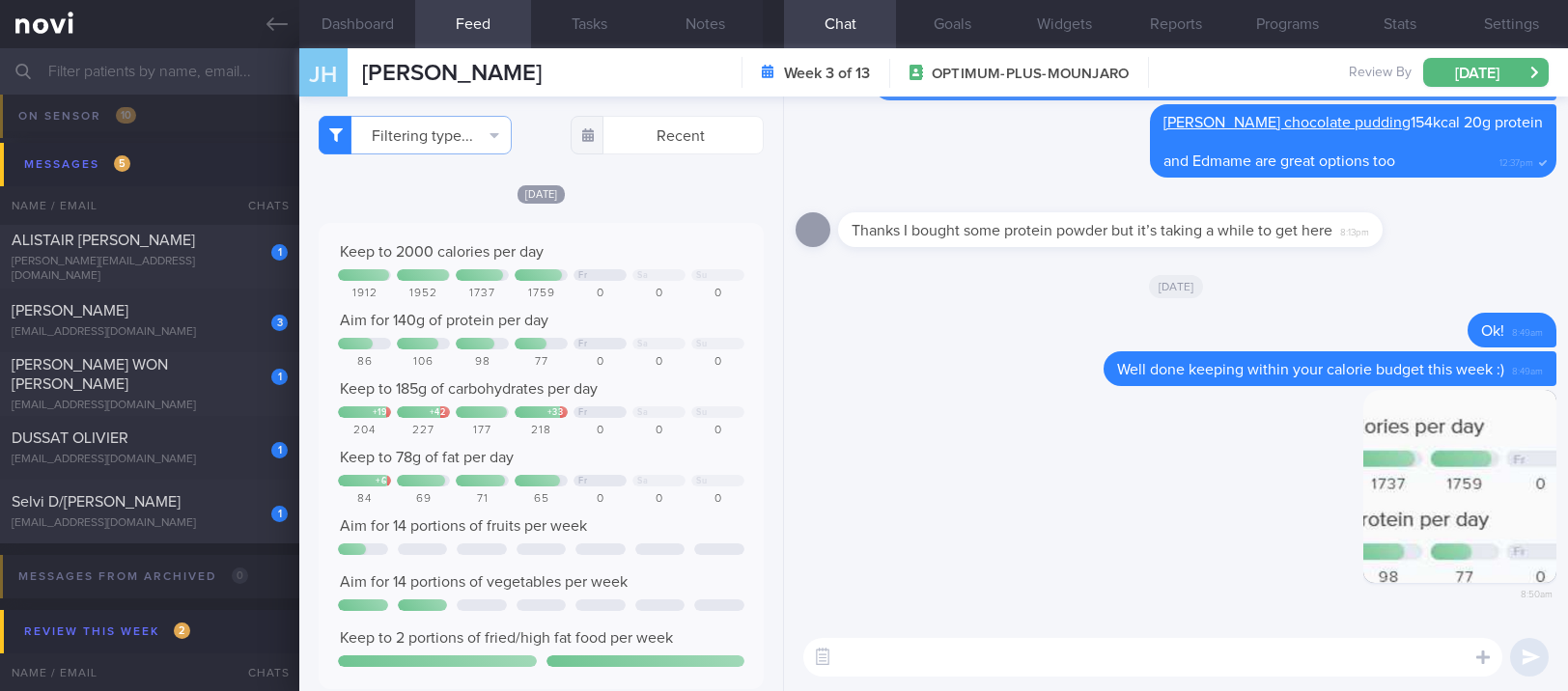
click at [1110, 653] on textarea at bounding box center [1154, 657] width 699 height 39
type textarea "The gap in protein can be filled with protein supplementation"
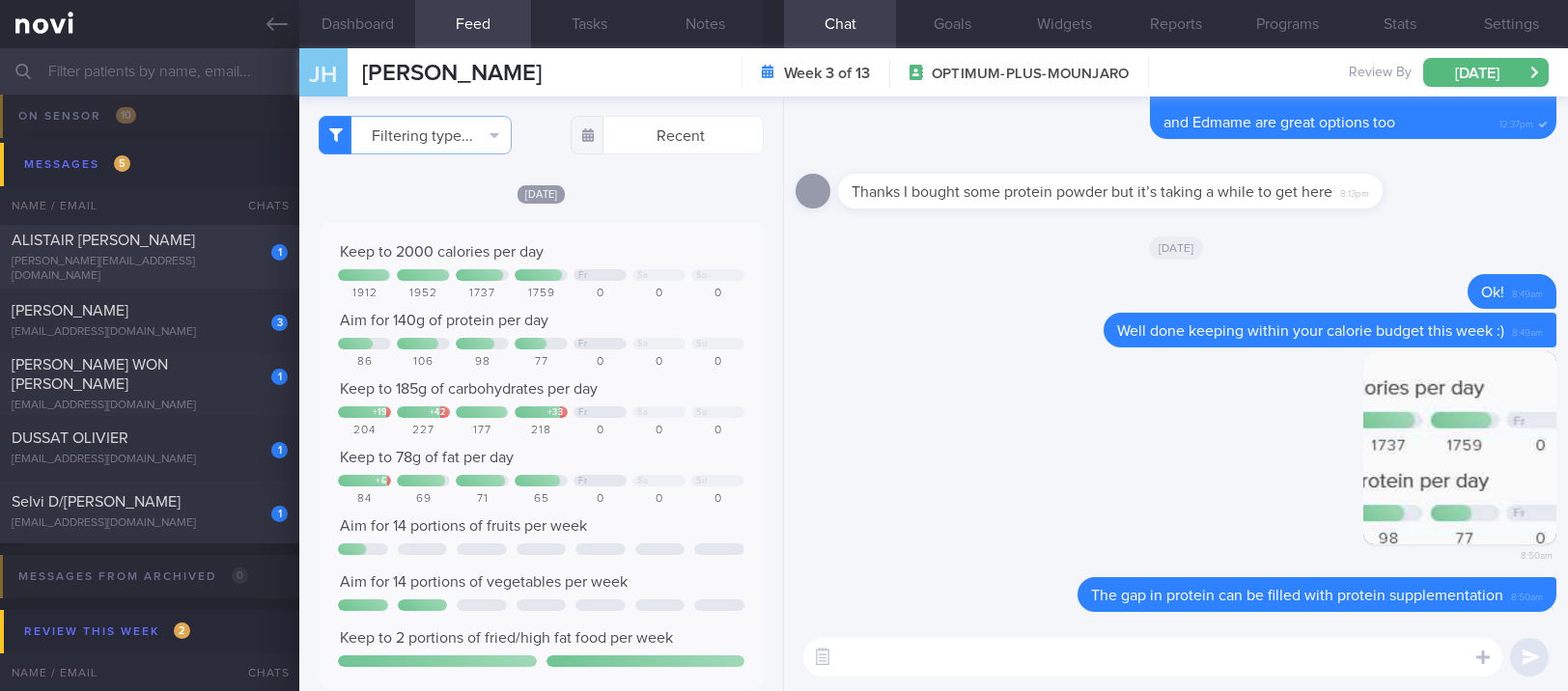
click at [215, 249] on div "ALISTAIR [PERSON_NAME]" at bounding box center [147, 240] width 271 height 19
type input "Tracked. Ryblesus 7mg > 14mg"
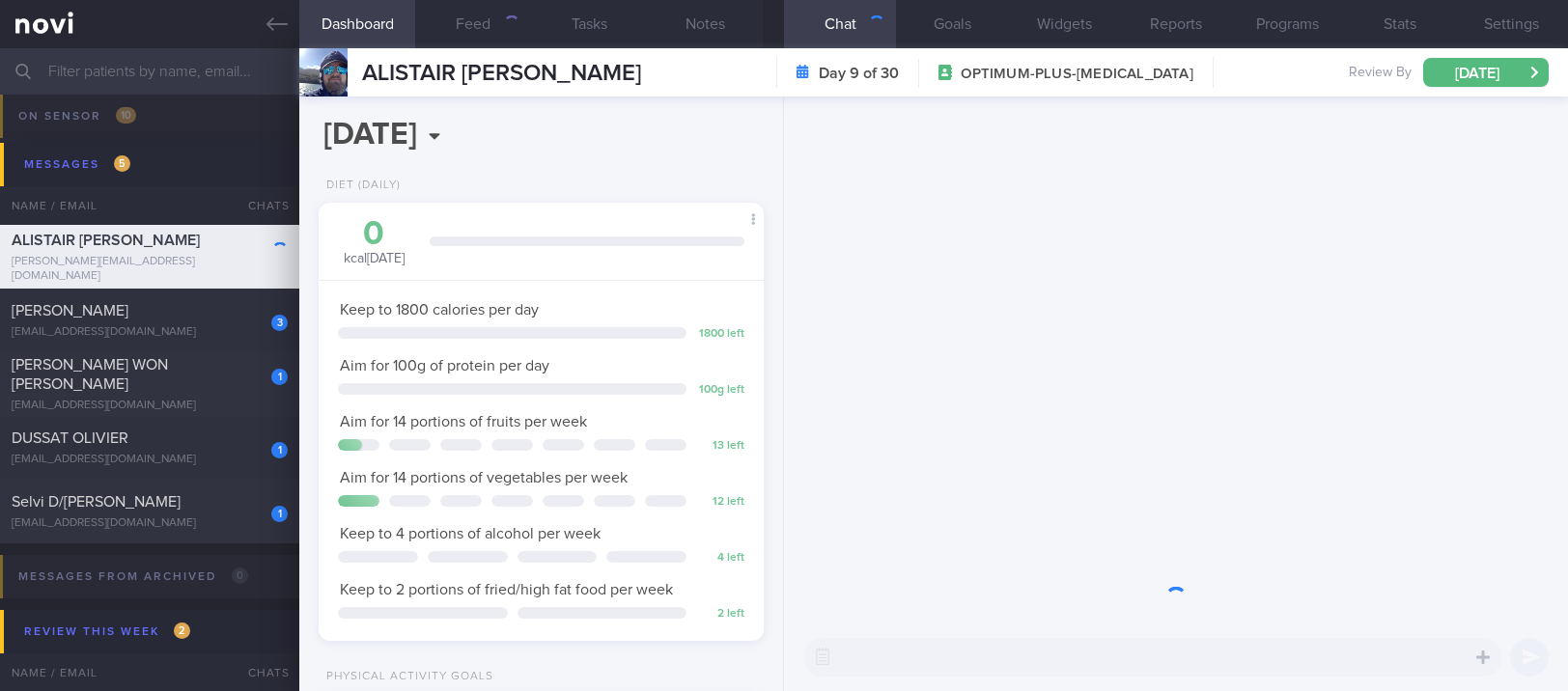
scroll to position [223, 391]
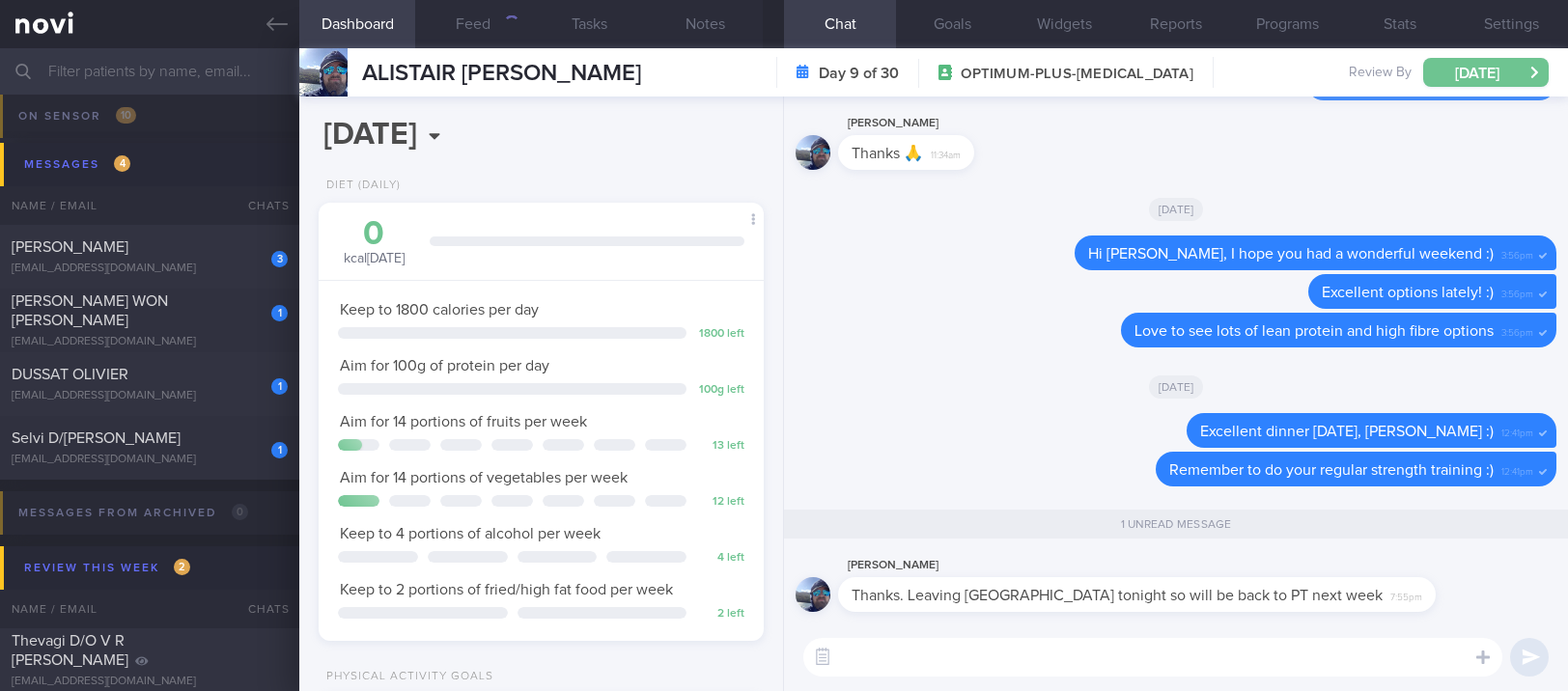
click at [1502, 66] on button "[DATE]" at bounding box center [1486, 72] width 126 height 29
click at [824, 279] on div "Delete Excellent options lately! :) 3:56pm" at bounding box center [1176, 293] width 761 height 39
click at [479, 31] on button "Feed 94" at bounding box center [473, 24] width 116 height 48
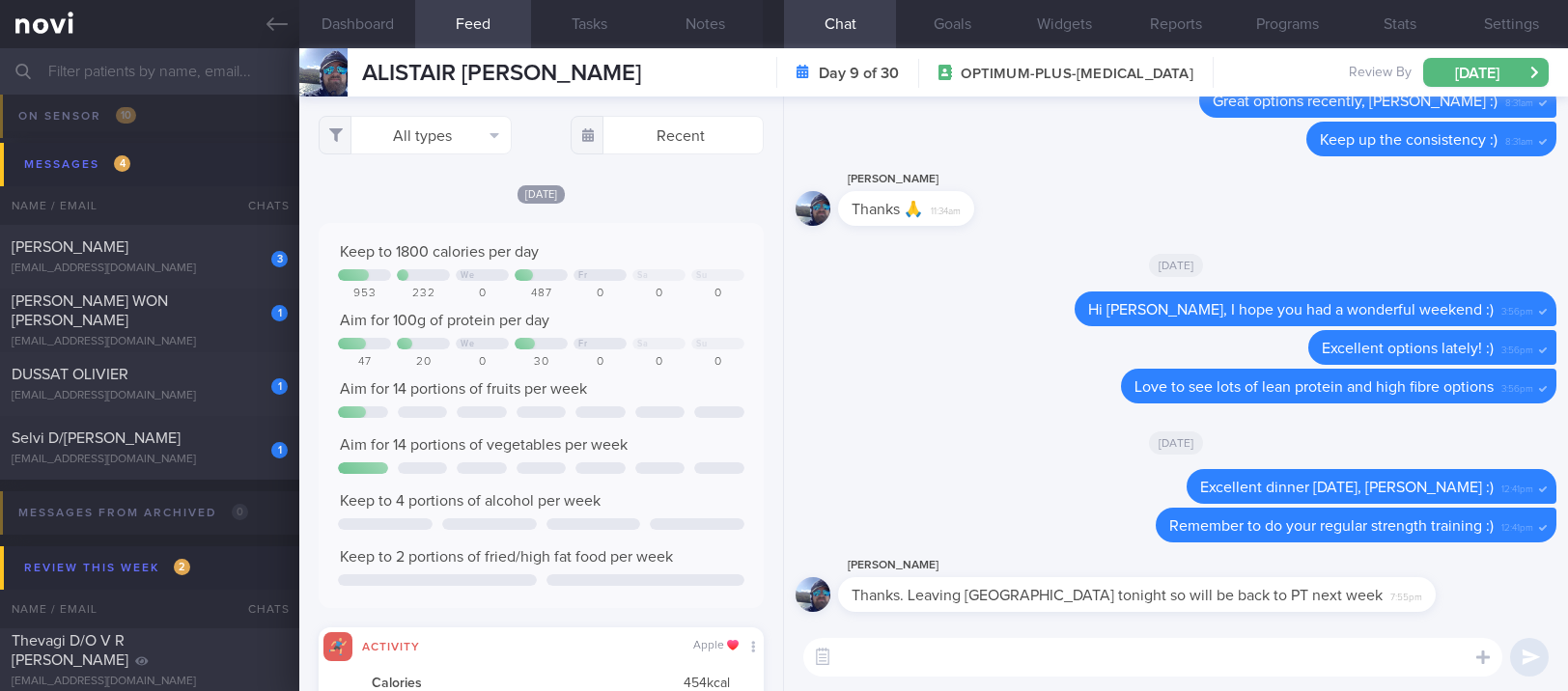
scroll to position [100, 400]
click at [955, 651] on textarea at bounding box center [1154, 657] width 699 height 39
type textarea "Ok! I hope you had a fruitful trip"
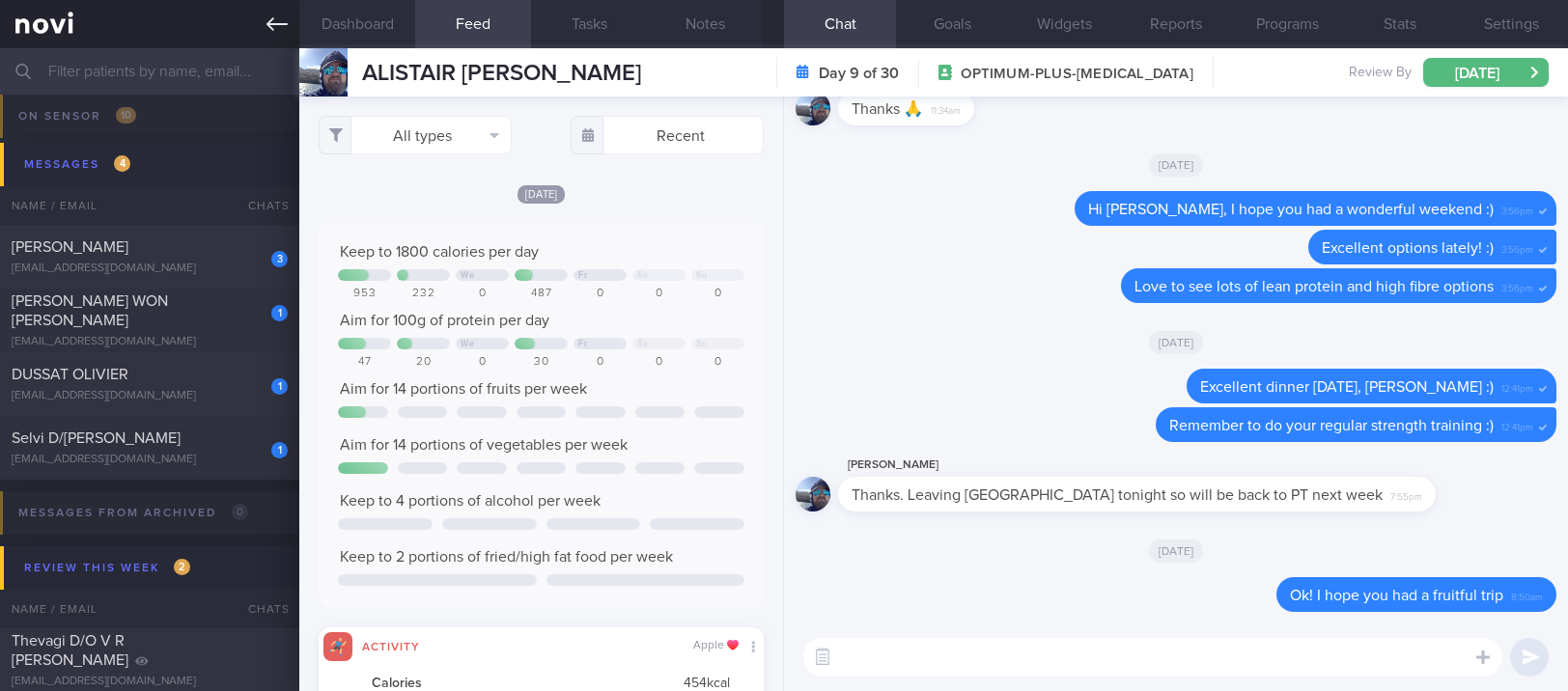
click at [289, 20] on link at bounding box center [149, 24] width 300 height 48
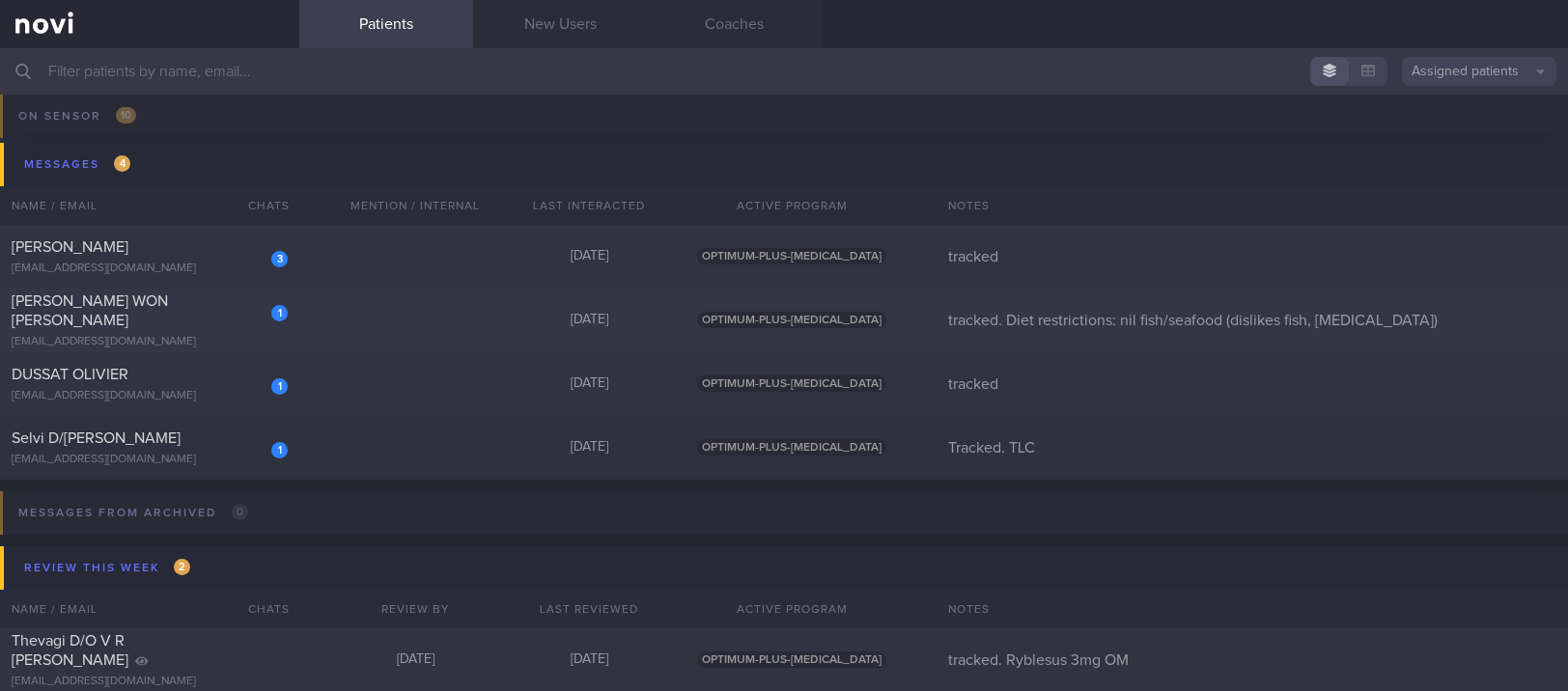
click at [395, 337] on div "1 JUSTYNE WON YAN NI justyne1995@gmail.com Yesterday OPTIMUM-PLUS-WEGOVY tracke…" at bounding box center [784, 321] width 1568 height 64
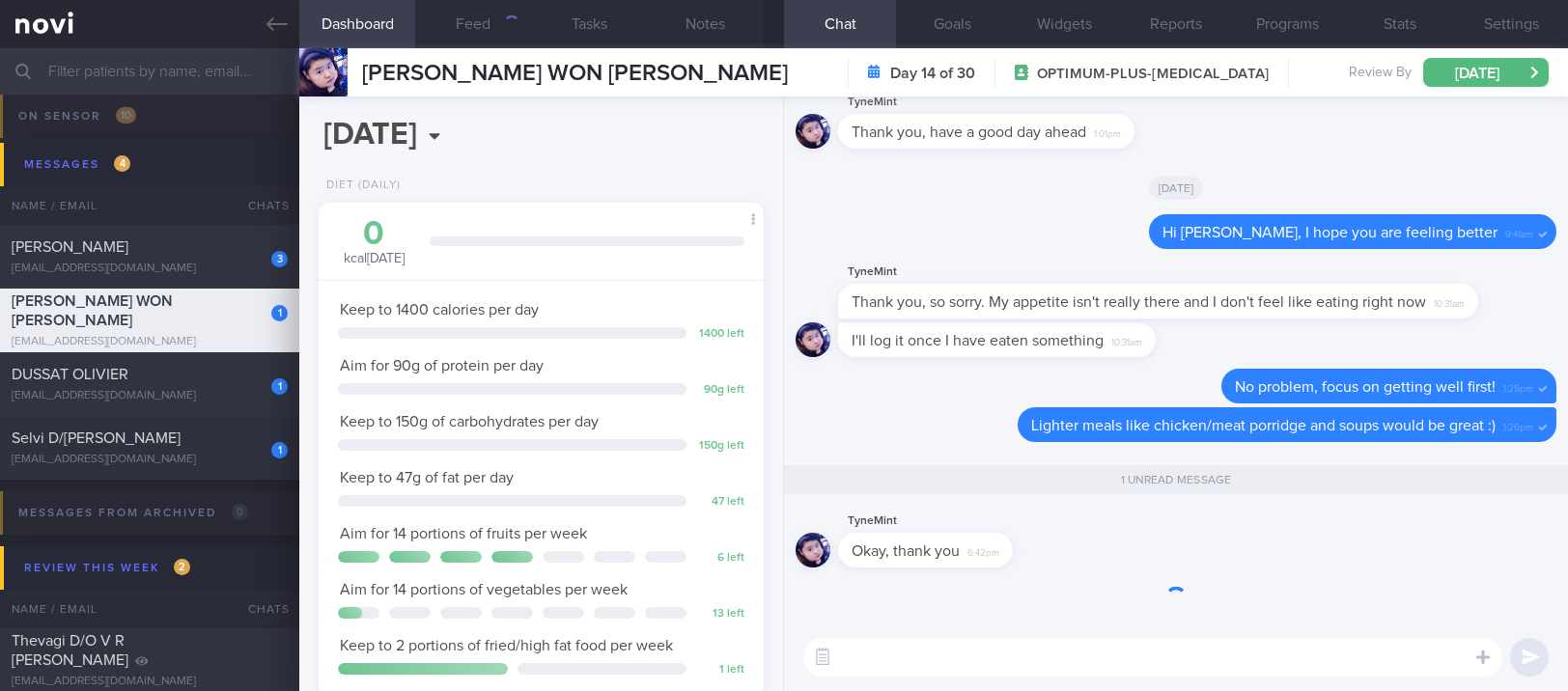
scroll to position [223, 391]
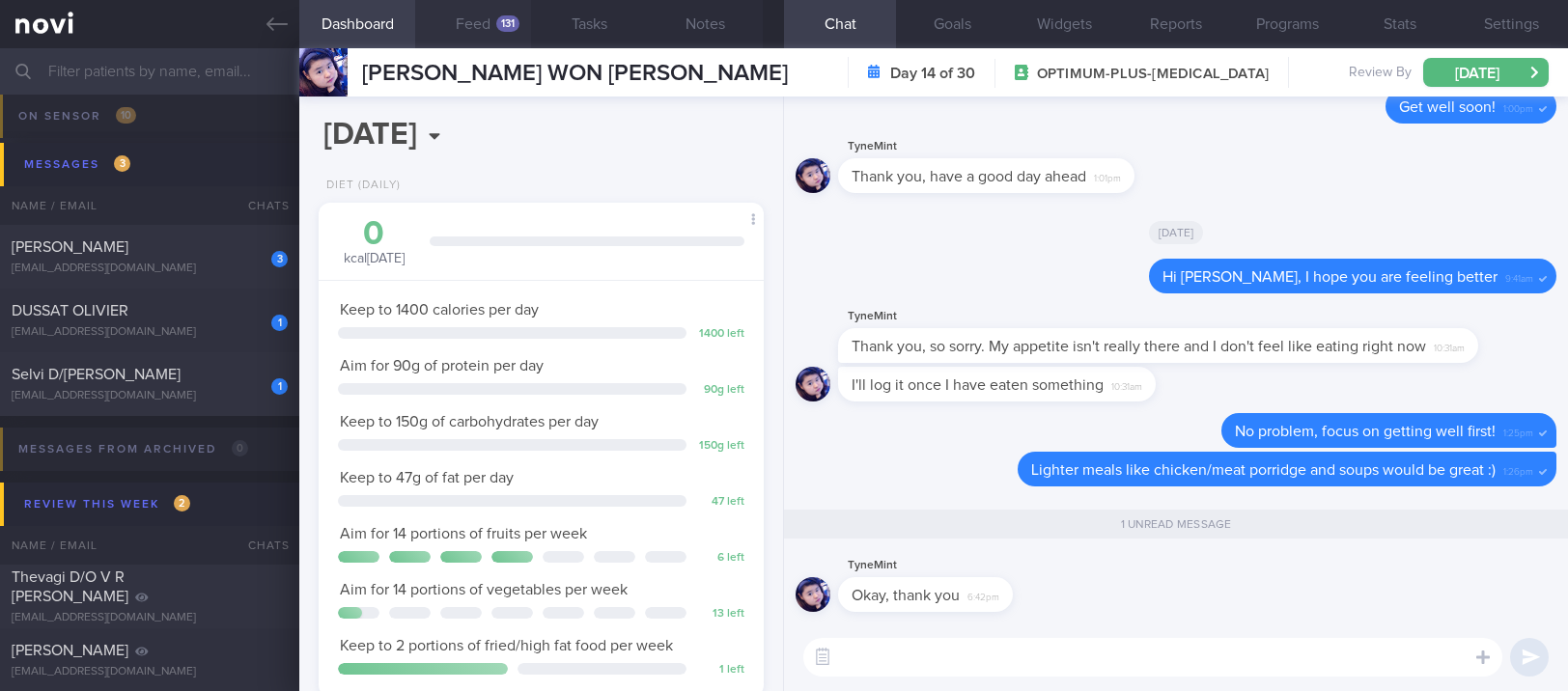
click at [509, 35] on button "Feed 131" at bounding box center [473, 24] width 116 height 48
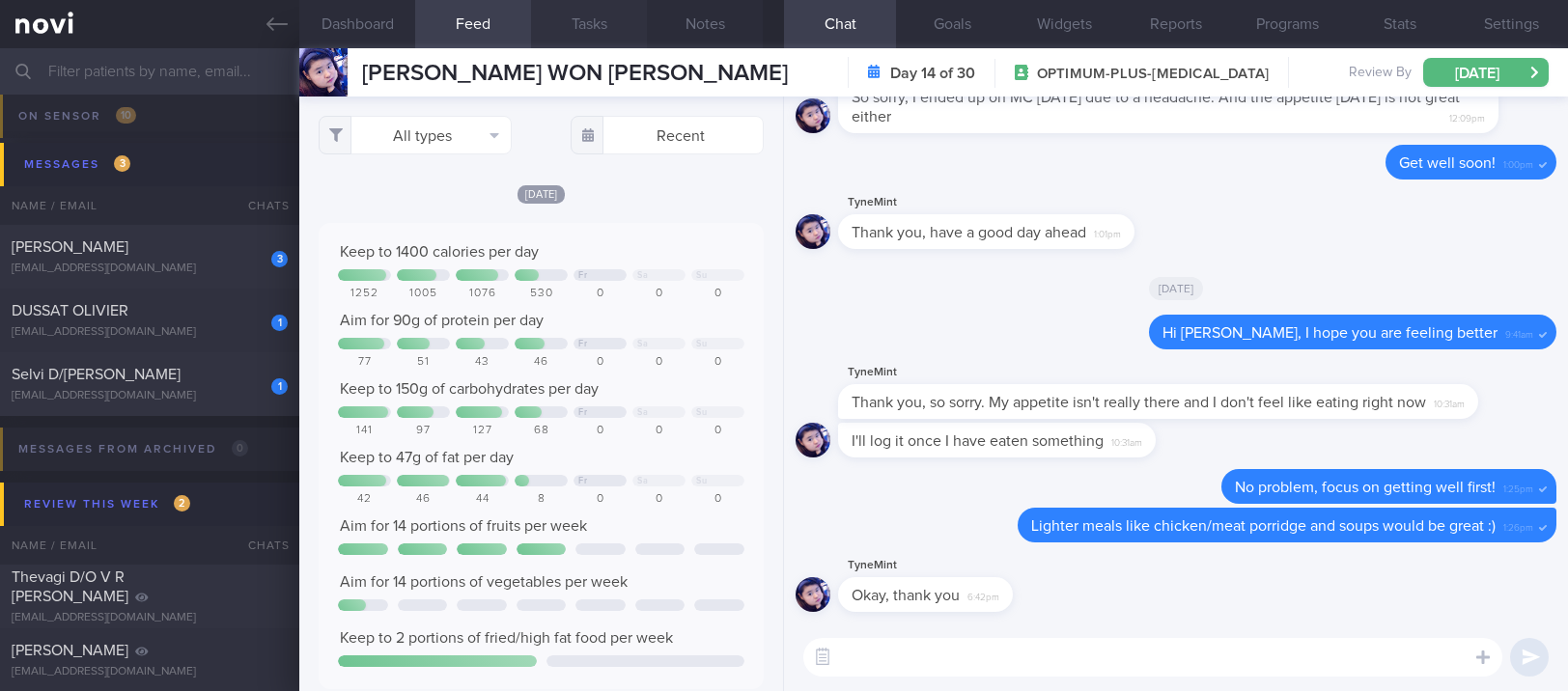
scroll to position [100, 400]
click at [432, 125] on button "All types" at bounding box center [415, 134] width 193 height 39
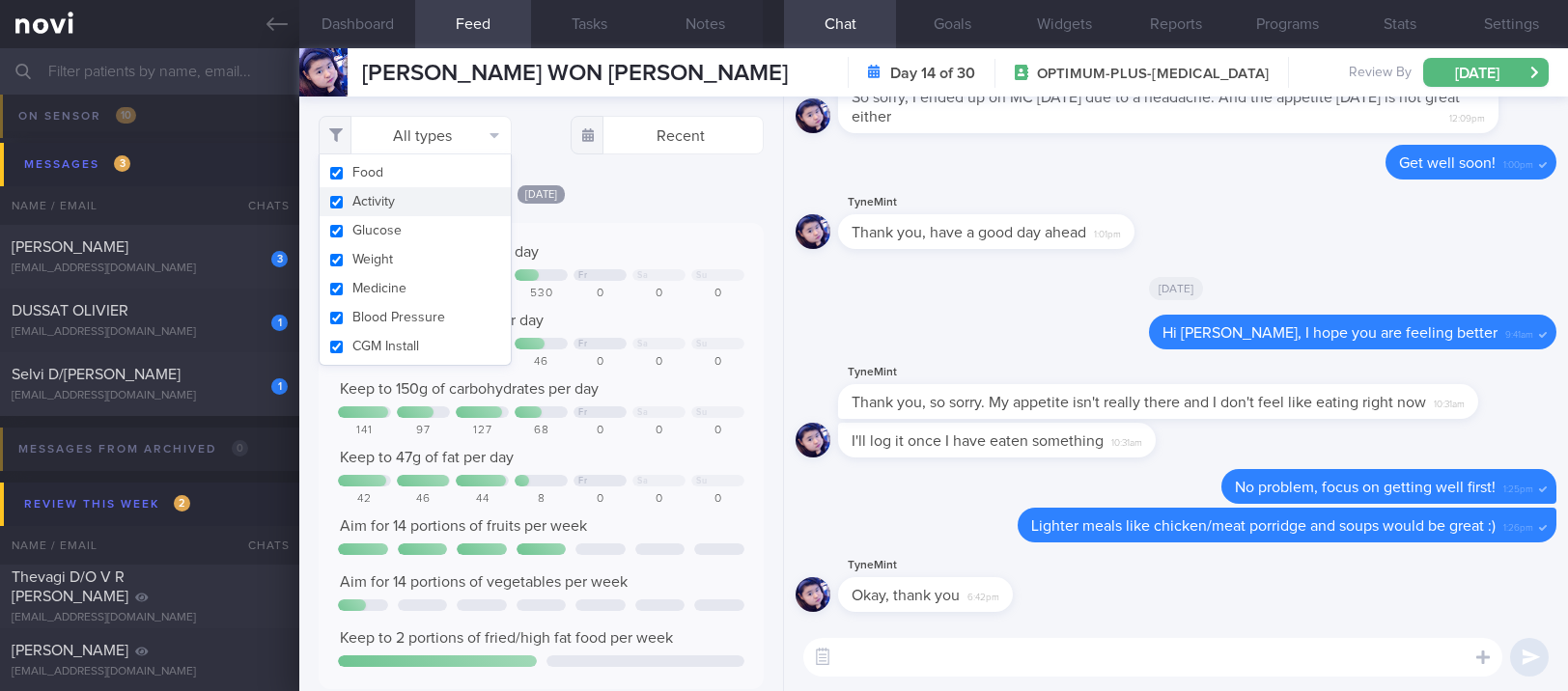
click at [432, 205] on button "Activity" at bounding box center [415, 201] width 191 height 29
checkbox input "false"
click at [672, 231] on div "Keep to 1400 calories per day Fr Sa Su 1252 1005 1076 530 0 0 0 Aim for 90g of …" at bounding box center [541, 456] width 445 height 466
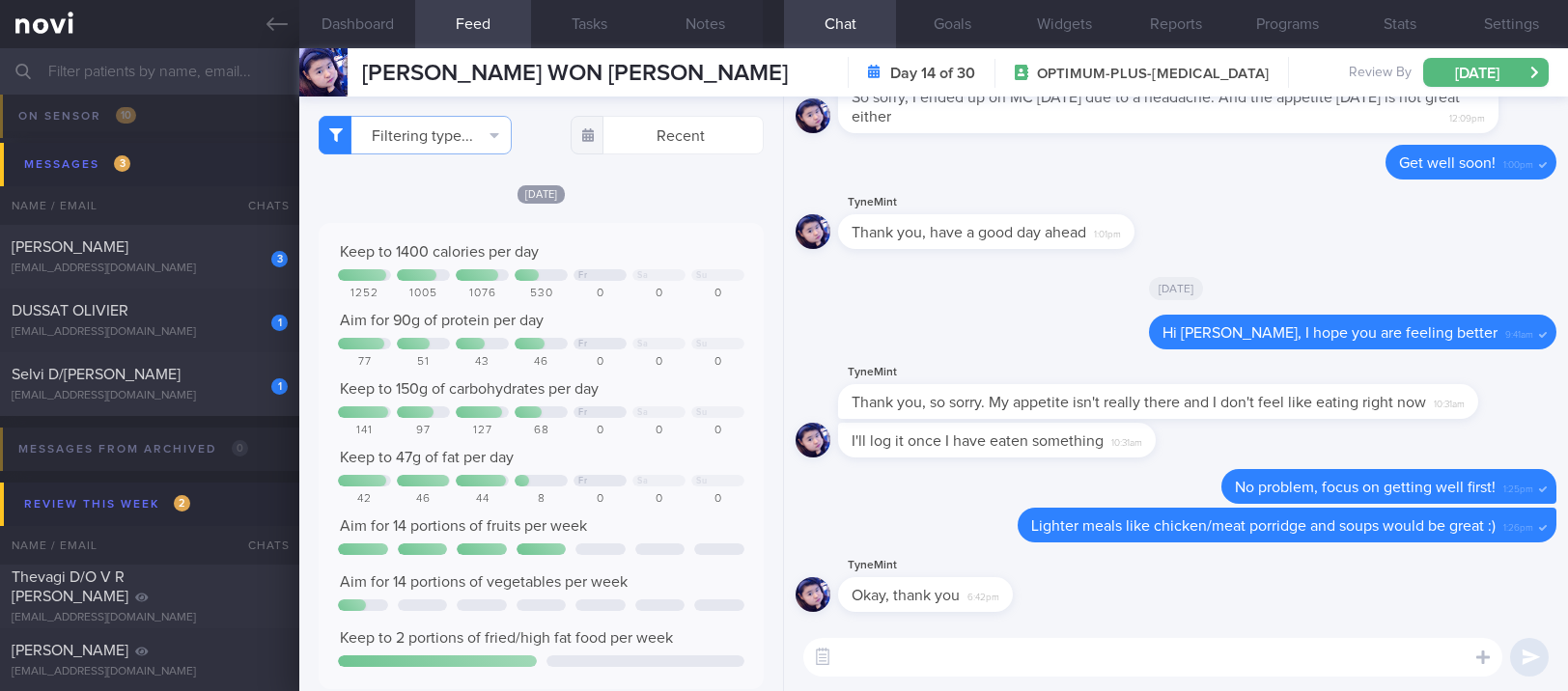
drag, startPoint x: 216, startPoint y: 391, endPoint x: 518, endPoint y: 393, distance: 302.0
click at [216, 391] on div "[EMAIL_ADDRESS][DOMAIN_NAME]" at bounding box center [149, 396] width 276 height 15
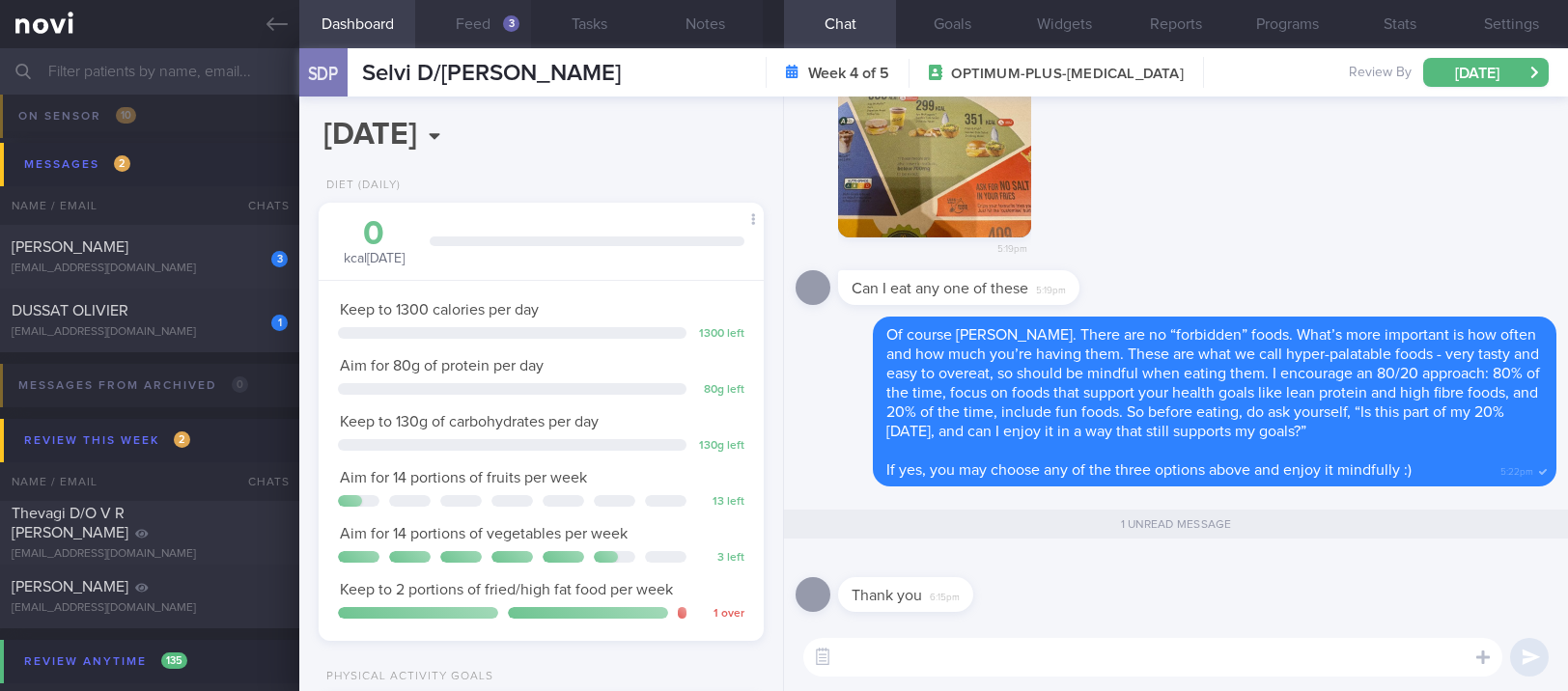
click at [494, 19] on button "Feed 3" at bounding box center [473, 24] width 116 height 48
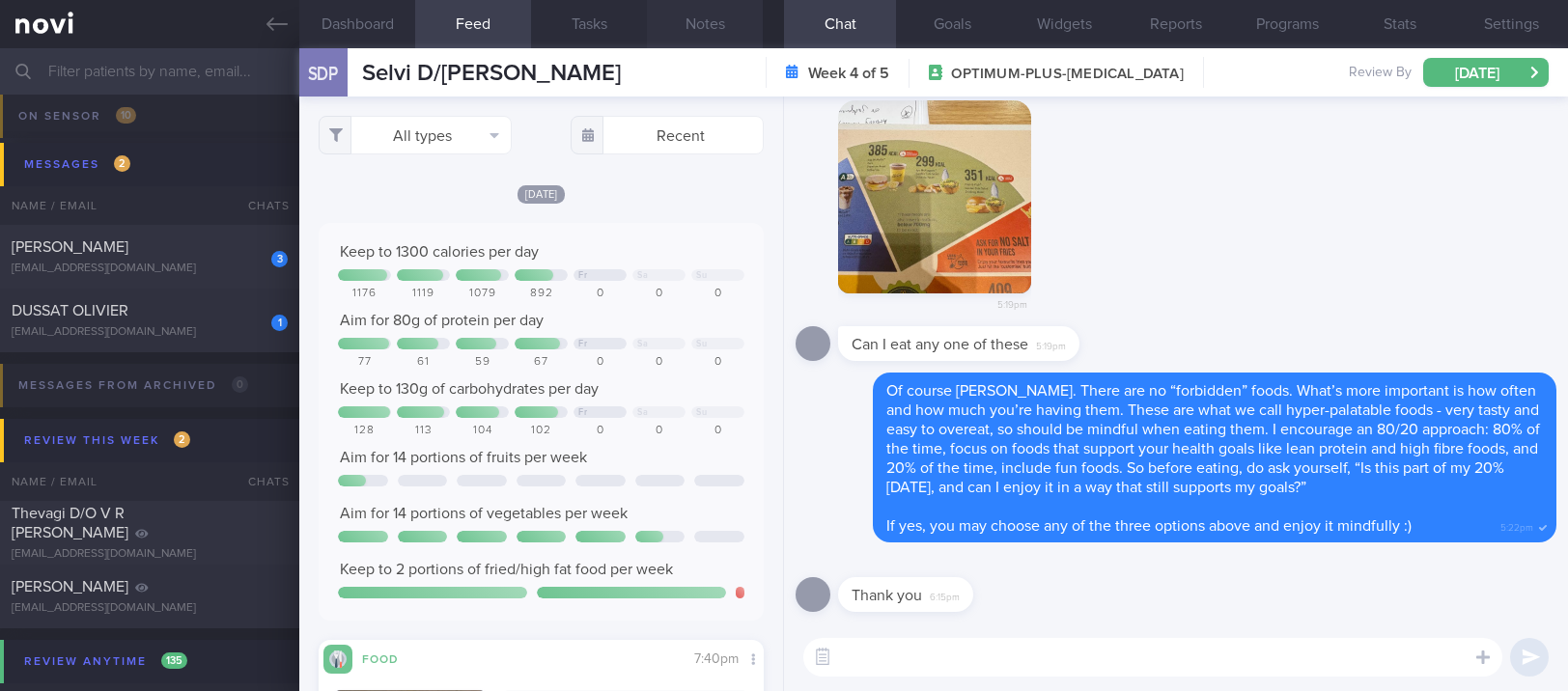
click at [686, 28] on button "Notes" at bounding box center [705, 24] width 116 height 48
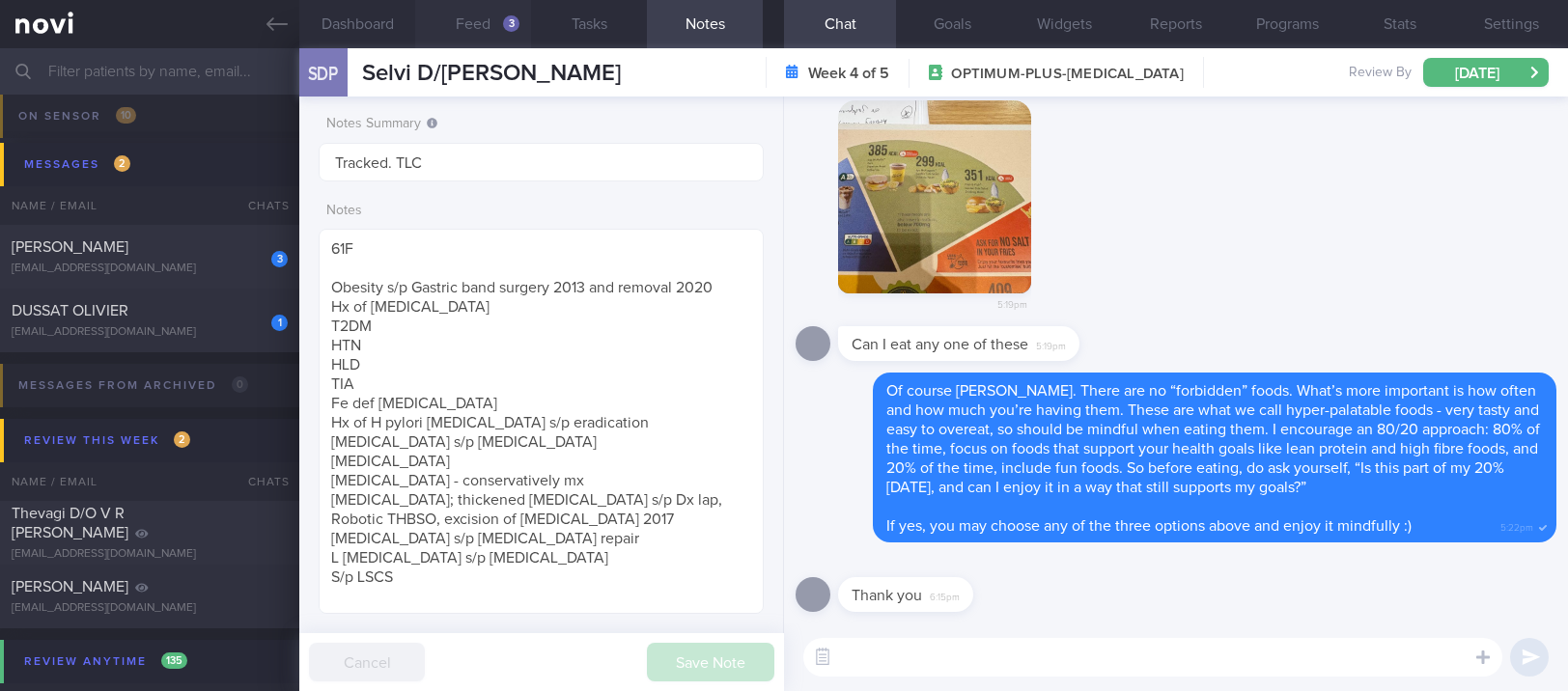
click at [466, 36] on button "Feed 3" at bounding box center [473, 24] width 116 height 48
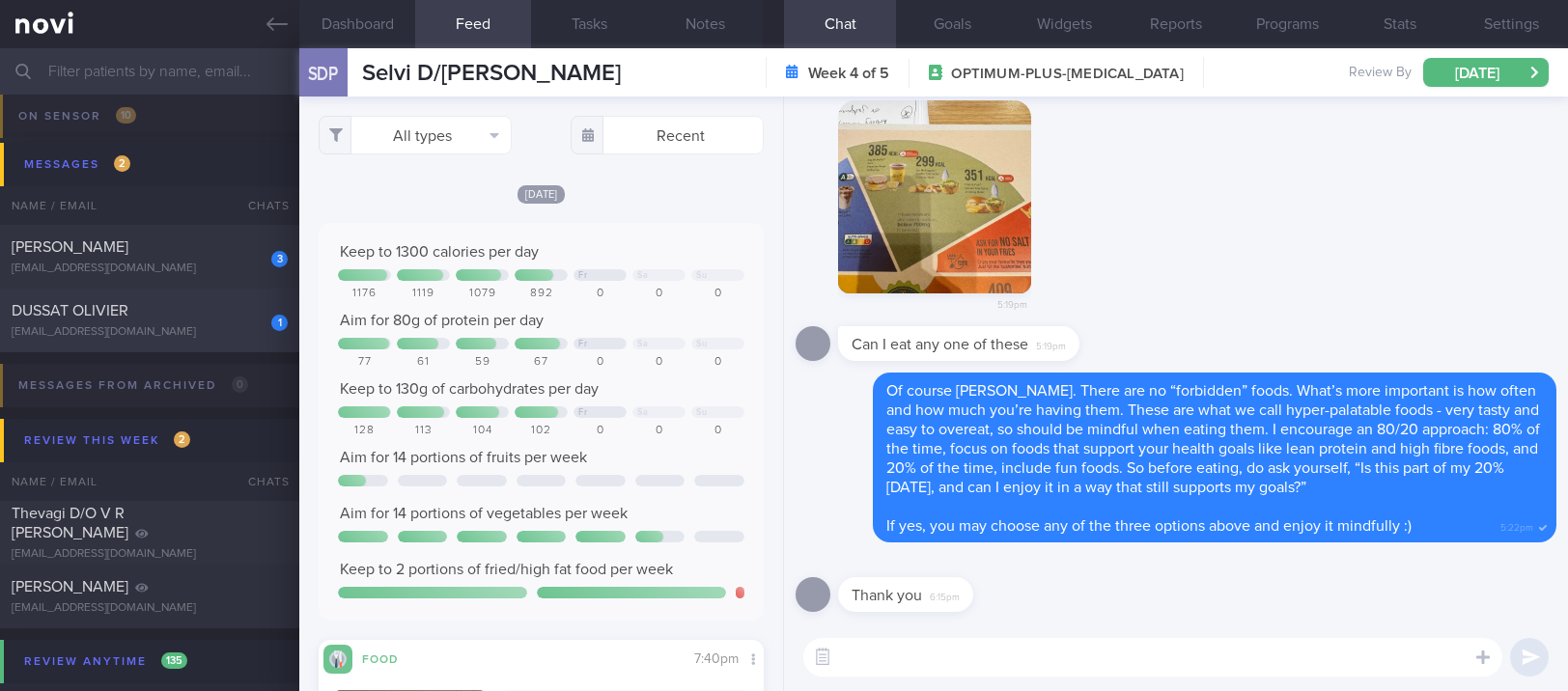
click at [188, 329] on div "[EMAIL_ADDRESS][DOMAIN_NAME]" at bounding box center [149, 333] width 276 height 15
type input "tracked"
type textarea "DM, no sensor Gym 3x/week with empower PT Swim 800-1200m 1-2x/week step count: …"
select select "7"
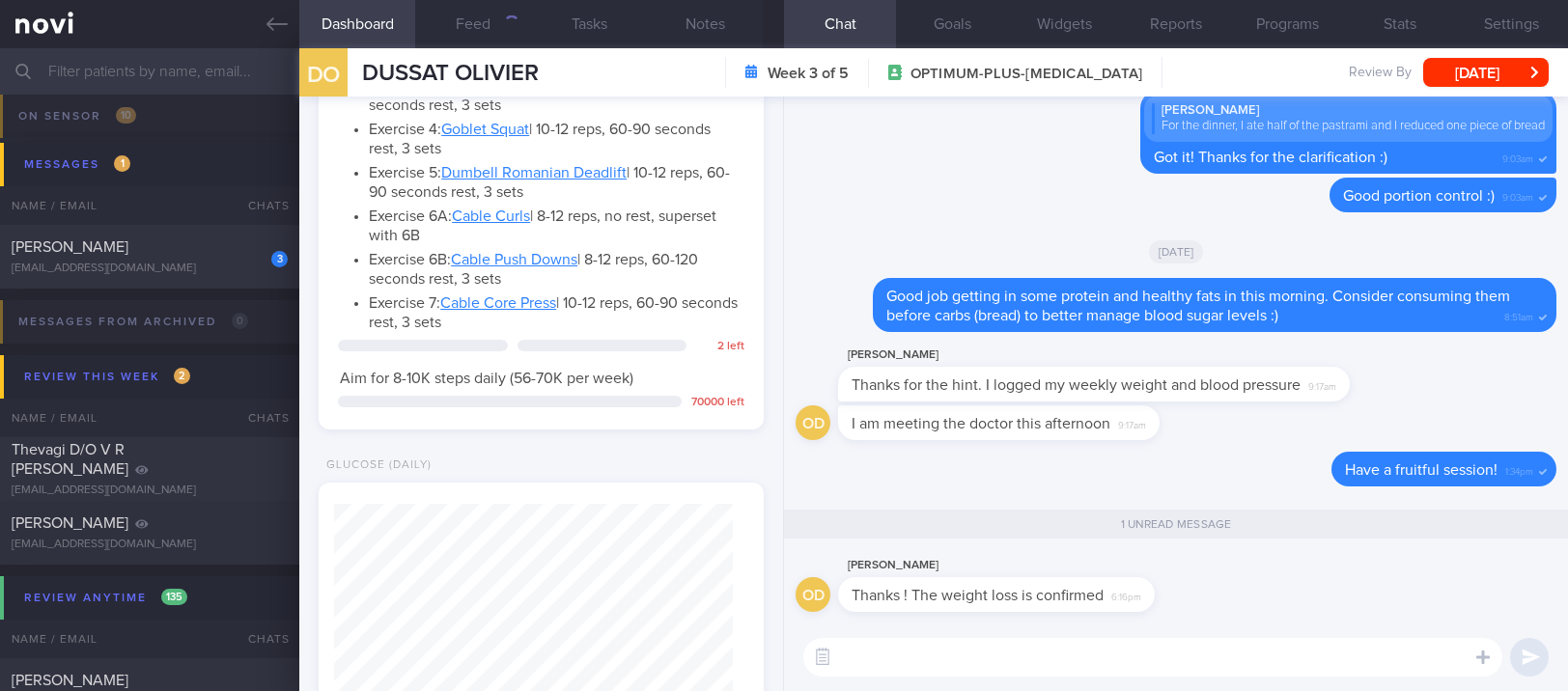
scroll to position [1794, 0]
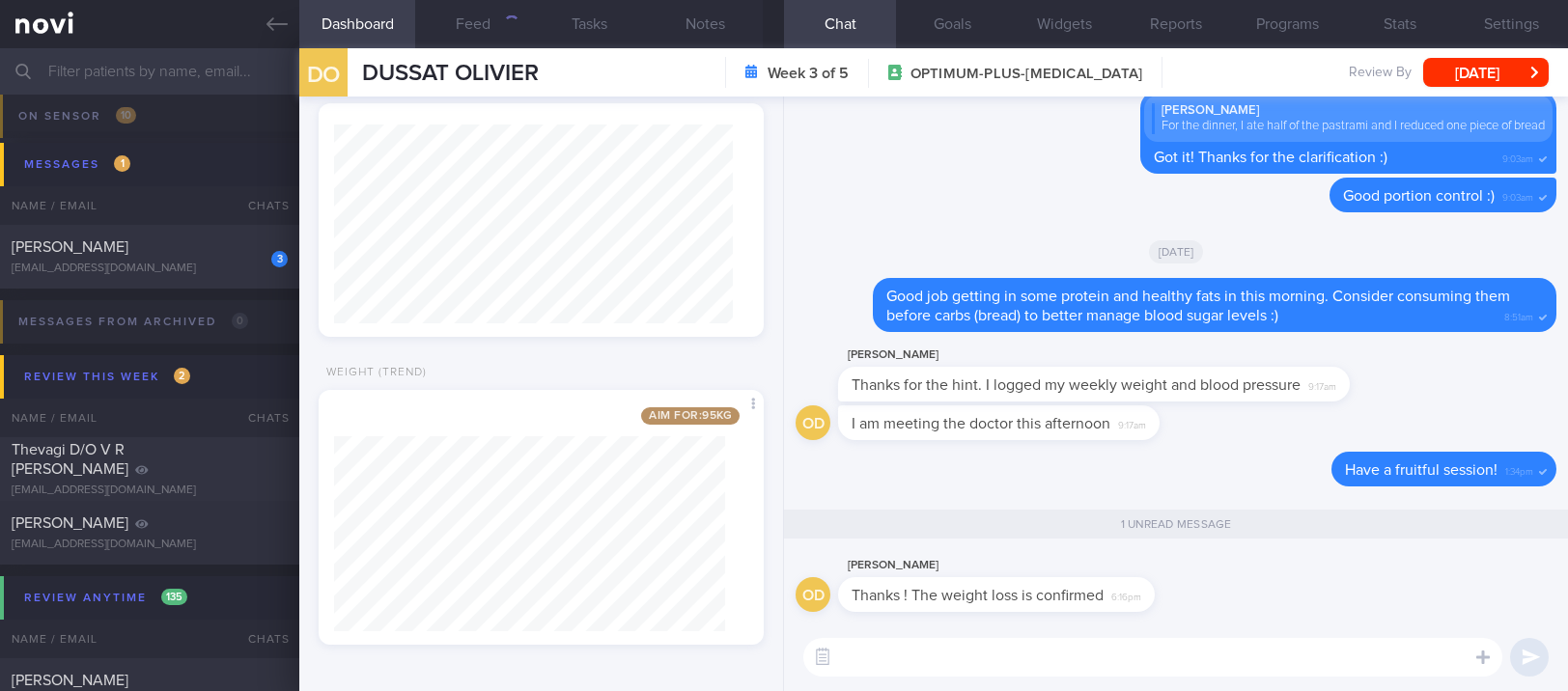
click at [905, 652] on textarea at bounding box center [1154, 657] width 699 height 39
type textarea "Well done Olivier! :)"
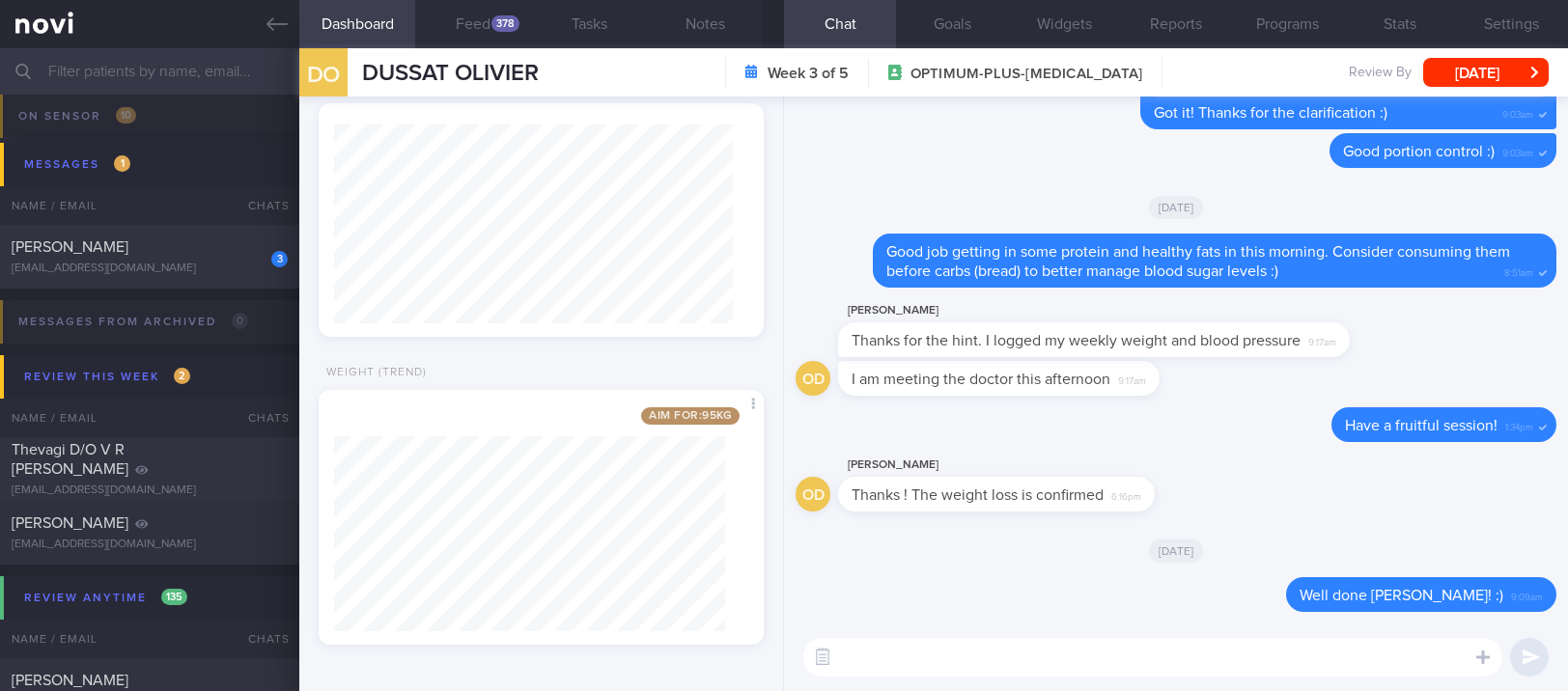
click at [934, 658] on textarea at bounding box center [1154, 657] width 699 height 39
paste textarea "Your latest measurements were: Weight: kg, Body Fat %: %, Fat Mass: kg, Muscle …"
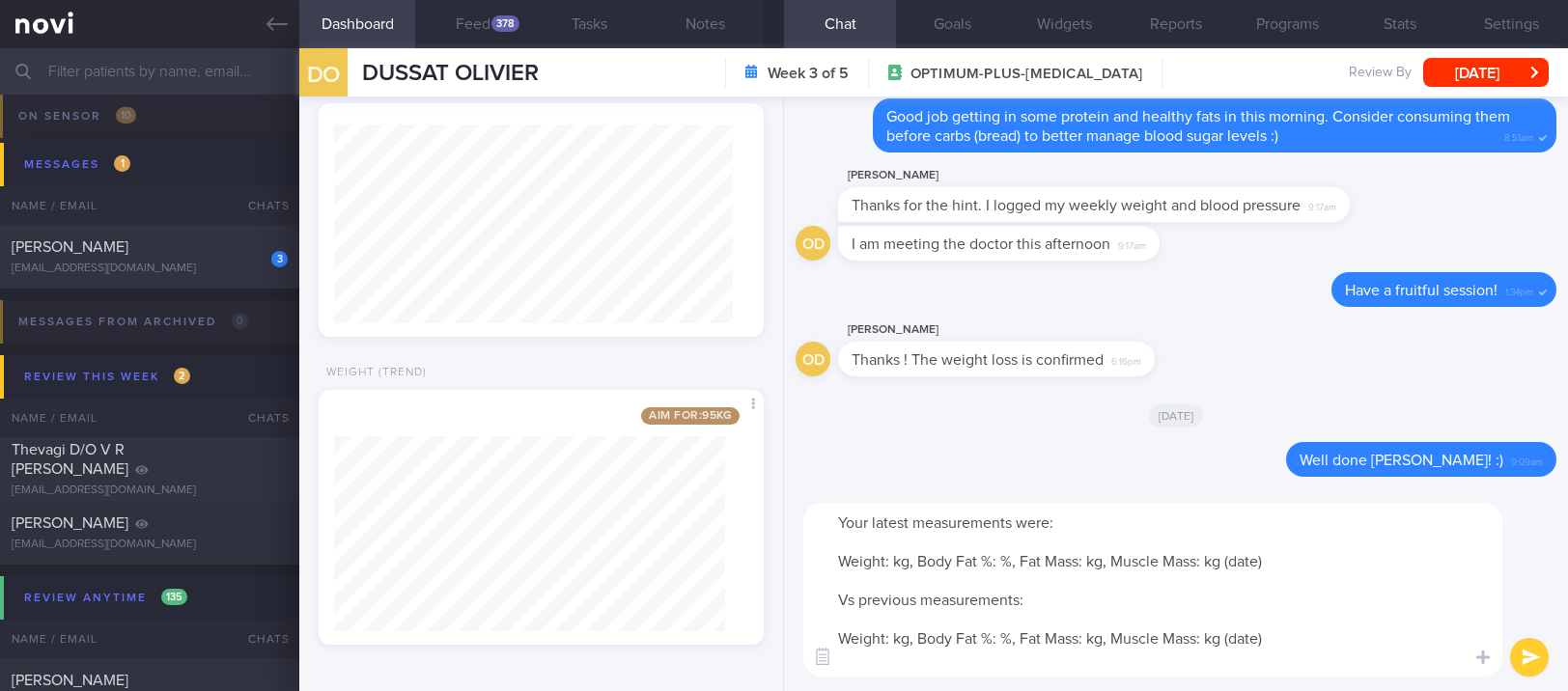
click at [895, 566] on textarea "Your latest measurements were: Weight: kg, Body Fat %: %, Fat Mass: kg, Muscle …" at bounding box center [1154, 589] width 699 height 174
click at [1035, 559] on textarea "Your latest measurements were: Weight: 110.3kg, Body Fat %: %, Fat Mass: kg, Mu…" at bounding box center [1154, 589] width 699 height 174
click at [1151, 560] on textarea "Your latest measurements were: Weight: 110.3kg, Body Fat %: 21.3%, Fat Mass: kg…" at bounding box center [1154, 589] width 699 height 174
click at [1294, 556] on textarea "Your latest measurements were: Weight: 110.3kg, Body Fat %: 21.3%, Fat Mass: 23…" at bounding box center [1154, 589] width 699 height 174
click at [1368, 560] on textarea "Your latest measurements were: Weight: 110.3kg, Body Fat %: 21.3%, Fat Mass: 23…" at bounding box center [1154, 589] width 699 height 174
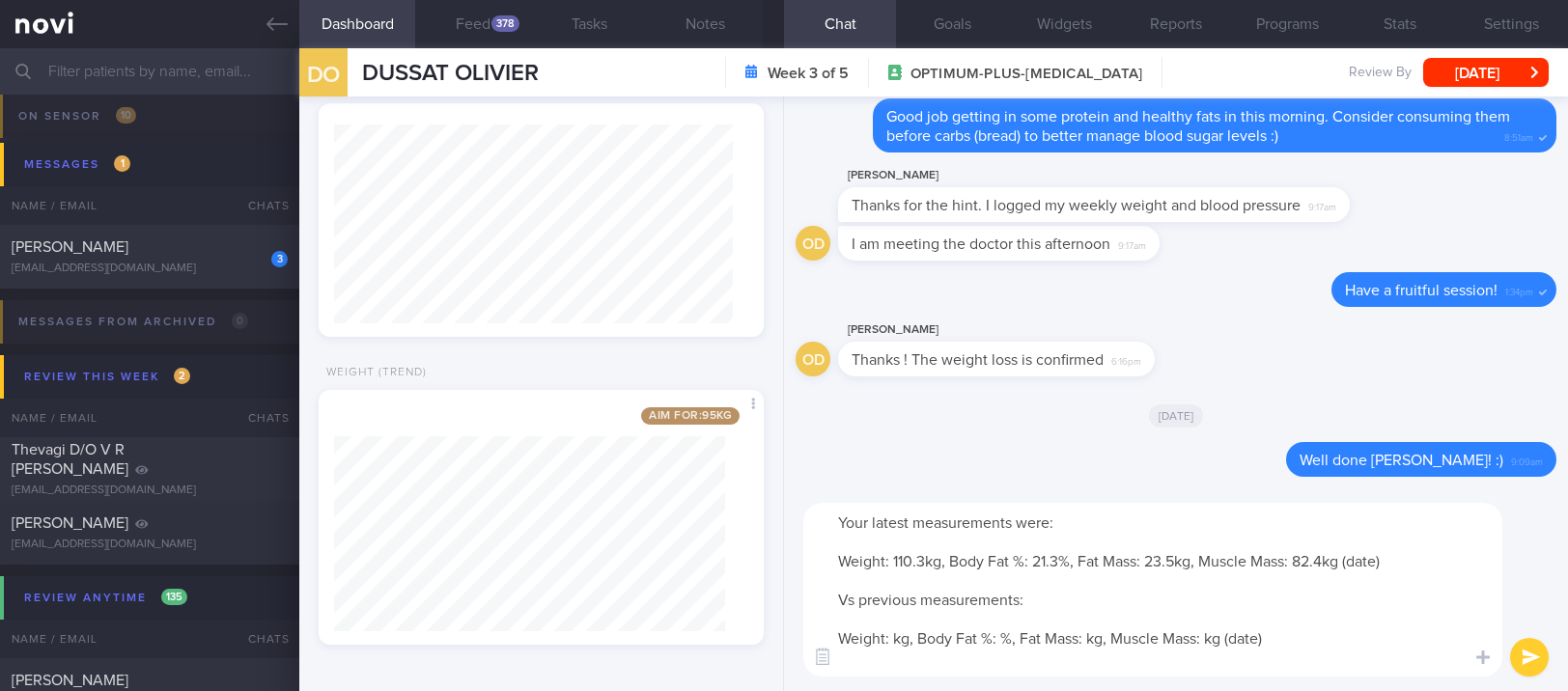
click at [1368, 560] on textarea "Your latest measurements were: Weight: 110.3kg, Body Fat %: 21.3%, Fat Mass: 23…" at bounding box center [1154, 589] width 699 height 174
click at [894, 641] on textarea "Your latest measurements were: Weight: 110.3kg, Body Fat %: 21.3%, Fat Mass: 23…" at bounding box center [1154, 589] width 699 height 174
click at [1033, 632] on textarea "Your latest measurements were: Weight: 110.3kg, Body Fat %: 21.3%, Fat Mass: 23…" at bounding box center [1154, 589] width 699 height 174
drag, startPoint x: 1150, startPoint y: 638, endPoint x: 1152, endPoint y: 234, distance: 404.0
click at [1151, 641] on textarea "Your latest measurements were: Weight: 110.3kg, Body Fat %: 21.3%, Fat Mass: 23…" at bounding box center [1154, 589] width 699 height 174
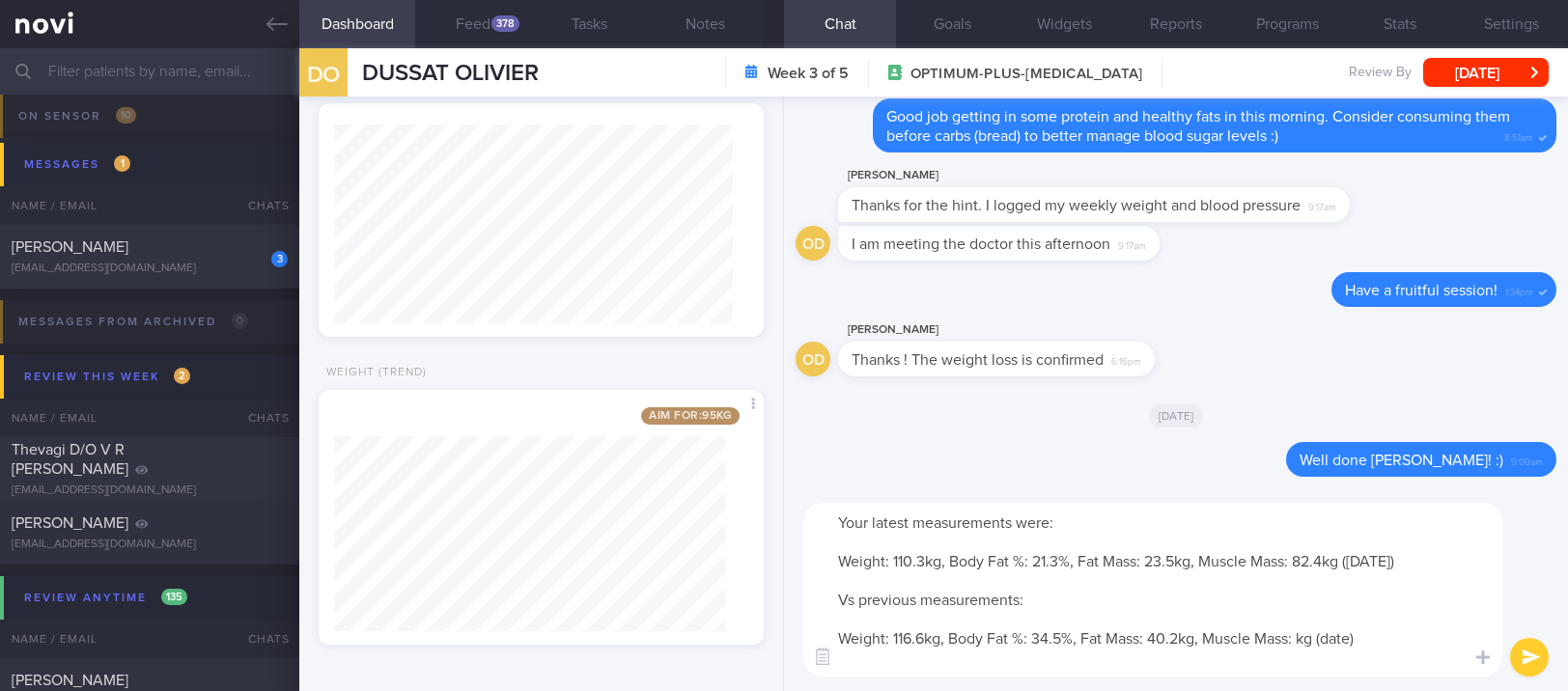
click at [1296, 648] on textarea "Your latest measurements were: Weight: 110.3kg, Body Fat %: 21.3%, Fat Mass: 23…" at bounding box center [1154, 589] width 699 height 174
click at [1364, 633] on textarea "Your latest measurements were: Weight: 110.3kg, Body Fat %: 21.3%, Fat Mass: 23…" at bounding box center [1154, 589] width 699 height 174
type textarea "Your latest measurements were: Weight: 110.3kg, Body Fat %: 21.3%, Fat Mass: 23…"
click at [1472, 650] on div at bounding box center [1483, 656] width 35 height 37
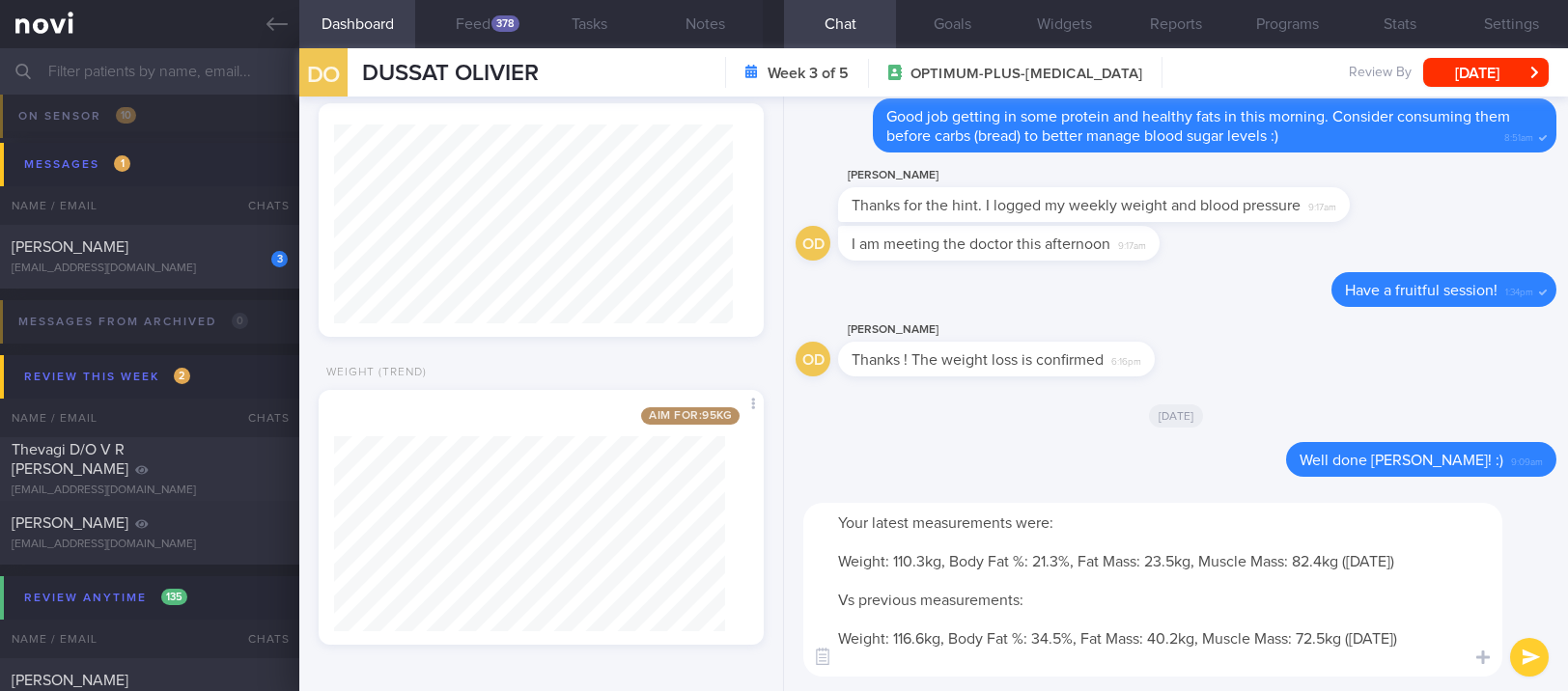
click at [1282, 614] on textarea "Your latest measurements were: Weight: 110.3kg, Body Fat %: 21.3%, Fat Mass: 23…" at bounding box center [1154, 589] width 699 height 174
click at [1531, 655] on button "submit" at bounding box center [1529, 657] width 39 height 39
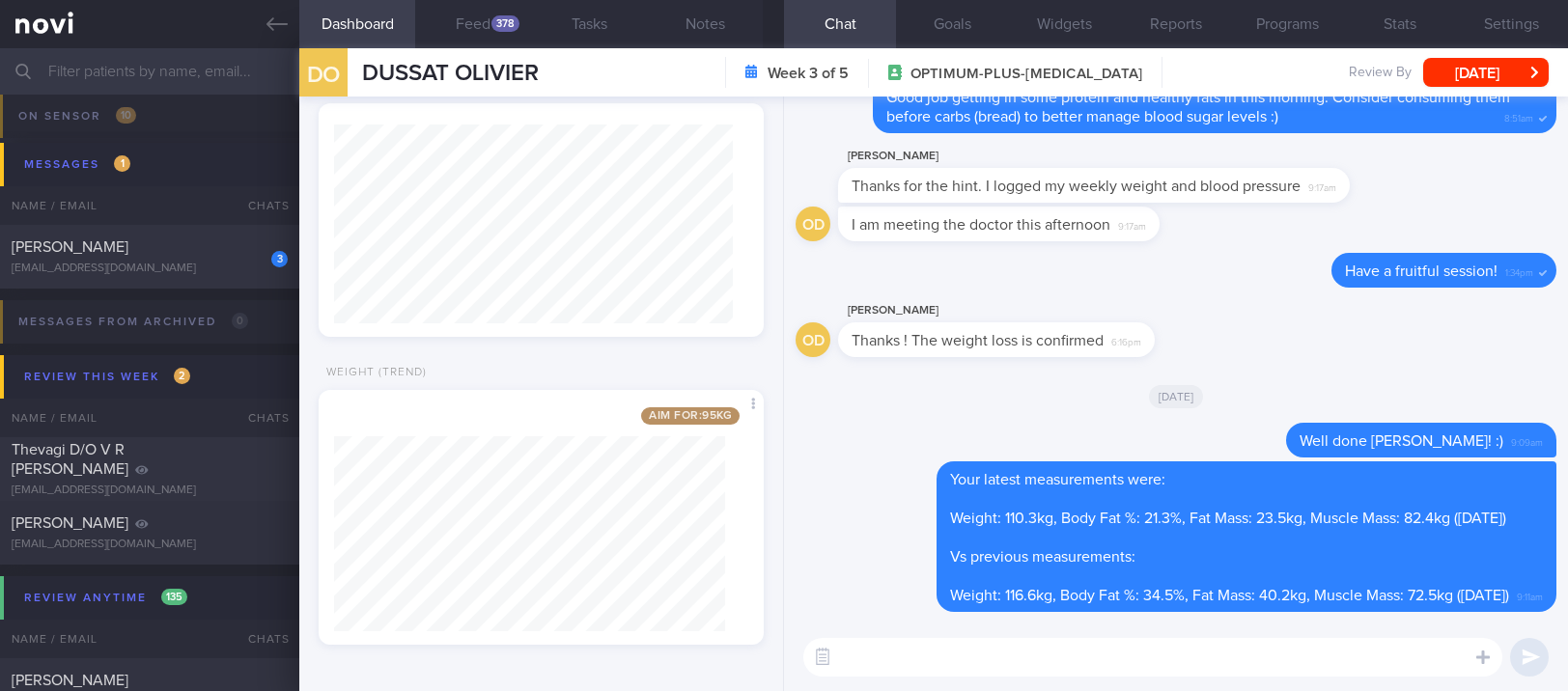
click at [1118, 665] on textarea at bounding box center [1154, 657] width 699 height 39
click at [1406, 663] on textarea at bounding box center [1154, 657] width 699 height 39
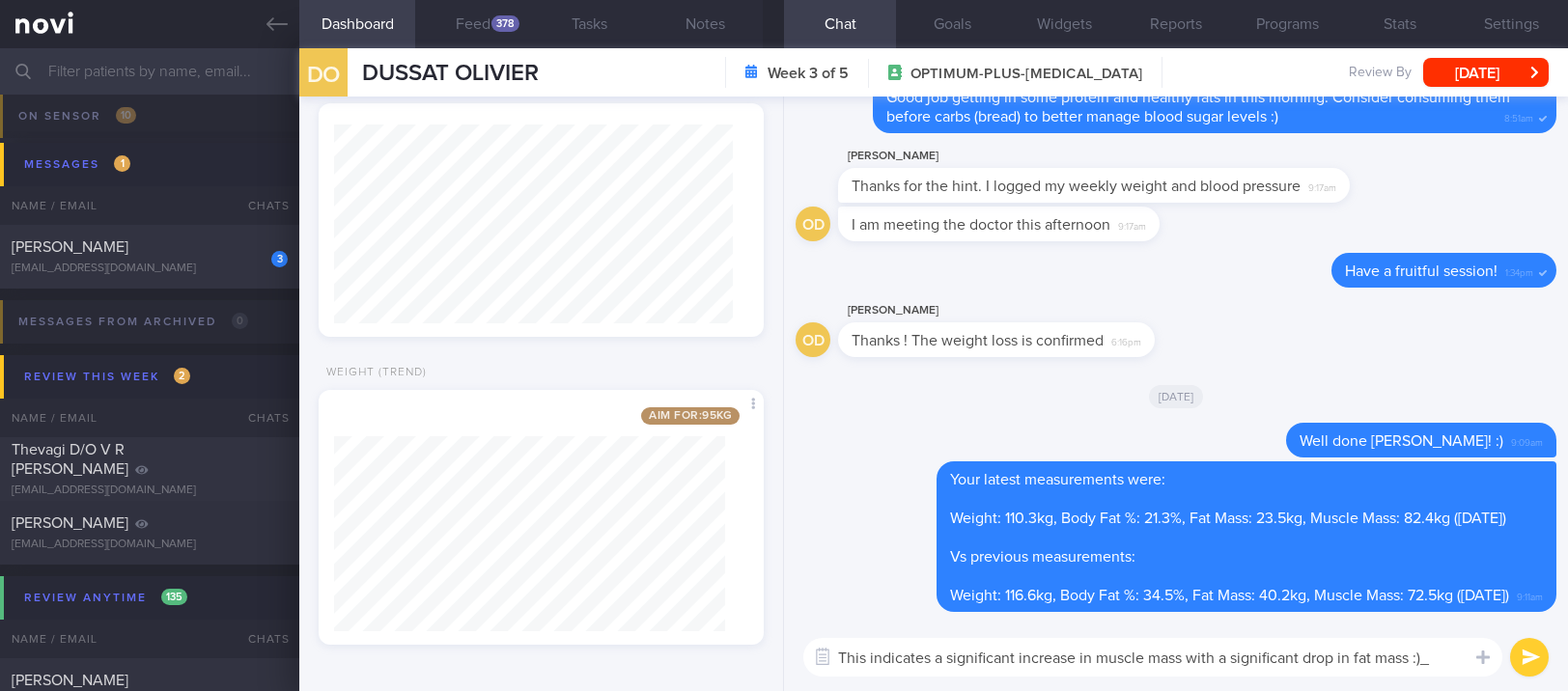
type textarea "This indicates a significant increase in muscle mass with a significant drop in…"
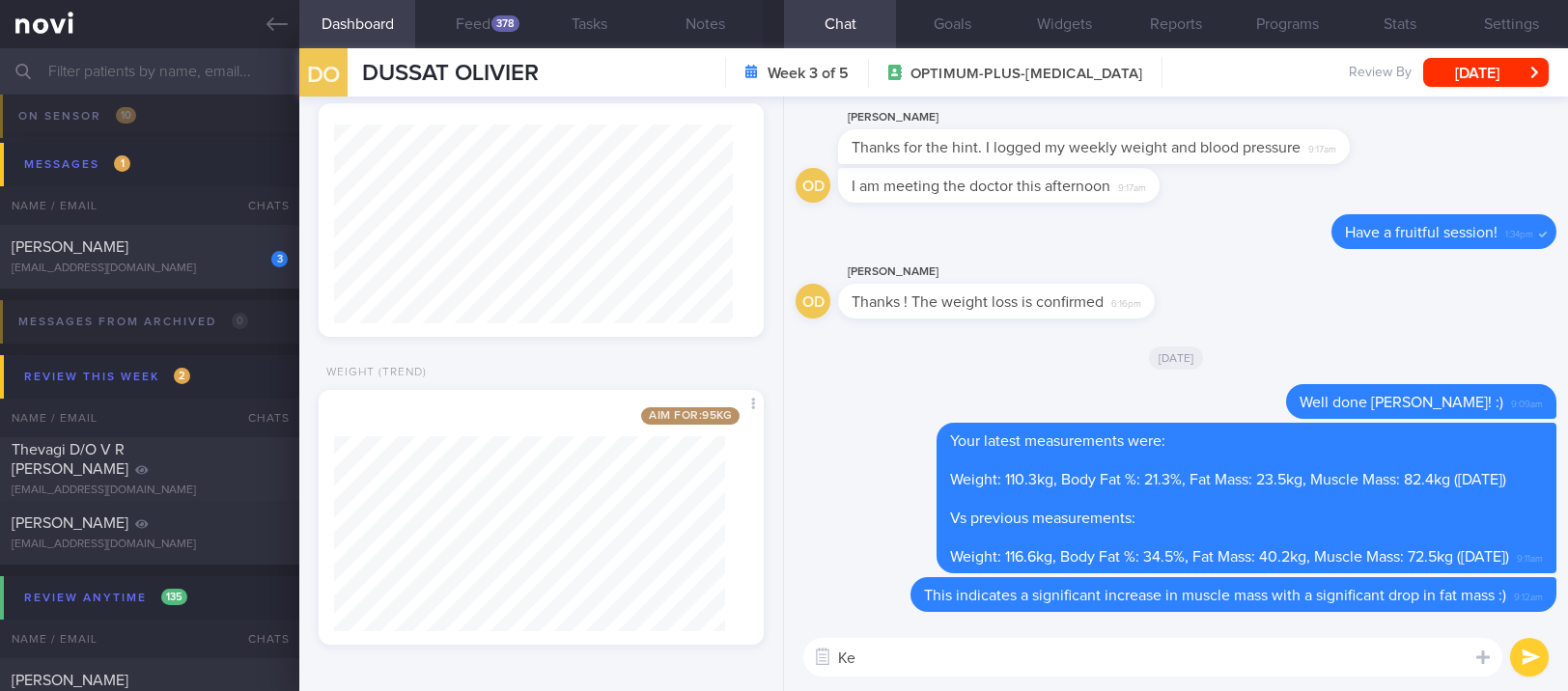
type textarea "K"
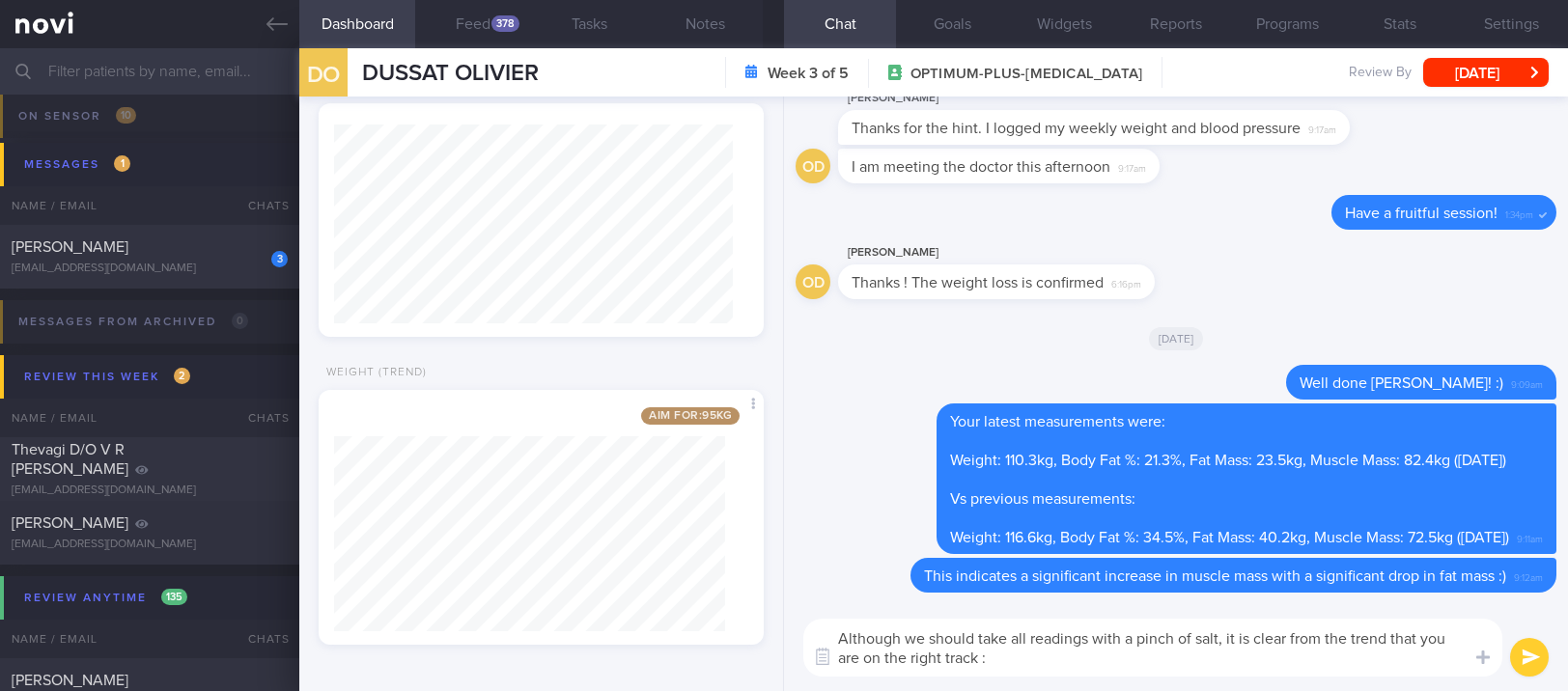
type textarea "Although we should take all readings with a pinch of salt, it is clear from the…"
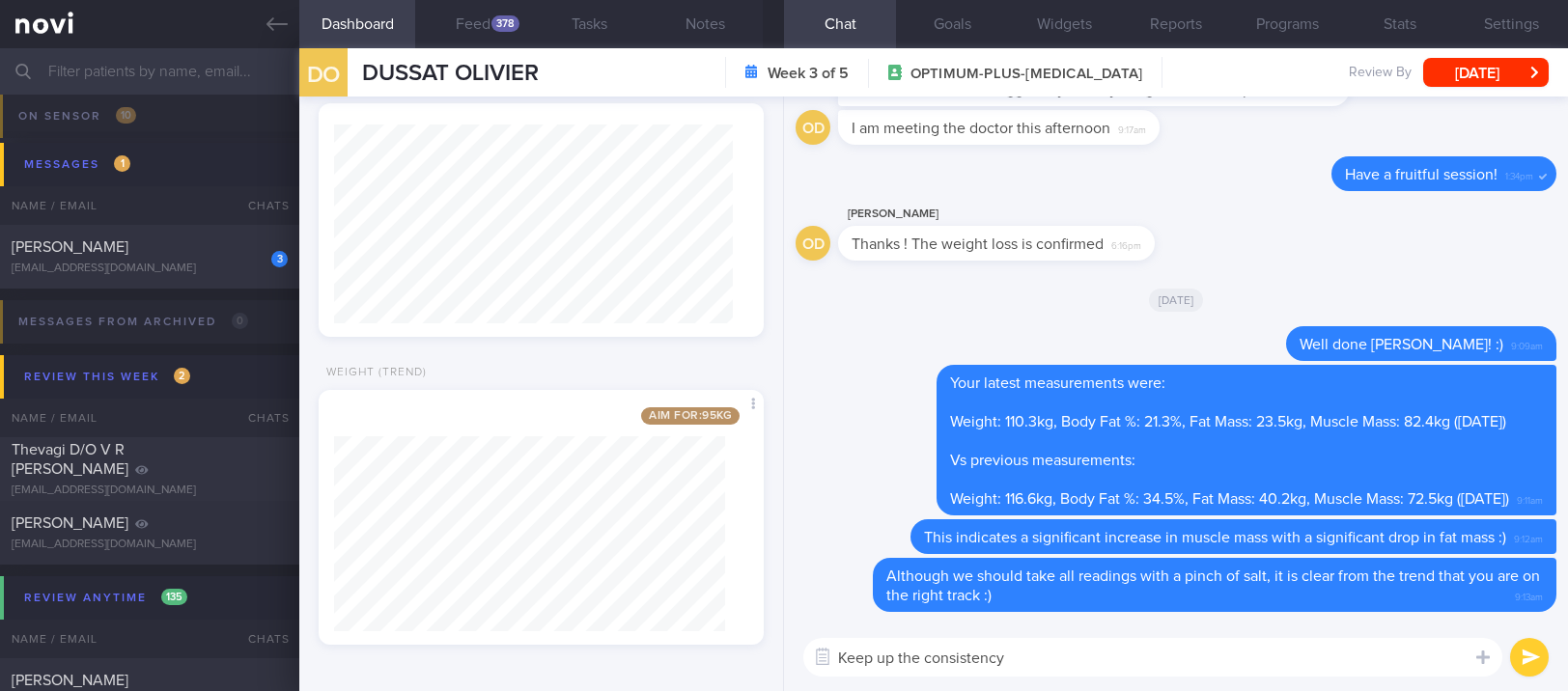
type textarea "Keep up the consistency!"
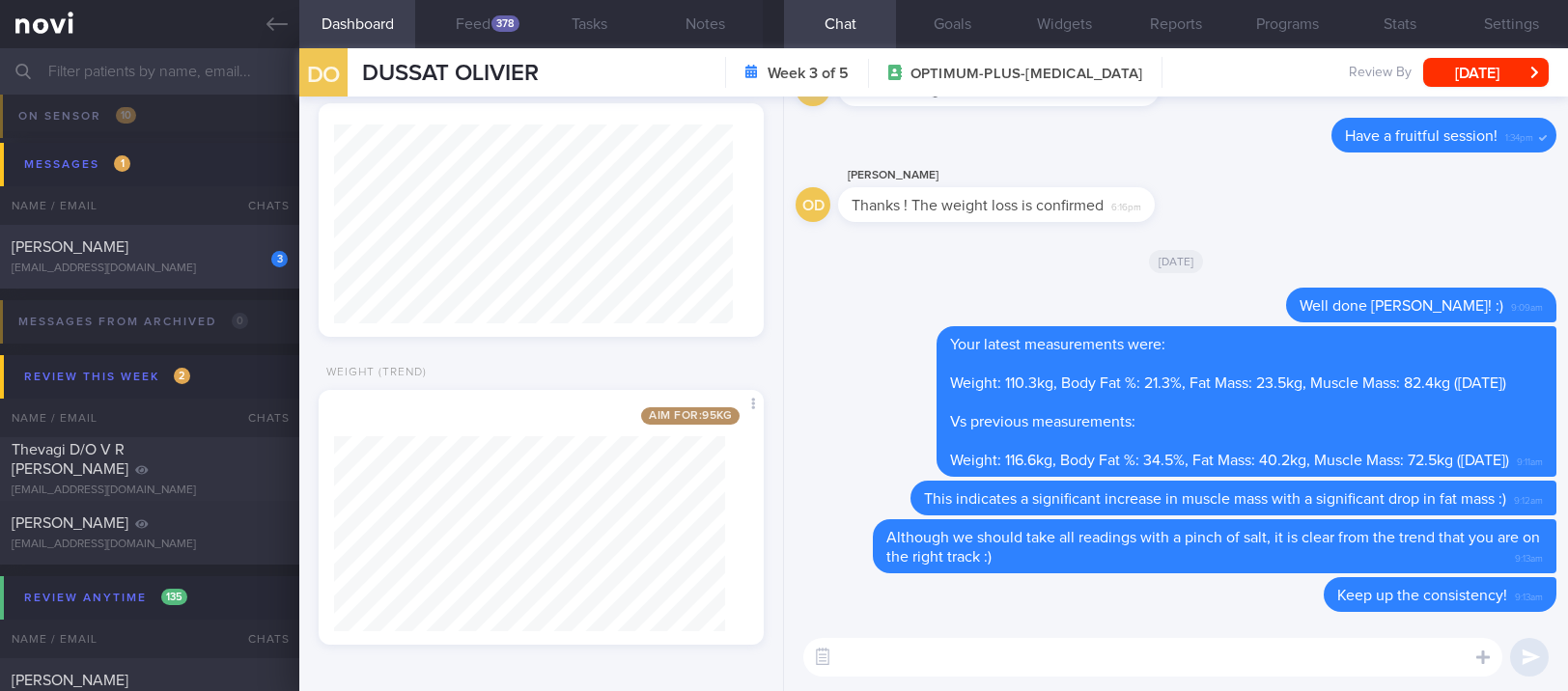
click at [188, 240] on div "[PERSON_NAME]" at bounding box center [147, 246] width 271 height 19
type textarea "Dietitian 1st Consult OP+ Video Consult NKDA NRIC: S7870044J Name: Pimjay Kaur …"
select select "8"
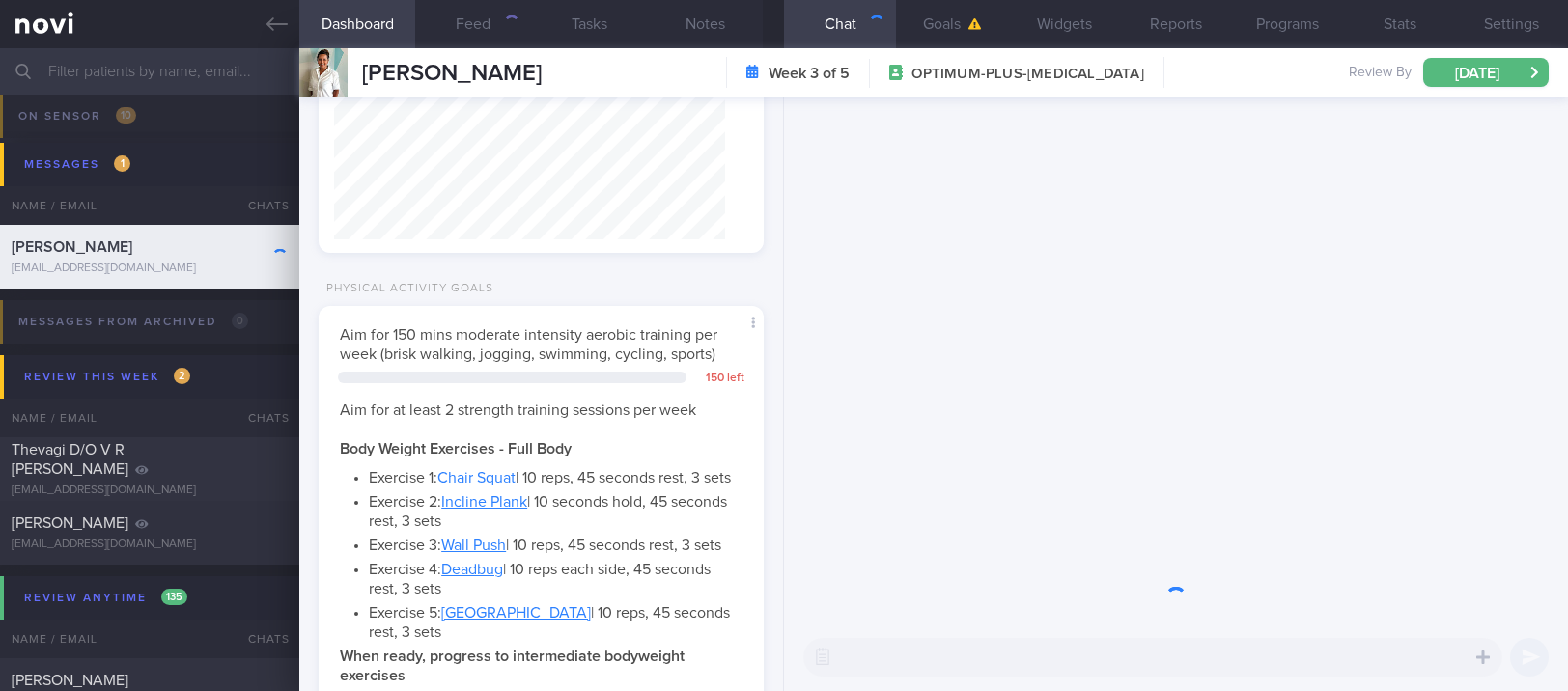
scroll to position [223, 391]
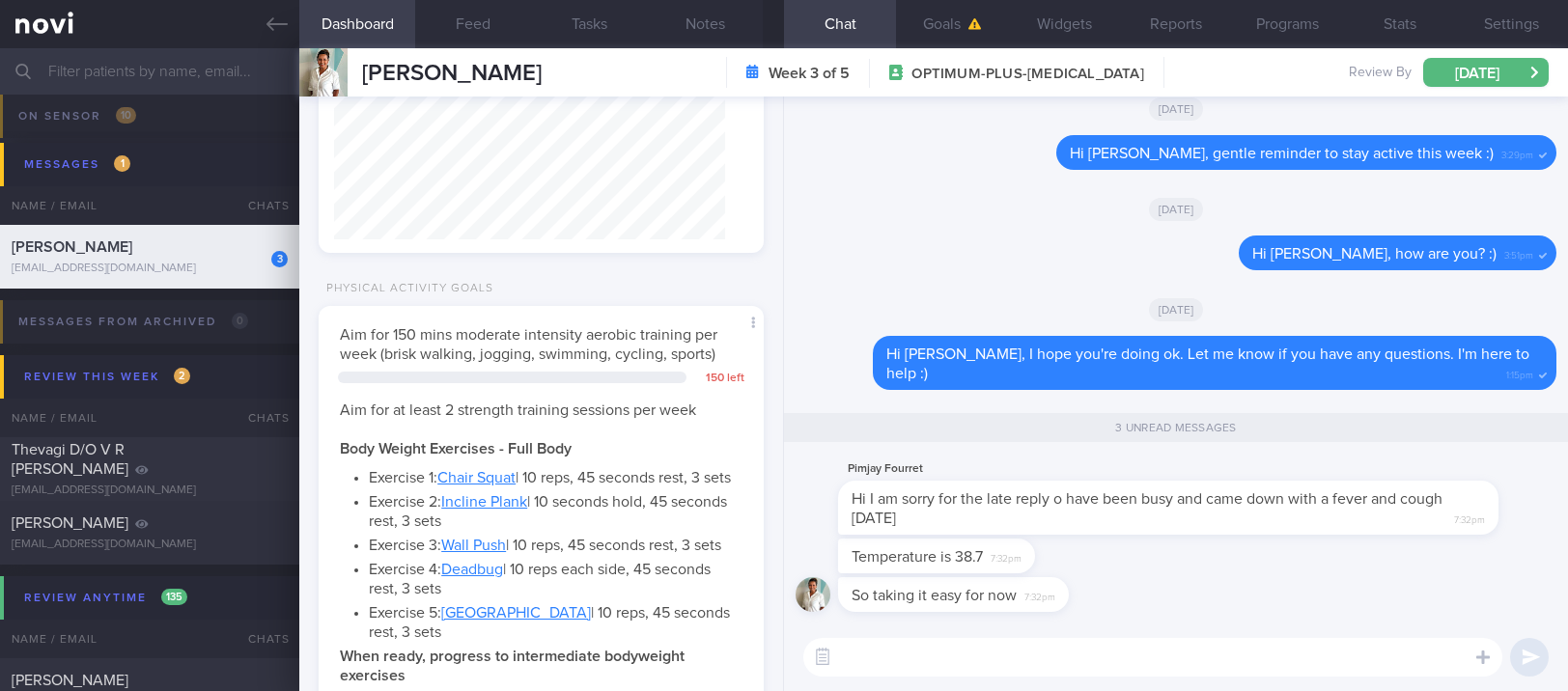
click at [1096, 657] on textarea at bounding box center [1154, 657] width 699 height 39
type textarea "Oh no, get well soon"
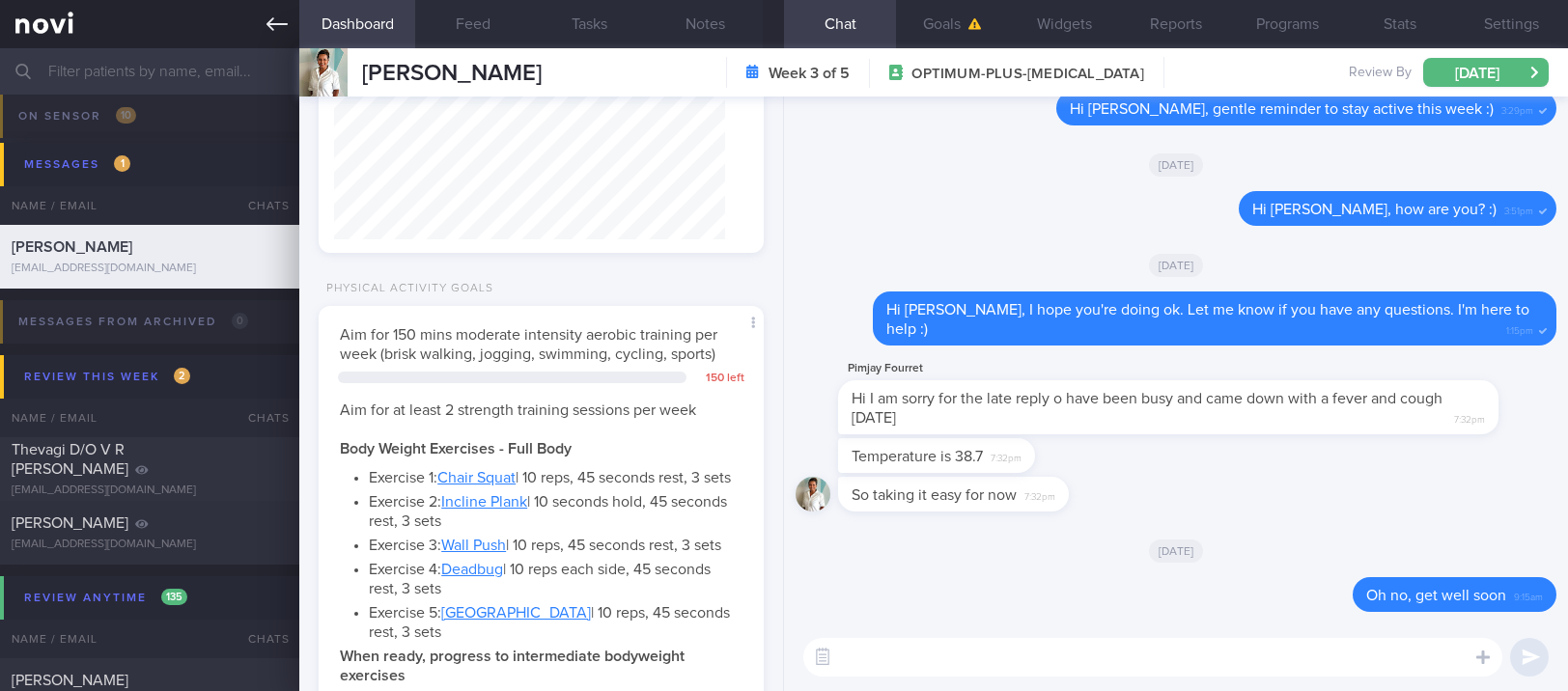
click at [282, 23] on icon at bounding box center [277, 24] width 21 height 14
